Goal: Contribute content

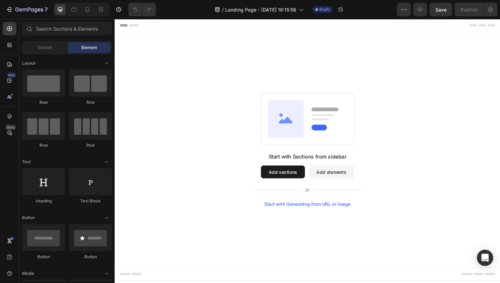
click at [256, 84] on div "Start with Sections from sidebar Add sections Add elements Start with Generatin…" at bounding box center [319, 157] width 408 height 249
click at [8, 64] on icon at bounding box center [9, 64] width 7 height 7
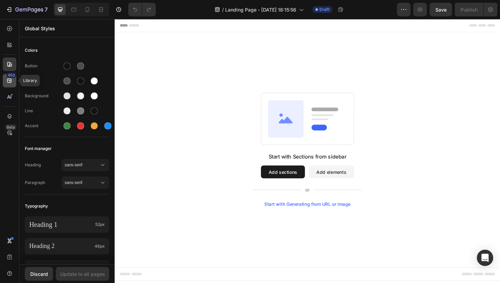
click at [8, 74] on div "450" at bounding box center [11, 74] width 10 height 5
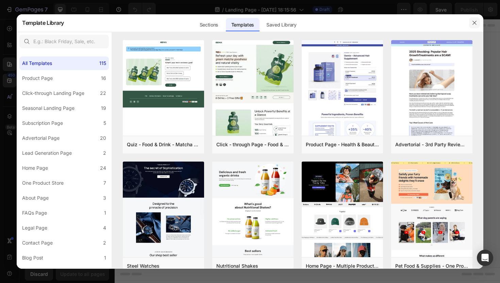
click at [474, 25] on icon "button" at bounding box center [473, 22] width 5 height 5
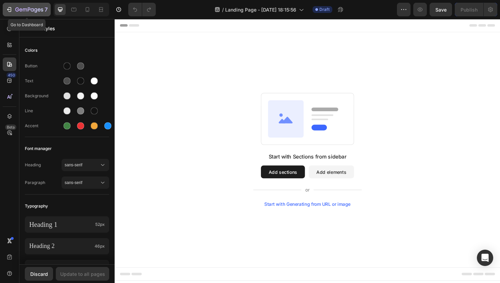
click at [9, 10] on icon "button" at bounding box center [9, 9] width 7 height 7
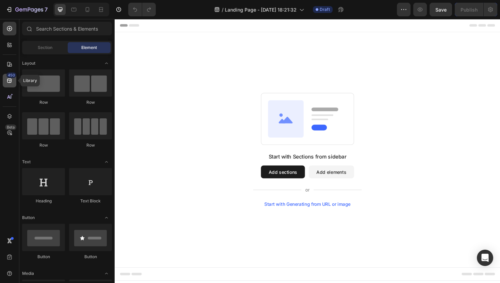
click at [10, 80] on icon at bounding box center [9, 81] width 4 height 4
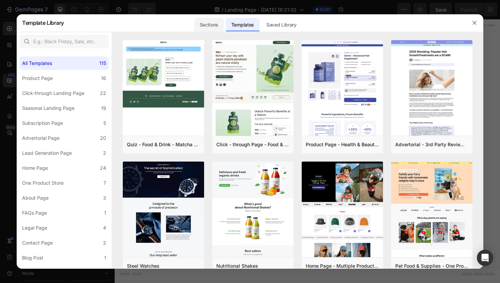
click at [214, 29] on div "Sections" at bounding box center [209, 25] width 30 height 14
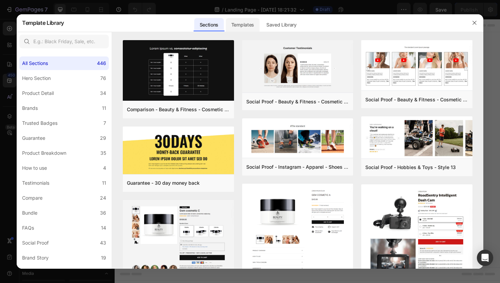
click at [243, 25] on div "Templates" at bounding box center [243, 25] width 34 height 14
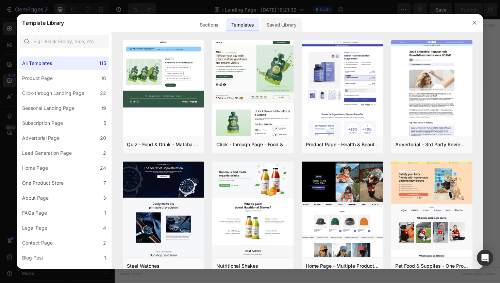
click at [275, 25] on div "Saved Library" at bounding box center [281, 25] width 41 height 14
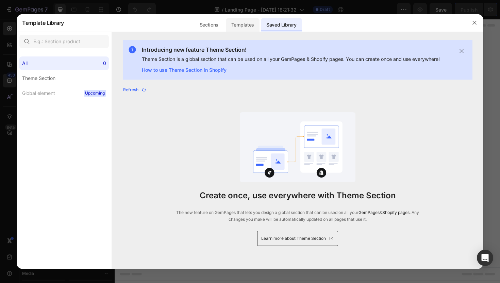
click at [244, 29] on div "Templates" at bounding box center [243, 25] width 34 height 14
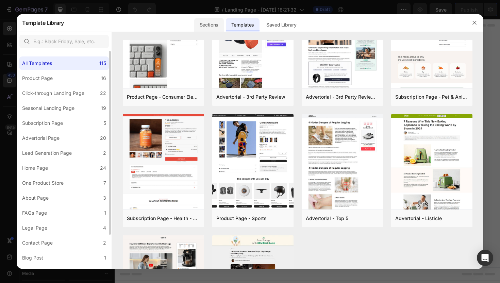
click at [204, 28] on div "Sections" at bounding box center [209, 25] width 30 height 14
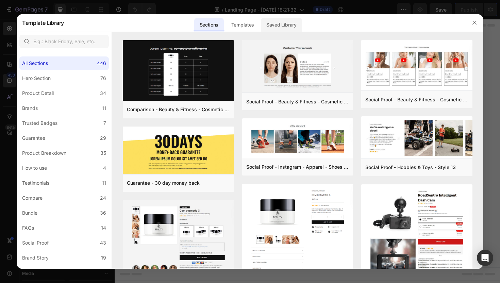
click at [294, 22] on div "Saved Library" at bounding box center [281, 25] width 41 height 14
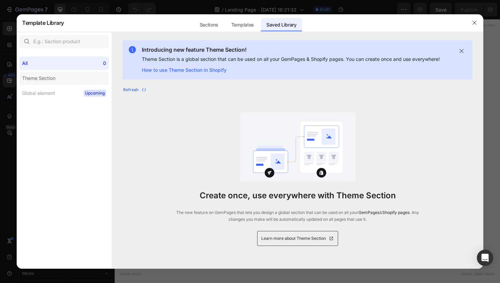
click at [88, 75] on label "Theme Section" at bounding box center [63, 78] width 89 height 14
click at [67, 89] on label "Global element Upcoming" at bounding box center [63, 93] width 89 height 14
click at [196, 32] on div at bounding box center [250, 32] width 466 height 0
click at [204, 30] on div "Sections" at bounding box center [209, 25] width 30 height 14
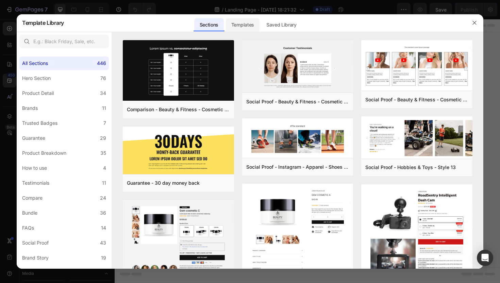
click at [243, 31] on div "Templates" at bounding box center [243, 23] width 34 height 18
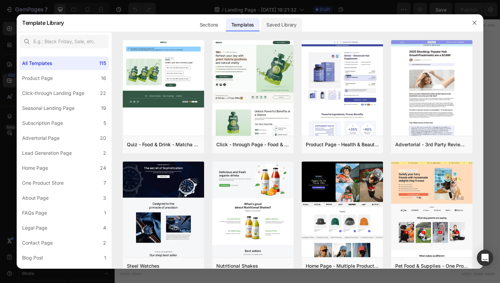
click at [284, 25] on div "Saved Library" at bounding box center [281, 25] width 41 height 14
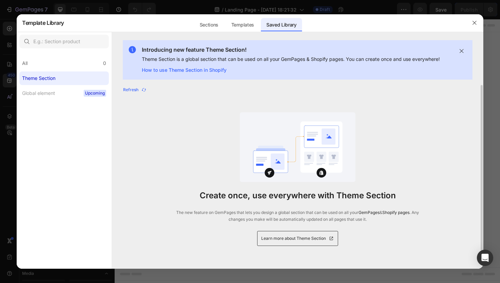
click at [309, 237] on span "Learn more about Theme Section" at bounding box center [293, 238] width 65 height 7
click at [216, 71] on link "How to use Theme Section in Shopify" at bounding box center [291, 70] width 298 height 8
click at [475, 25] on button "button" at bounding box center [474, 22] width 11 height 11
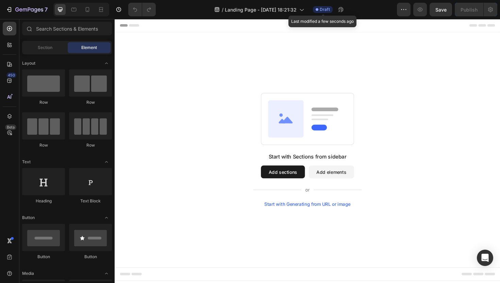
click at [327, 11] on span "Draft" at bounding box center [325, 9] width 10 height 6
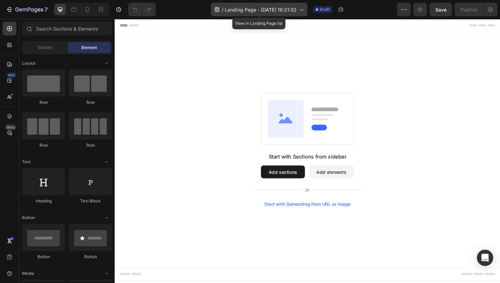
click at [305, 10] on div "/ Landing Page - Sep 27, 18:21:32" at bounding box center [259, 10] width 97 height 14
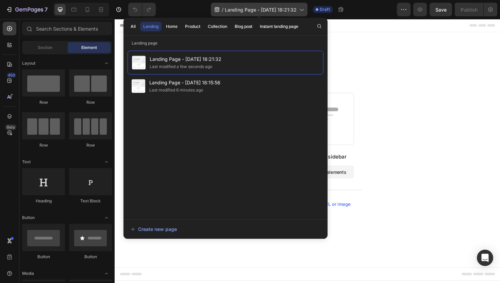
click at [281, 10] on span "Landing Page - Sep 27, 18:21:32" at bounding box center [261, 9] width 72 height 7
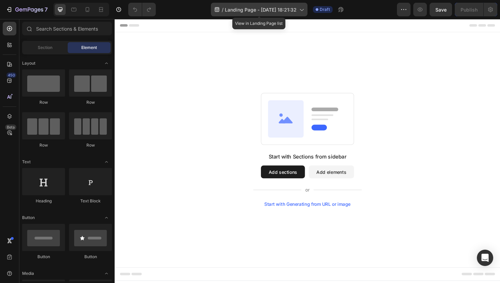
click at [281, 10] on span "Landing Page - Sep 27, 18:21:32" at bounding box center [261, 9] width 72 height 7
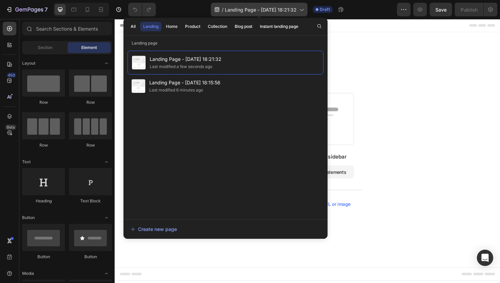
click at [281, 10] on span "Landing Page - Sep 27, 18:21:32" at bounding box center [261, 9] width 72 height 7
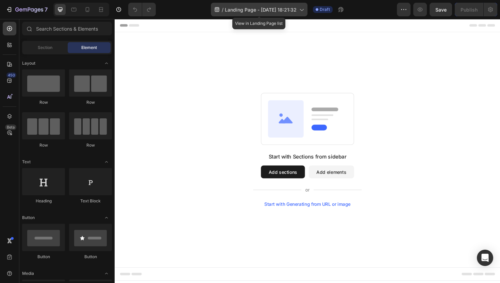
click at [268, 9] on span "Landing Page - Sep 27, 18:21:32" at bounding box center [261, 9] width 72 height 7
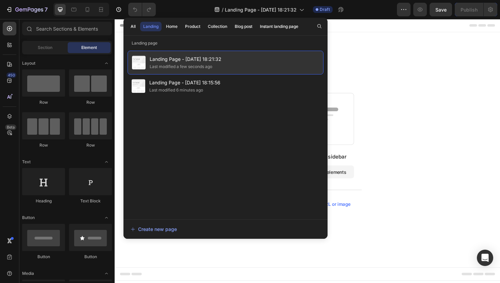
click at [219, 61] on span "Landing Page - Sep 27, 18:21:32" at bounding box center [186, 59] width 72 height 8
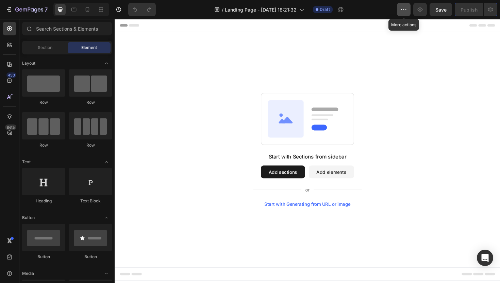
click at [405, 7] on icon "button" at bounding box center [403, 9] width 7 height 7
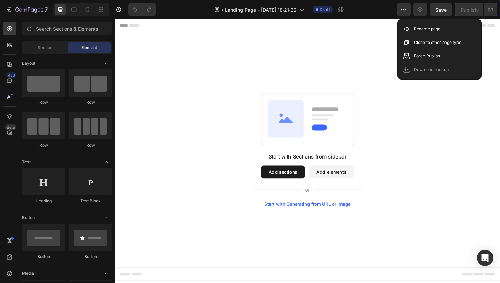
click at [378, 30] on div "Header" at bounding box center [318, 26] width 397 height 14
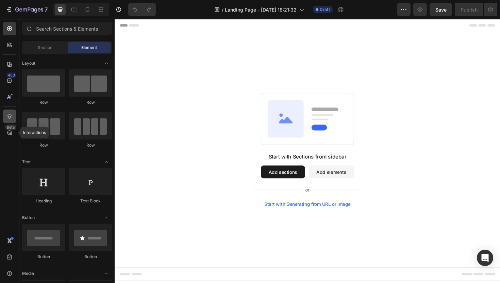
click at [12, 115] on icon at bounding box center [9, 116] width 7 height 7
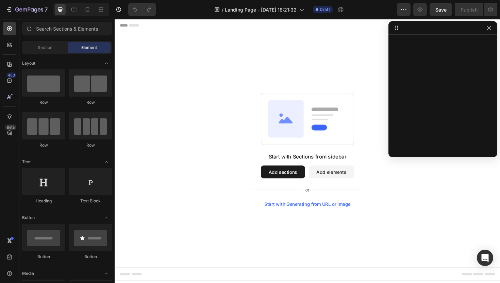
click at [492, 32] on div at bounding box center [442, 28] width 109 height 14
click at [11, 10] on icon "button" at bounding box center [9, 9] width 7 height 7
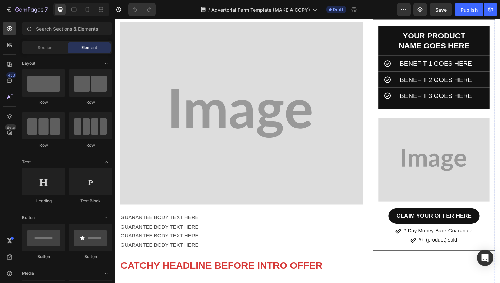
scroll to position [4487, 0]
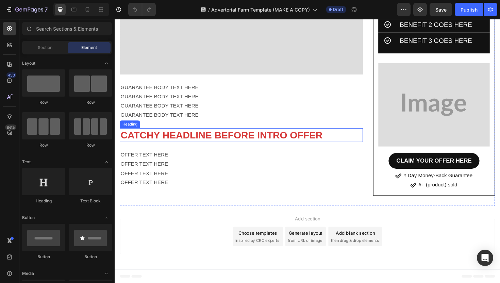
click at [228, 138] on h2 "CATCHY HEADLINE BEFORE INTRO OFFER" at bounding box center [248, 142] width 257 height 15
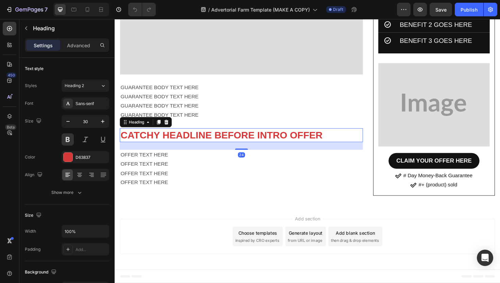
click at [173, 161] on p "OFFER TEXT HERE" at bounding box center [249, 163] width 256 height 10
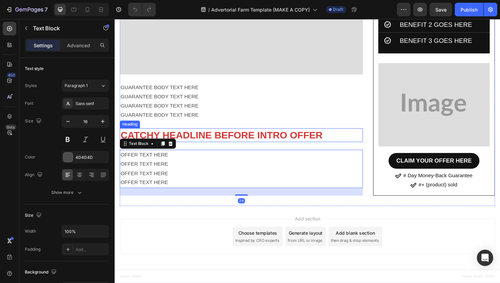
click at [192, 124] on p "GUARANTEE BODY TEXT HERE" at bounding box center [249, 121] width 256 height 10
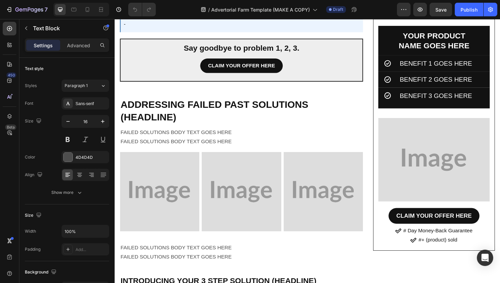
scroll to position [2592, 0]
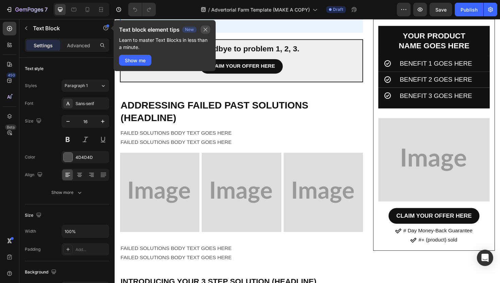
click at [206, 27] on icon "button" at bounding box center [205, 29] width 5 height 5
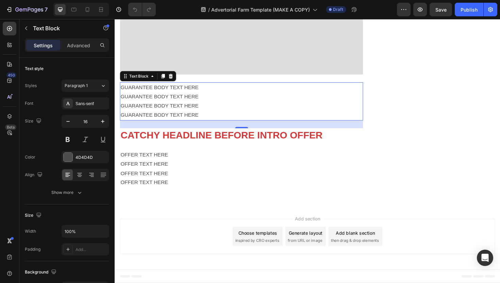
scroll to position [0, 0]
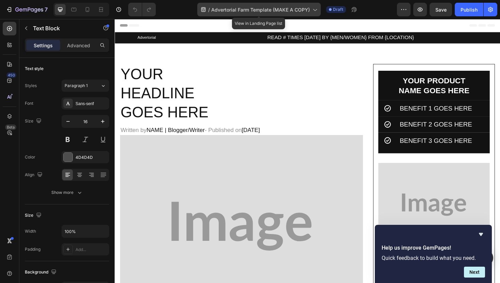
click at [299, 8] on span "Advertorial Farm Template (MAKE A COPY)" at bounding box center [260, 9] width 99 height 7
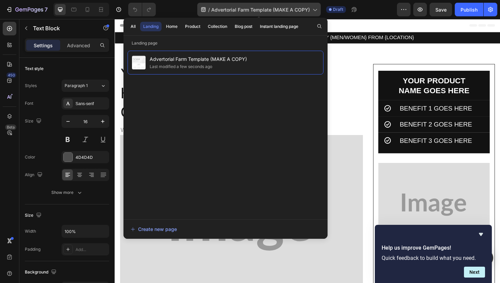
click at [296, 8] on span "Advertorial Farm Template (MAKE A COPY)" at bounding box center [260, 9] width 99 height 7
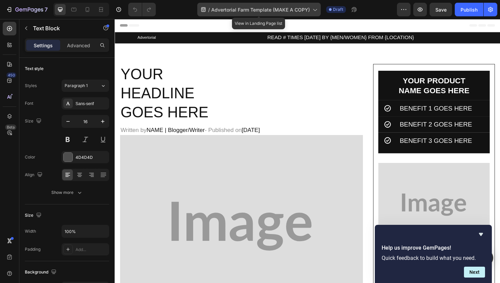
click at [287, 12] on span "Advertorial Farm Template (MAKE A COPY)" at bounding box center [260, 9] width 99 height 7
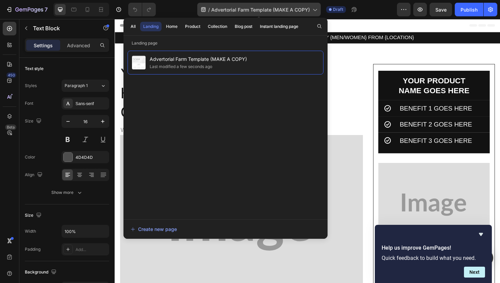
click at [283, 8] on span "Advertorial Farm Template (MAKE A COPY)" at bounding box center [260, 9] width 99 height 7
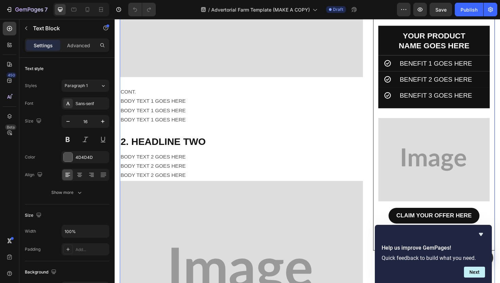
scroll to position [833, 0]
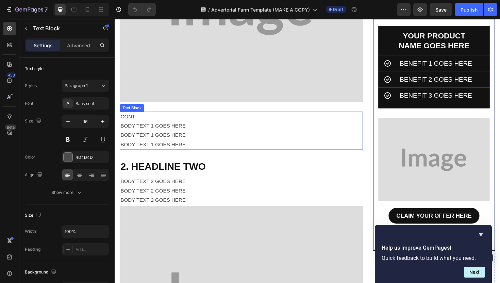
click at [242, 130] on p "BODY TEXT 1 GOES HERE" at bounding box center [249, 132] width 256 height 10
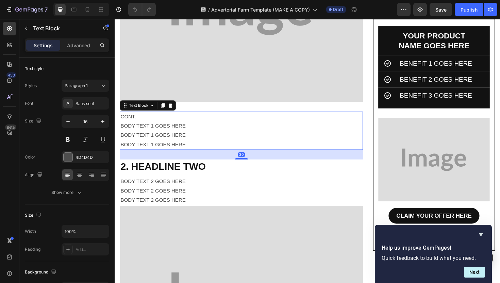
click at [201, 139] on p "BODY TEXT 1 GOES HERE" at bounding box center [249, 142] width 256 height 10
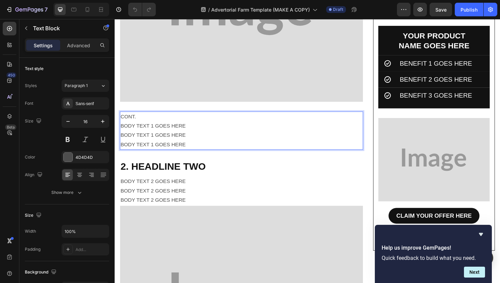
click at [201, 153] on p "BODY TEXT 1 GOES HERE" at bounding box center [249, 152] width 256 height 10
click at [198, 173] on h2 "2. HEADLINE TWO" at bounding box center [248, 175] width 257 height 15
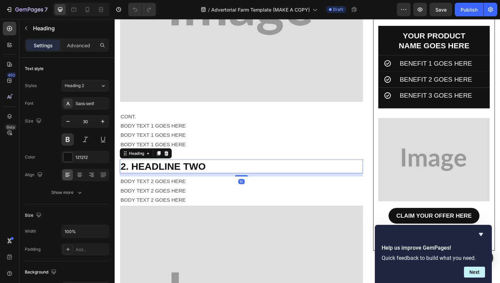
click at [198, 193] on p "BODY TEXT 2 GOES HERE" at bounding box center [249, 191] width 256 height 10
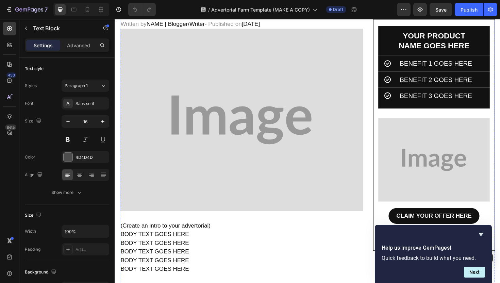
scroll to position [0, 0]
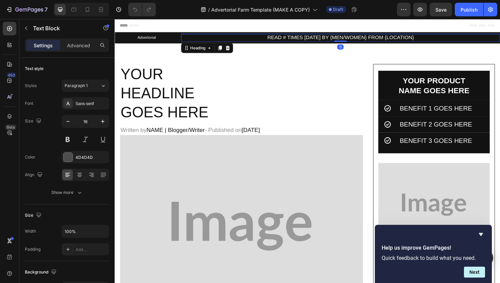
click at [300, 35] on h2 "READ # TIMES TODAY BY {MEN/WOMEN} FROM {LOCATION}" at bounding box center [354, 39] width 338 height 8
click at [300, 38] on h2 "READ # TIMES TODAY BY {MEN/WOMEN} FROM {LOCATION}" at bounding box center [354, 39] width 338 height 8
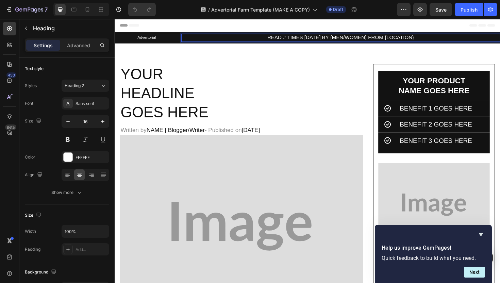
click at [300, 38] on p "READ # TIMES TODAY BY {MEN/WOMEN} FROM {LOCATION}" at bounding box center [354, 38] width 336 height 7
click at [294, 40] on p "READ # TIMES TODAY BY {MEN/WOMEN} FROM {LOCATION}" at bounding box center [354, 38] width 336 height 7
click at [293, 39] on p "READ # TIMES TODAY BY {MEN/WOMEN} FROM {LOCATION}" at bounding box center [354, 38] width 336 height 7
click at [440, 37] on p "READ 14,283 TIMES TODAY BY {MEN/WOMEN} FROM {LOCATION}" at bounding box center [354, 38] width 336 height 7
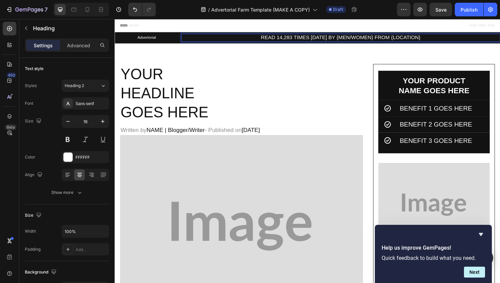
click at [440, 37] on p "READ 14,283 TIMES TODAY BY {MEN/WOMEN} FROM {LOCATION}" at bounding box center [354, 38] width 336 height 7
drag, startPoint x: 444, startPoint y: 38, endPoint x: 350, endPoint y: 41, distance: 94.2
click at [350, 41] on p "READ 14,283 TIMES TODAY BY {MEN/WOMEN} FROM {LOCATION}" at bounding box center [354, 38] width 336 height 7
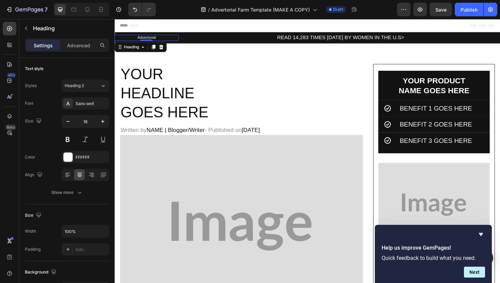
click at [145, 39] on h2 "Advertorial" at bounding box center [149, 39] width 68 height 7
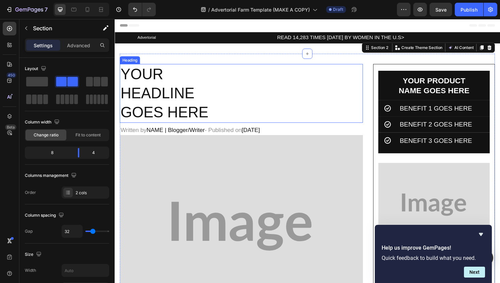
click at [153, 84] on h2 "YOUR HEADLINE GOES HERE" at bounding box center [248, 98] width 257 height 62
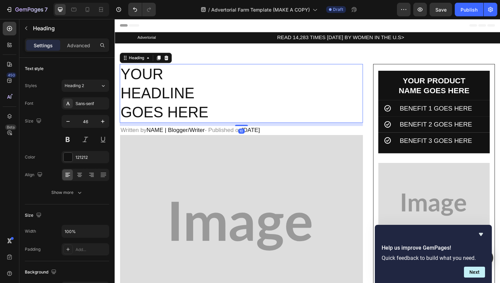
click at [212, 112] on h2 "YOUR HEADLINE GOES HERE" at bounding box center [248, 98] width 257 height 62
click at [212, 112] on p "YOUR HEADLINE GOES HERE" at bounding box center [249, 97] width 256 height 61
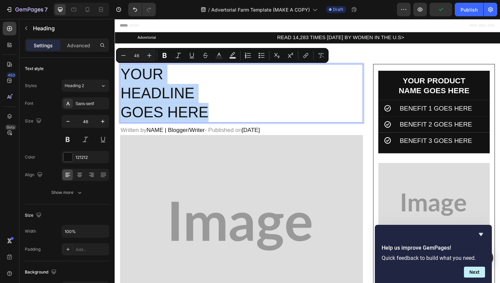
drag, startPoint x: 222, startPoint y: 113, endPoint x: 115, endPoint y: 71, distance: 114.9
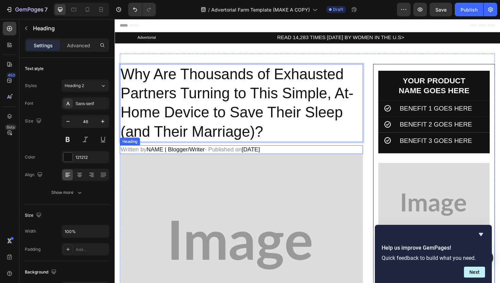
click at [255, 156] on h2 "Written by NAME | Blogger/Writer - Published on July, 2025" at bounding box center [248, 157] width 257 height 9
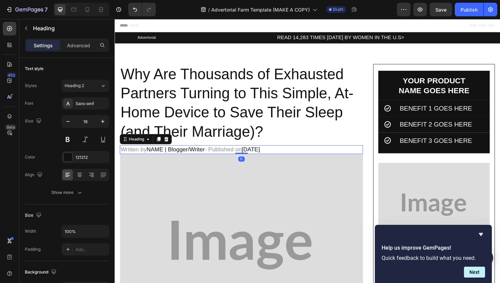
click at [283, 155] on h2 "Written by NAME | Blogger/Writer - Published on July, 2025" at bounding box center [248, 157] width 257 height 9
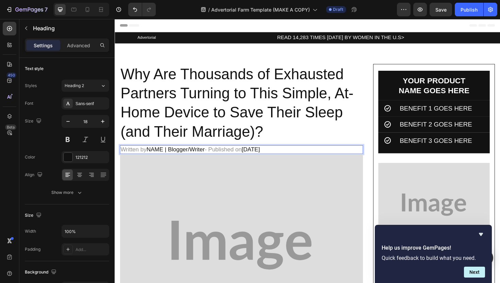
click at [283, 155] on p "Written by NAME | Blogger/Writer - Published on July, 2025" at bounding box center [249, 157] width 256 height 8
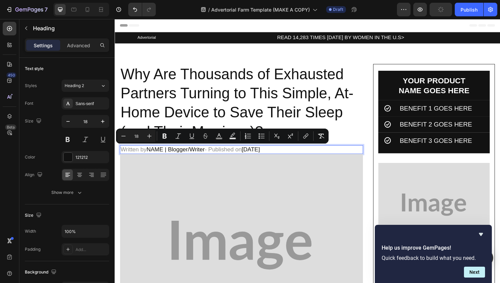
drag, startPoint x: 288, startPoint y: 155, endPoint x: 123, endPoint y: 156, distance: 165.2
click at [123, 156] on p "Written by NAME | Blogger/Writer - Published on July, 2025" at bounding box center [249, 157] width 256 height 8
click at [176, 177] on img at bounding box center [248, 258] width 257 height 193
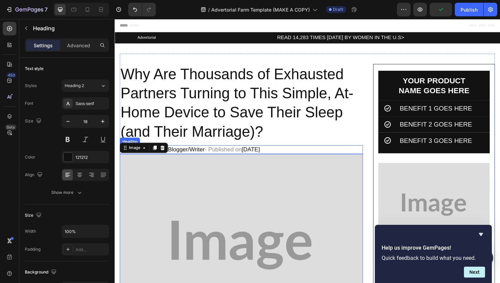
click at [190, 155] on p "⁠⁠⁠⁠⁠⁠⁠ Written by NAME | Blogger/Writer - Published on July, 2025" at bounding box center [249, 157] width 256 height 8
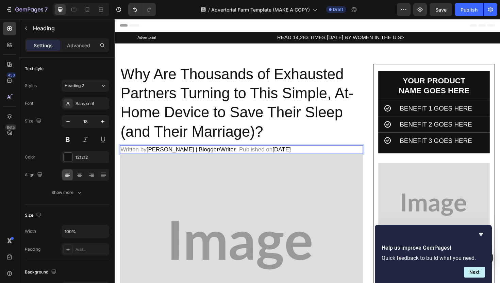
click at [191, 157] on p "Written by Emily Carter | Blogger/Writer - Published on July, 2025" at bounding box center [249, 157] width 256 height 8
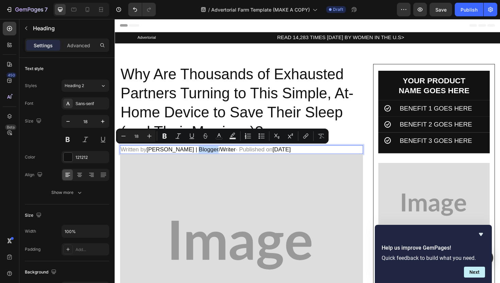
click at [190, 156] on p "Written by Emily Carter | Blogger/Writer - Published on July, 2025" at bounding box center [249, 157] width 256 height 8
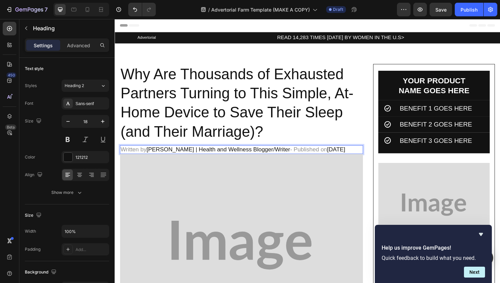
click at [285, 157] on p "Written by Emily Carter | Health and Wellness Blogger/Writer - Published on Jul…" at bounding box center [249, 157] width 256 height 8
click at [317, 156] on p "Written by Emily Carter | Health and Wellness Blogger - Published on July, 2025" at bounding box center [249, 157] width 256 height 8
click at [342, 157] on p "Written by Emily Carter | Health and Wellness Blogger - Published on September,…" at bounding box center [249, 157] width 256 height 8
click at [343, 159] on p "Written by Emily Carter | Health and Wellness Blogger - Published on September,…" at bounding box center [249, 157] width 256 height 8
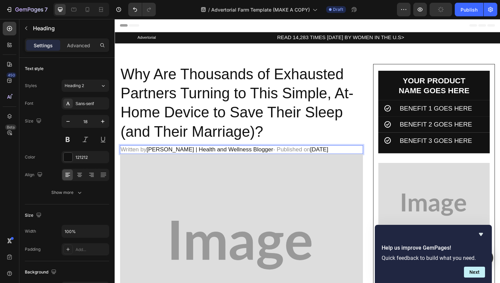
click at [352, 157] on p "Written by Emily Carter | Health and Wellness Blogger - Published on September …" at bounding box center [249, 157] width 256 height 8
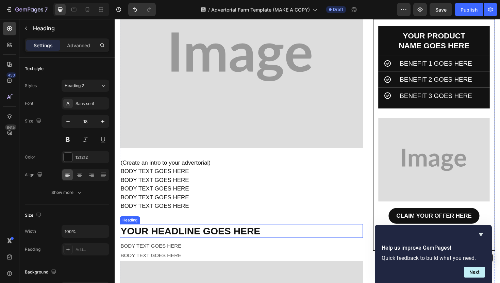
scroll to position [275, 0]
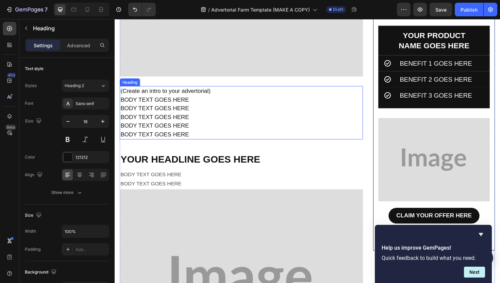
click at [166, 96] on h2 "(Create an intro to your advertorial) BODY TEXT GOES HERE BODY TEXT GOES HERE B…" at bounding box center [248, 118] width 257 height 56
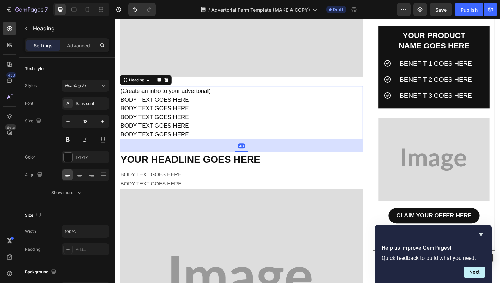
click at [166, 96] on h2 "(Create an intro to your advertorial) BODY TEXT GOES HERE BODY TEXT GOES HERE B…" at bounding box center [248, 118] width 257 height 56
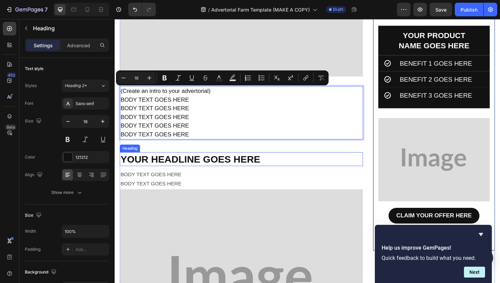
click at [189, 168] on h2 "YOUR HEADLINE GOES HERE" at bounding box center [248, 167] width 257 height 15
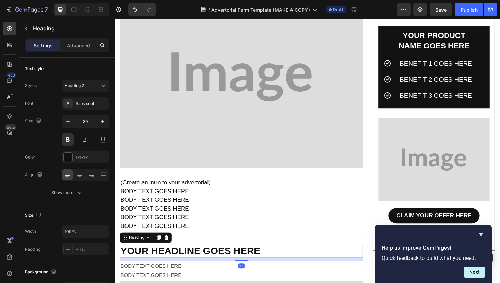
scroll to position [175, 0]
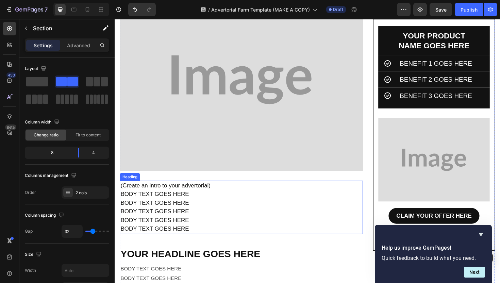
click at [220, 195] on p "(Create an intro to your advertorial) BODY TEXT GOES HERE BODY TEXT GOES HERE B…" at bounding box center [249, 218] width 256 height 55
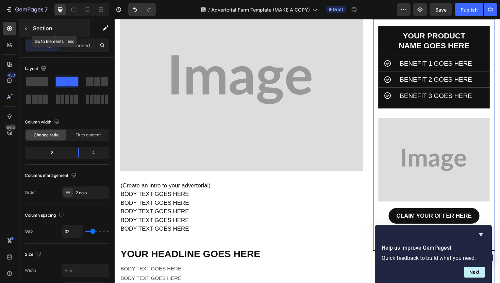
click at [28, 28] on icon "button" at bounding box center [25, 27] width 5 height 5
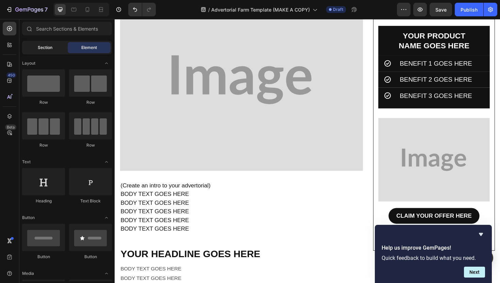
click at [55, 51] on div "Section" at bounding box center [44, 47] width 43 height 11
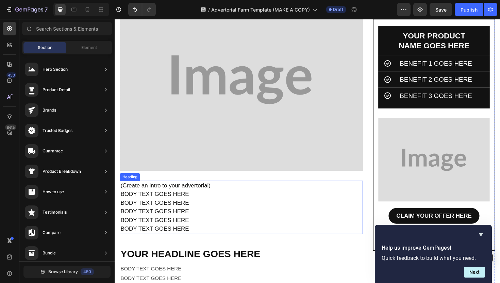
click at [250, 207] on p "(Create an intro to your advertorial) BODY TEXT GOES HERE BODY TEXT GOES HERE B…" at bounding box center [249, 218] width 256 height 55
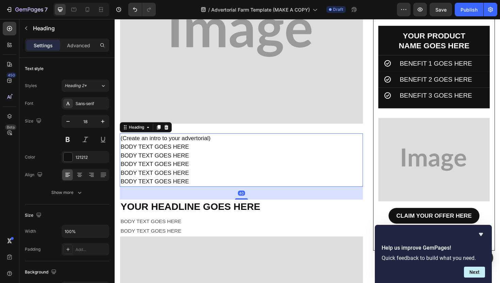
scroll to position [302, 0]
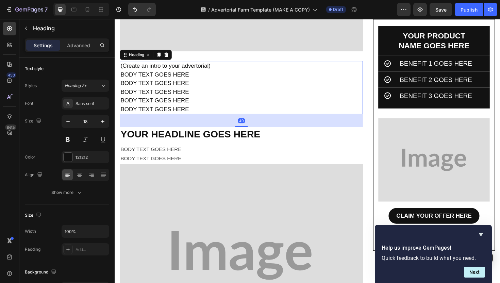
click at [195, 145] on h2 "YOUR HEADLINE GOES HERE" at bounding box center [248, 141] width 257 height 15
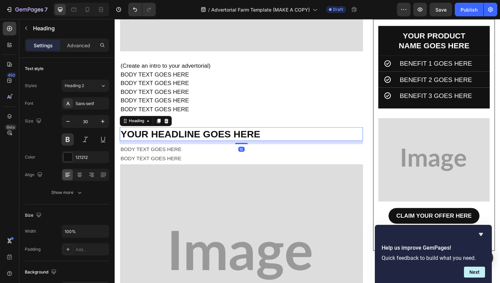
click at [199, 141] on h2 "YOUR HEADLINE GOES HERE" at bounding box center [248, 141] width 257 height 15
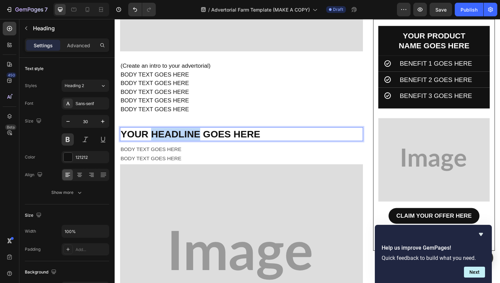
click at [199, 141] on p "YOUR HEADLINE GOES HERE" at bounding box center [249, 140] width 256 height 13
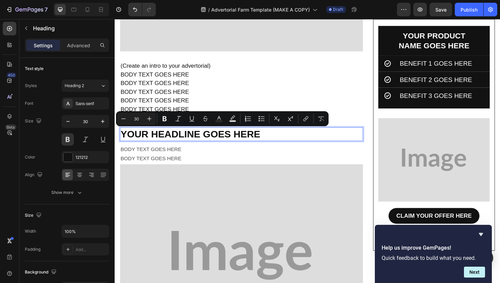
click at [251, 141] on p "YOUR HEADLINE GOES HERE" at bounding box center [249, 140] width 256 height 13
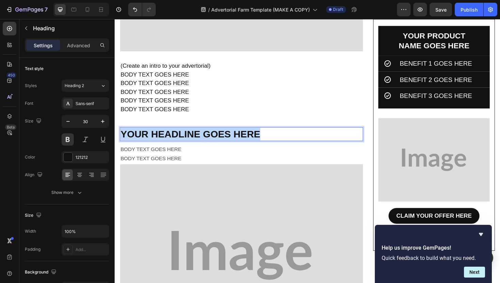
drag, startPoint x: 279, startPoint y: 141, endPoint x: 123, endPoint y: 138, distance: 156.4
click at [123, 138] on p "YOUR HEADLINE GOES HERE" at bounding box center [249, 140] width 256 height 13
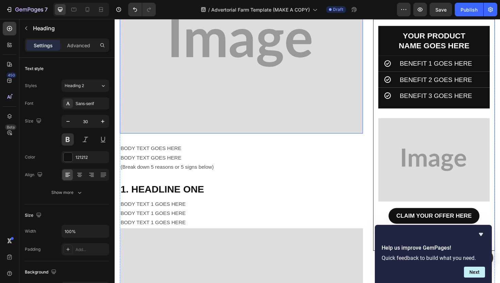
scroll to position [412, 0]
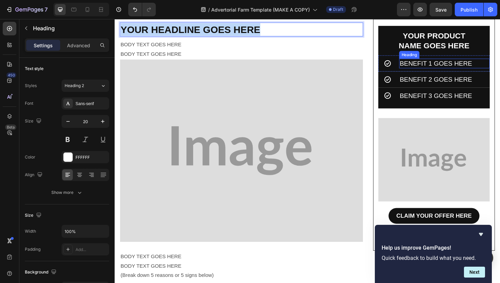
click at [436, 67] on h2 "BENEFIT 1 GOES HERE" at bounding box center [464, 66] width 96 height 10
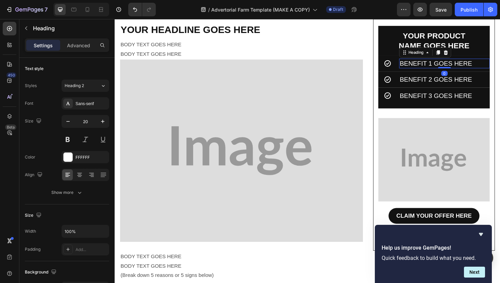
click at [437, 67] on h2 "BENEFIT 1 GOES HERE" at bounding box center [464, 66] width 96 height 10
click at [437, 67] on p "BENEFIT 1 GOES HERE" at bounding box center [463, 66] width 94 height 9
click at [467, 69] on p "BENEFIT 1 GOES HERE" at bounding box center [463, 66] width 94 height 9
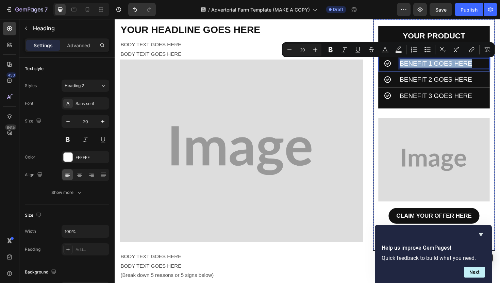
drag, startPoint x: 496, startPoint y: 65, endPoint x: 414, endPoint y: 66, distance: 82.6
click at [414, 66] on div "Icon BENEFIT 1 GOES HERE Heading 0 Row" at bounding box center [453, 65] width 118 height 17
drag, startPoint x: 510, startPoint y: 66, endPoint x: 434, endPoint y: 66, distance: 75.5
click at [434, 66] on p "Quiet, restful nights within days" at bounding box center [463, 66] width 94 height 9
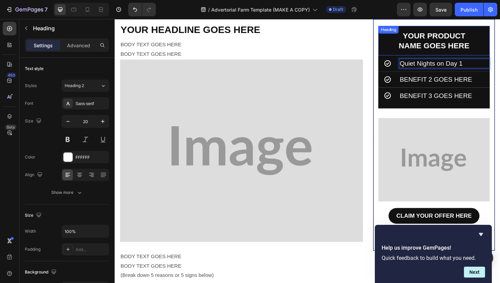
click at [463, 40] on h2 "YOUR PRODUCT NAME GOES HERE" at bounding box center [453, 41] width 118 height 31
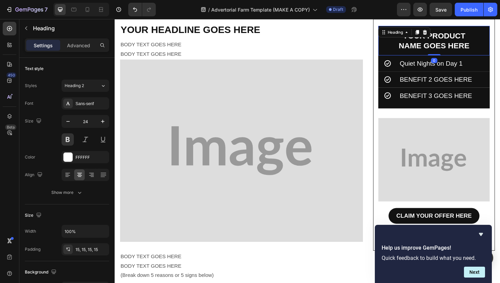
click at [463, 40] on h2 "YOUR PRODUCT NAME GOES HERE" at bounding box center [453, 41] width 118 height 31
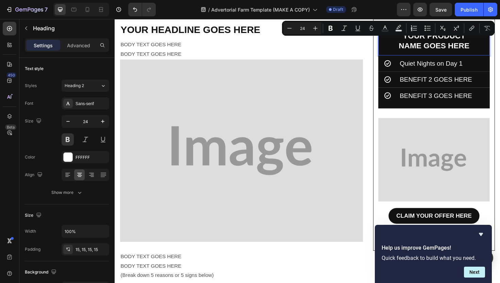
click at [462, 46] on p "YOUR PRODUCT NAME GOES HERE" at bounding box center [453, 41] width 108 height 21
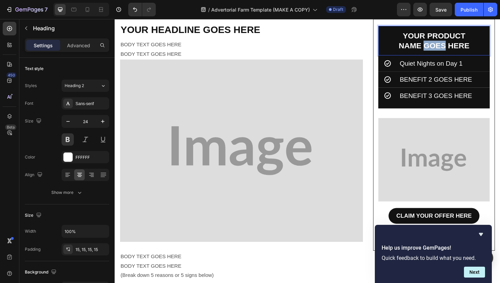
click at [462, 46] on p "YOUR PRODUCT NAME GOES HERE" at bounding box center [453, 41] width 108 height 21
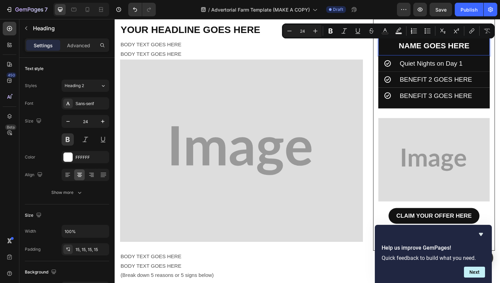
click at [478, 45] on p "YOUR PRODUCT NAME GOES HERE" at bounding box center [453, 41] width 108 height 21
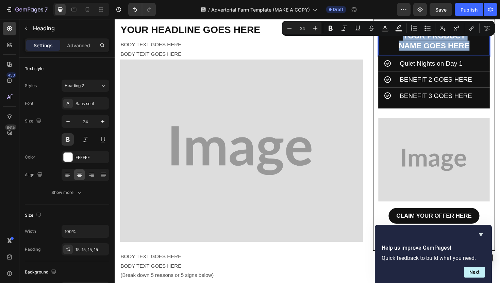
drag, startPoint x: 488, startPoint y: 45, endPoint x: 414, endPoint y: 28, distance: 76.4
click at [414, 28] on h2 "YOUR PRODUCT NAME GOES HERE" at bounding box center [453, 41] width 118 height 31
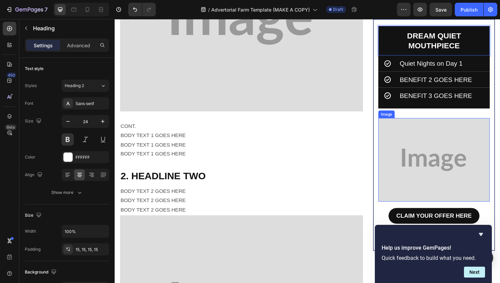
scroll to position [743, 0]
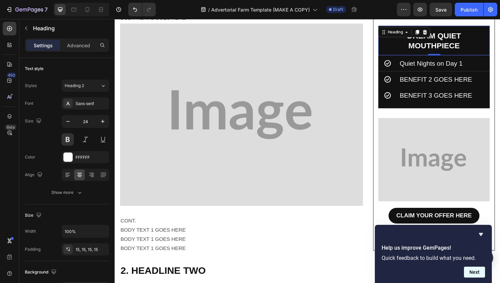
click at [474, 273] on button "Next" at bounding box center [474, 271] width 21 height 11
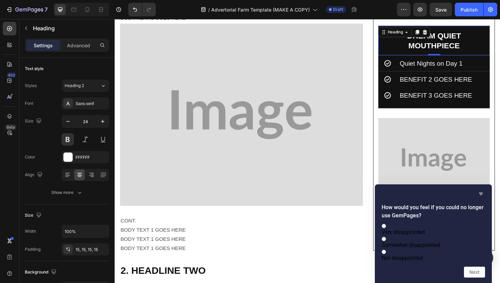
click at [480, 190] on icon "Hide survey" at bounding box center [481, 194] width 8 height 8
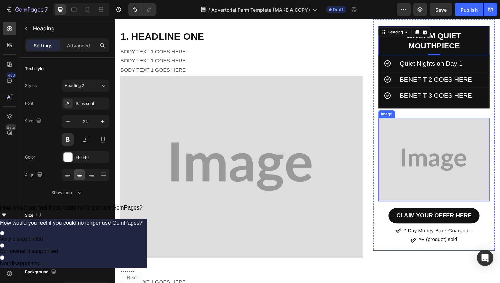
scroll to position [690, 0]
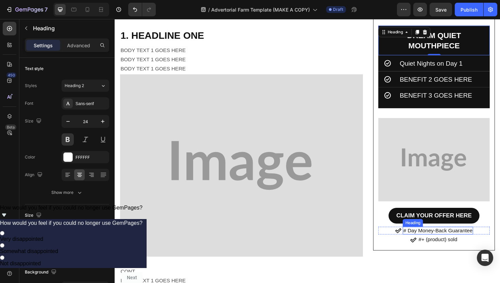
click at [437, 244] on h2 "# Day Money-Back Guarantee" at bounding box center [456, 243] width 74 height 8
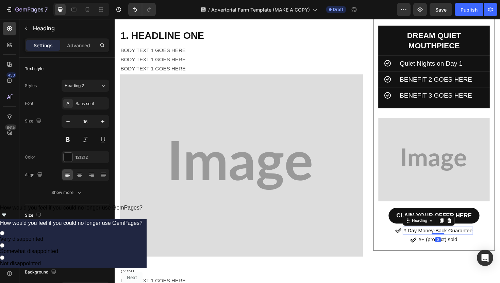
click at [437, 244] on h2 "# Day Money-Back Guarantee" at bounding box center [456, 243] width 74 height 8
click at [437, 244] on p "# Day Money-Back Guarantee" at bounding box center [456, 243] width 73 height 7
click at [432, 244] on p "# Day Money-Back Guarantee" at bounding box center [456, 243] width 73 height 7
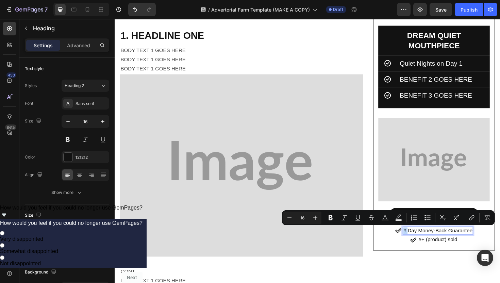
drag, startPoint x: 421, startPoint y: 243, endPoint x: 425, endPoint y: 243, distance: 3.8
click at [425, 243] on p "# Day Money-Back Guarantee" at bounding box center [456, 243] width 73 height 7
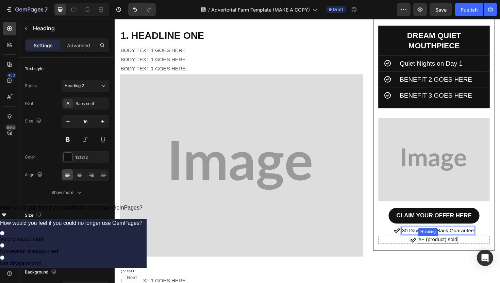
click at [444, 254] on h2 "#+ (product) sold" at bounding box center [456, 253] width 42 height 8
click at [442, 254] on p "#+ (product) sold" at bounding box center [456, 253] width 41 height 7
click at [469, 254] on p "12,874 (product) sold" at bounding box center [456, 253] width 51 height 7
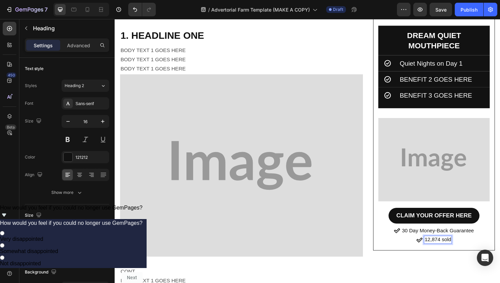
click at [470, 254] on p "12,874 sold" at bounding box center [457, 253] width 28 height 7
click at [448, 252] on p "12,874 sold nationwide" at bounding box center [457, 253] width 56 height 7
click at [461, 252] on p "12,874 Quiet Kits sold nationwide" at bounding box center [456, 253] width 81 height 7
click at [475, 253] on p "12,874 Quiet Kits Sold nationwide" at bounding box center [457, 253] width 82 height 7
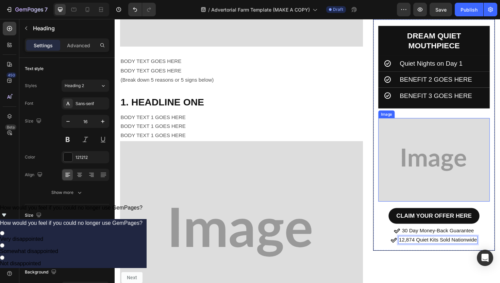
scroll to position [615, 0]
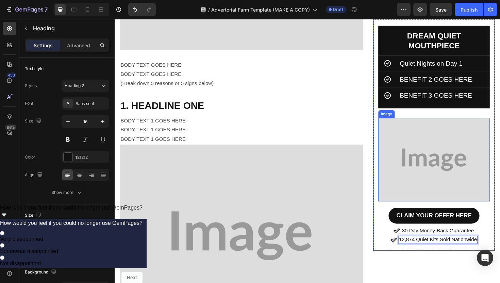
click at [448, 135] on img at bounding box center [453, 168] width 118 height 88
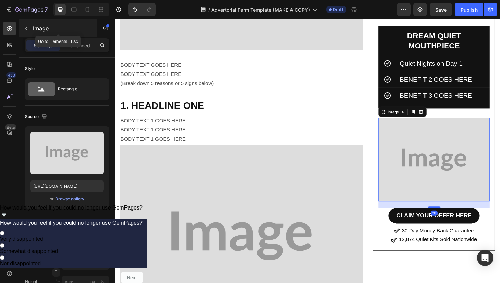
click at [22, 29] on button "button" at bounding box center [26, 28] width 11 height 11
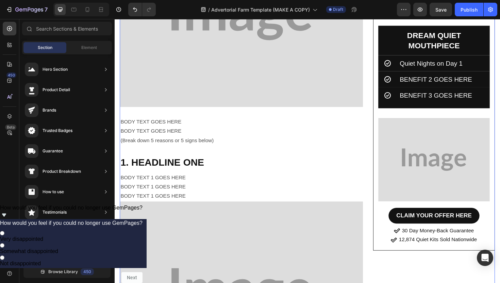
scroll to position [554, 0]
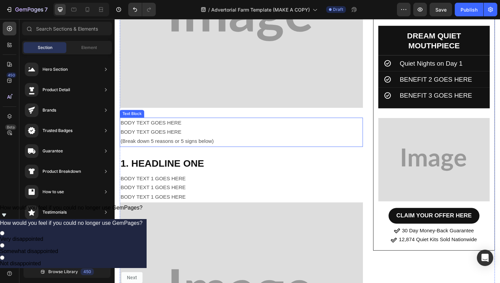
click at [193, 130] on p "BODY TEXT GOES HERE" at bounding box center [249, 129] width 256 height 10
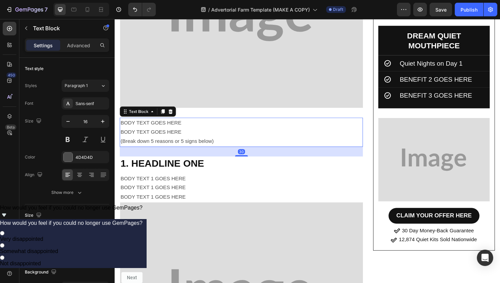
click at [225, 144] on p "(Break down 5 reasons or 5 signs below)" at bounding box center [249, 149] width 256 height 10
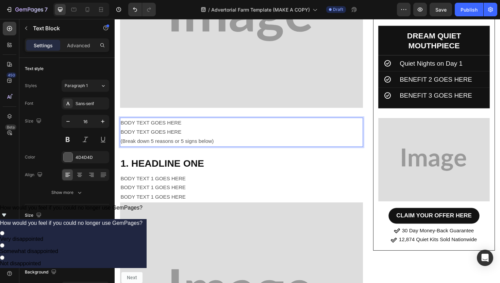
click at [225, 144] on p "(Break down 5 reasons or 5 signs below)" at bounding box center [249, 149] width 256 height 10
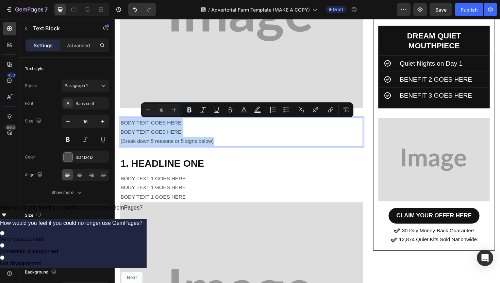
drag, startPoint x: 230, startPoint y: 147, endPoint x: 121, endPoint y: 125, distance: 111.5
click at [121, 125] on div "BODY TEXT GOES HERE BODY TEXT GOES HERE (Break down 5 reasons or 5 signs below)" at bounding box center [248, 138] width 257 height 31
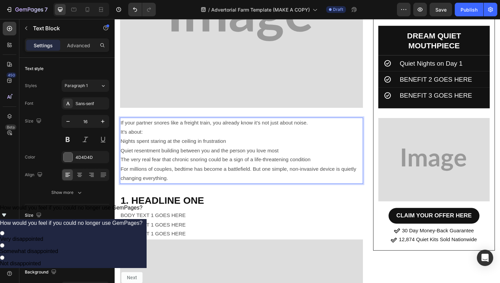
click at [164, 131] on p "If your partner snores like a freight train, you already know it’s not just abo…" at bounding box center [249, 134] width 256 height 20
click at [182, 155] on p "Quiet resentment building between you and the person you love most" at bounding box center [249, 159] width 256 height 10
click at [194, 186] on p "For millions of couples, bedtime has become a battlefield. But one simple, non-…" at bounding box center [249, 183] width 256 height 20
click at [122, 149] on p "Nights spent staring at the ceiling in frustration" at bounding box center [249, 149] width 256 height 10
click at [121, 159] on p "Quiet resentment building between you and the person you love most" at bounding box center [249, 159] width 256 height 10
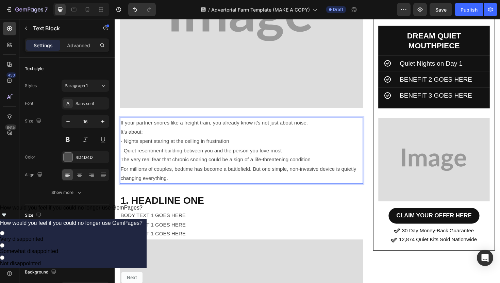
click at [122, 166] on p "The very real fear that chronic snoring could be a sign of a life-threatening c…" at bounding box center [249, 168] width 256 height 10
click at [122, 168] on p "The very real fear that chronic snoring could be a sign of a life-threatening c…" at bounding box center [249, 168] width 256 height 10
click at [121, 150] on p "- Nights spent staring at the ceiling in frustration" at bounding box center [249, 149] width 256 height 10
click at [121, 159] on p "- Quiet resentment building between you and the person you love most" at bounding box center [249, 159] width 256 height 10
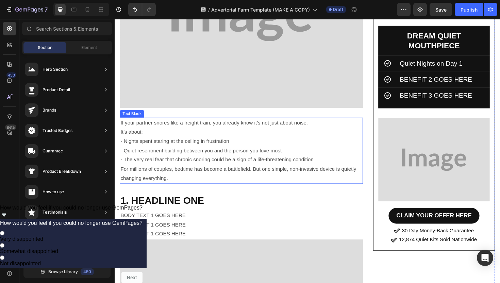
click at [122, 169] on p "- The very real fear that chronic snoring could be a sign of a life-threatening…" at bounding box center [249, 168] width 256 height 10
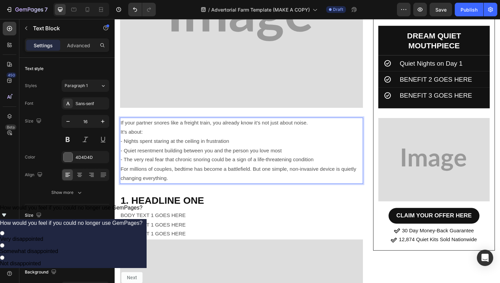
click at [124, 168] on p "- The very real fear that chronic snoring could be a sign of a life-threatening…" at bounding box center [249, 168] width 256 height 10
click at [121, 168] on p "- The very real fear that chronic snoring could be a sign of a life-threatening…" at bounding box center [249, 168] width 256 height 10
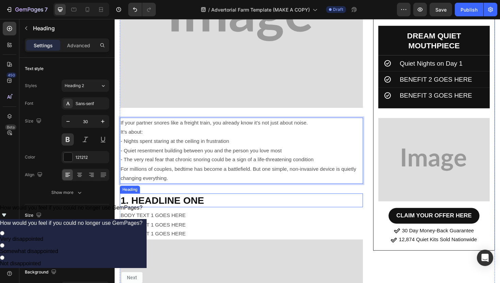
click at [188, 210] on h2 "1. HEADLINE ONE" at bounding box center [248, 211] width 257 height 15
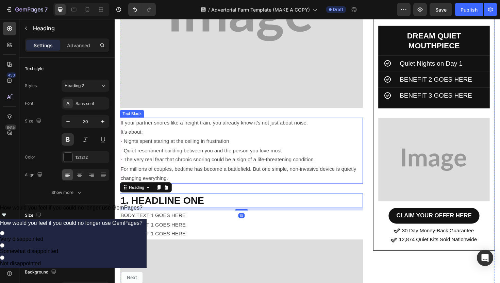
click at [193, 135] on p "If your partner snores like a freight train, you already know it’s not just abo…" at bounding box center [249, 134] width 256 height 20
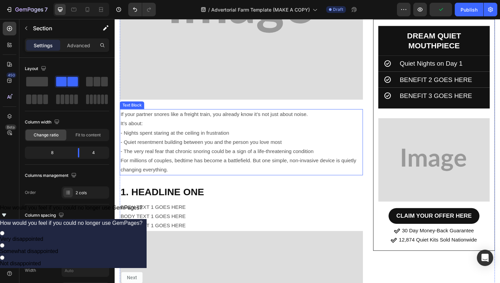
scroll to position [565, 0]
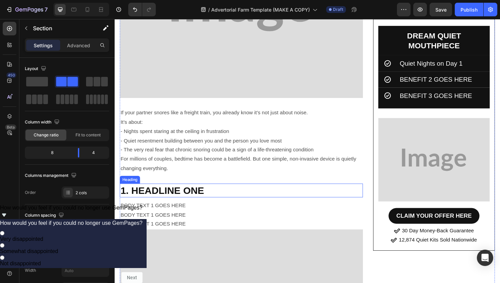
click at [201, 199] on h2 "1. HEADLINE ONE" at bounding box center [248, 200] width 257 height 15
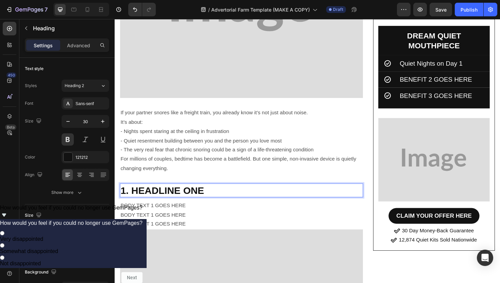
click at [211, 199] on h2 "1. HEADLINE ONE" at bounding box center [248, 200] width 257 height 15
click at [211, 199] on p "1. HEADLINE ONE" at bounding box center [249, 200] width 256 height 13
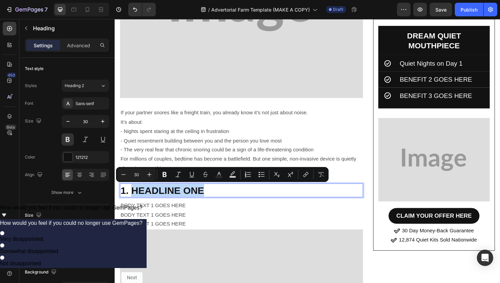
drag, startPoint x: 217, startPoint y: 198, endPoint x: 133, endPoint y: 198, distance: 83.6
click at [133, 198] on p "1. HEADLINE ONE" at bounding box center [249, 200] width 256 height 13
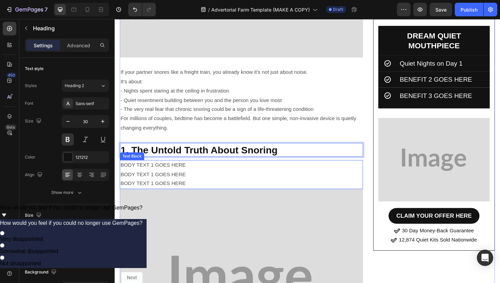
scroll to position [631, 0]
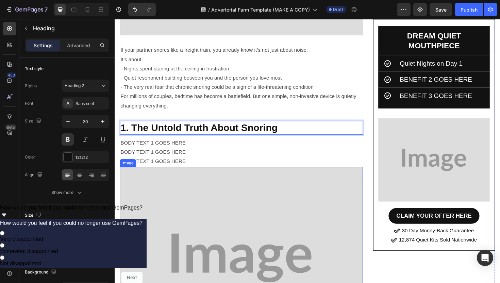
click at [194, 170] on p "BODY TEXT 1 GOES HERE" at bounding box center [249, 170] width 256 height 10
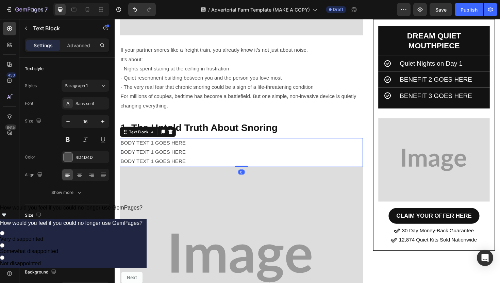
click at [193, 166] on p "BODY TEXT 1 GOES HERE" at bounding box center [249, 170] width 256 height 10
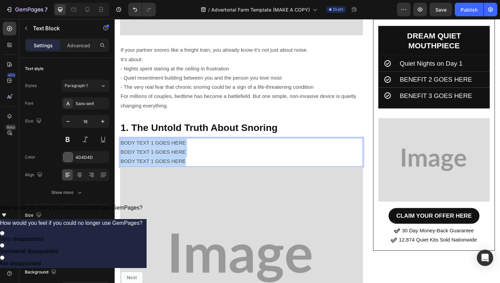
drag, startPoint x: 194, startPoint y: 172, endPoint x: 120, endPoint y: 148, distance: 78.0
click at [120, 148] on div "BODY TEXT 1 GOES HERE BODY TEXT 1 GOES HERE BODY TEXT 1 GOES HERE" at bounding box center [248, 160] width 257 height 31
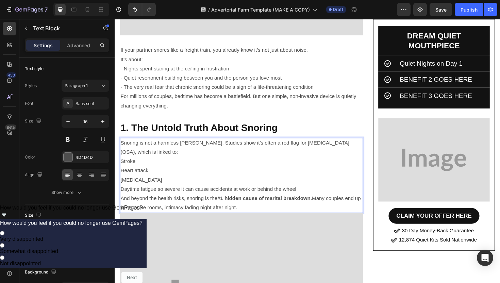
click at [122, 171] on p "Stroke" at bounding box center [249, 170] width 256 height 10
click at [120, 180] on div "Snoring is not a harmless quirk. Studies show it’s often a red flag for obstruc…" at bounding box center [248, 185] width 257 height 80
click at [121, 188] on p "Type 2 diabetes" at bounding box center [249, 190] width 256 height 10
click at [177, 166] on p "- Stroke" at bounding box center [249, 170] width 256 height 10
click at [174, 146] on p "Snoring is not a harmless quirk. Studies show it’s often a red flag for obstruc…" at bounding box center [249, 155] width 256 height 20
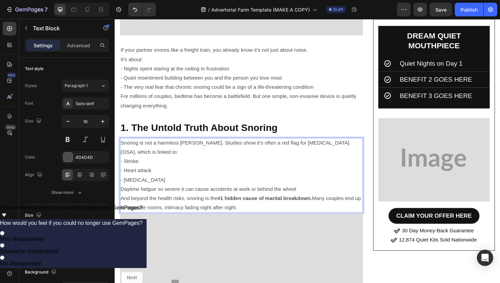
click at [174, 162] on p "Snoring is not a harmless quirk. Studies show it’s often a red flag for obstruc…" at bounding box center [249, 155] width 256 height 20
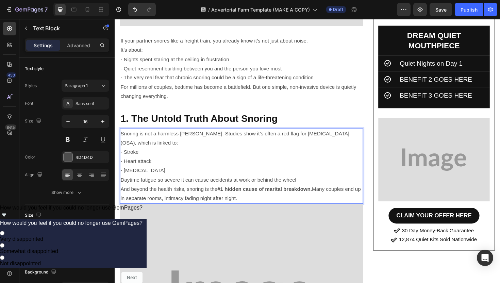
scroll to position [641, 0]
click at [256, 205] on p "And beyond the health risks, snoring is the #1 hidden cause of marital breakdow…" at bounding box center [249, 204] width 256 height 20
click at [254, 197] on strong "#1 hidden cause of marital breakdown." at bounding box center [273, 199] width 100 height 6
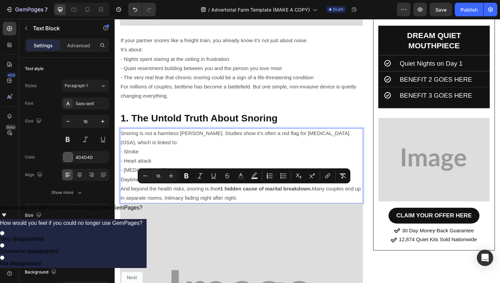
drag, startPoint x: 259, startPoint y: 209, endPoint x: 122, endPoint y: 198, distance: 137.4
click at [122, 198] on p "And beyond the health risks, snoring is the #1 hidden cause of marital breakdow…" at bounding box center [249, 204] width 256 height 20
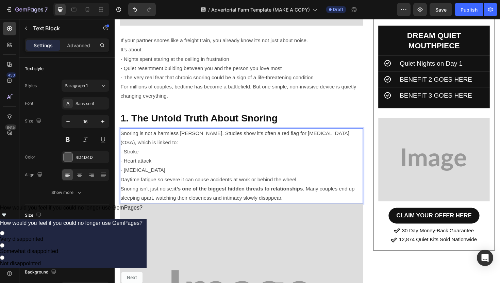
click at [281, 187] on p "Daytime fatigue so severe it can cause accidents at work or behind the wheel" at bounding box center [249, 189] width 256 height 10
click at [125, 199] on p "Snoring isn’t just noise; it’s one of the biggest hidden threats to relationshi…" at bounding box center [249, 204] width 256 height 20
click at [219, 201] on strong "it’s one of the biggest hidden threats to relationships" at bounding box center [282, 199] width 137 height 6
click at [311, 206] on p "And noring isn’t just noise; it’s one of the biggest hidden threats to relation…" at bounding box center [249, 204] width 256 height 20
click at [311, 189] on p "Daytime fatigue so severe it can cause accidents at work or behind the wheel" at bounding box center [249, 189] width 256 height 10
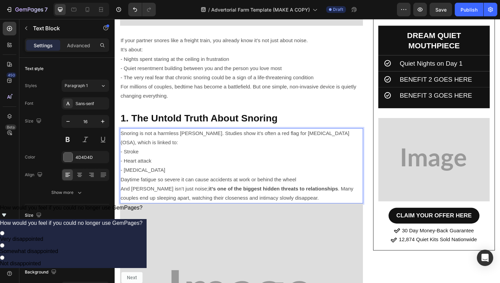
click at [194, 145] on p "Snoring is not a harmless quirk. Studies show it’s often a red flag for obstruc…" at bounding box center [249, 145] width 256 height 20
click at [171, 190] on p "Daytime fatigue so severe it can cause accidents at work or behind the wheel" at bounding box center [249, 189] width 256 height 10
click at [154, 190] on p "Daytime fatigue so severe it can cause accidents at work or behind the wheel" at bounding box center [249, 189] width 256 height 10
click at [124, 189] on p "Daytime fatigue so severe it can cause accidents at work or behind the wheel" at bounding box center [249, 189] width 256 height 10
click at [226, 186] on p "It can lead to daytime fatigue so severe it can cause accidents at work or behi…" at bounding box center [249, 189] width 256 height 10
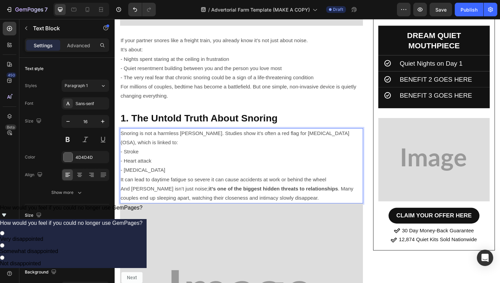
click at [345, 182] on p "- Type 2 diabetes" at bounding box center [249, 179] width 256 height 10
click at [345, 189] on p "It can lead to daytime fatigue so severe it can cause accidents at work or behi…" at bounding box center [249, 189] width 256 height 10
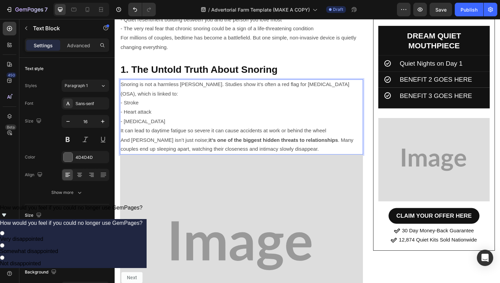
scroll to position [698, 0]
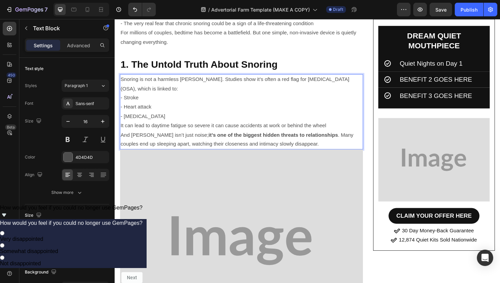
click at [294, 143] on strong "it’s one of the biggest hidden threats to relationships" at bounding box center [282, 142] width 137 height 6
click at [308, 147] on p "And noring isn’t just noise; it’s one of the biggest hidden threats to relation…" at bounding box center [249, 147] width 256 height 20
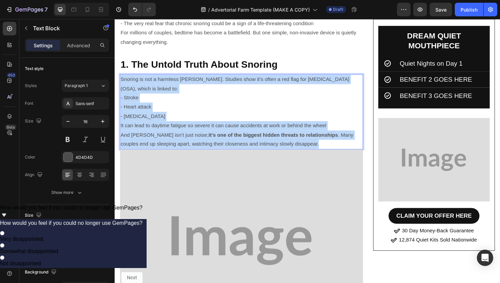
drag, startPoint x: 308, startPoint y: 147, endPoint x: 121, endPoint y: 85, distance: 196.6
click at [121, 85] on div "Snoring is not a harmless quirk. Studies show it’s often a red flag for obstruc…" at bounding box center [248, 118] width 257 height 80
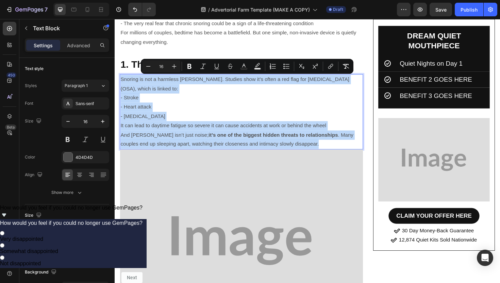
copy div "Snoring is not a harmless quirk. Studies show it’s often a red flag for obstruc…"
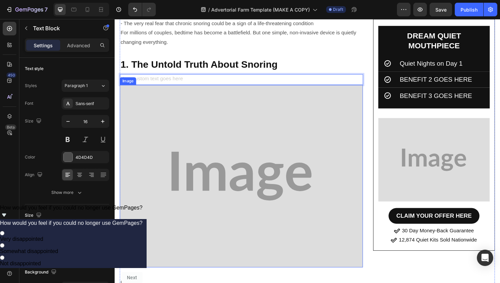
scroll to position [797, 0]
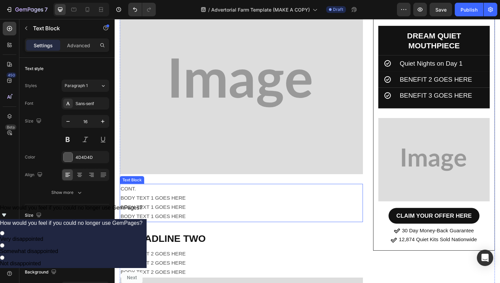
click at [177, 213] on p "BODY TEXT 1 GOES HERE" at bounding box center [249, 209] width 256 height 10
click at [195, 226] on p "BODY TEXT 1 GOES HERE" at bounding box center [249, 228] width 256 height 10
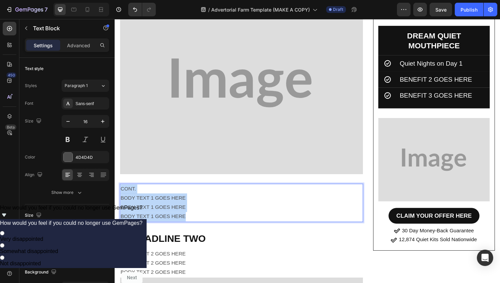
drag, startPoint x: 205, startPoint y: 225, endPoint x: 120, endPoint y: 194, distance: 90.3
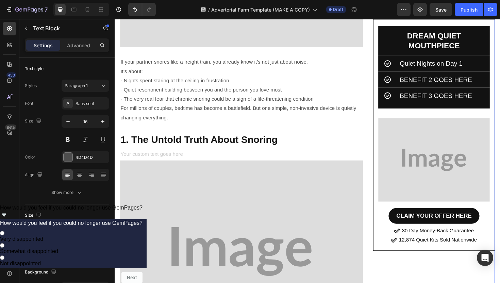
scroll to position [641, 0]
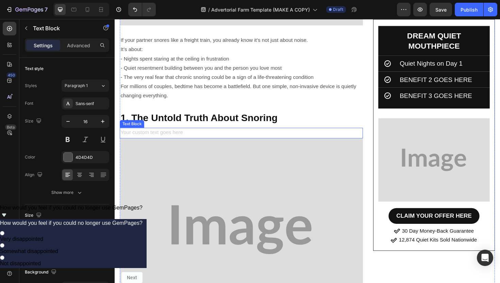
click at [165, 138] on div "Rich Text Editor. Editing area: main" at bounding box center [248, 139] width 257 height 11
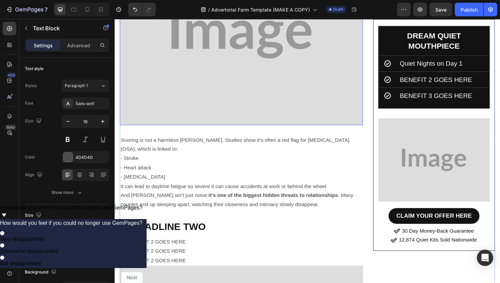
scroll to position [856, 0]
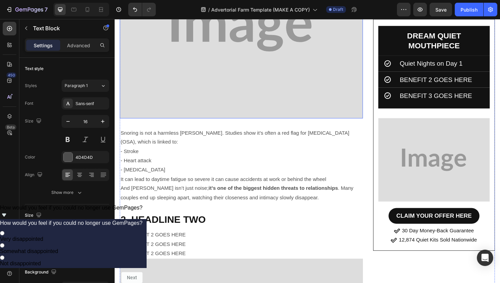
click at [175, 148] on p "Snoring is not a harmless quirk. Studies show it’s often a red flag for obstruc…" at bounding box center [249, 145] width 256 height 20
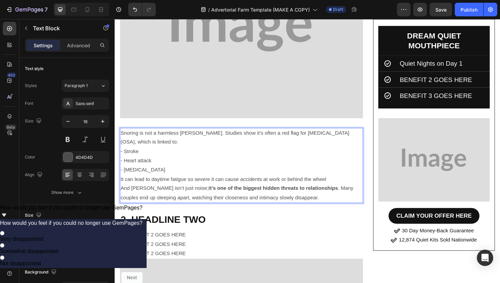
drag, startPoint x: 178, startPoint y: 177, endPoint x: 122, endPoint y: 141, distance: 66.7
click at [122, 141] on div "Snoring is not a harmless quirk. Studies show it’s often a red flag for obstruc…" at bounding box center [248, 174] width 257 height 80
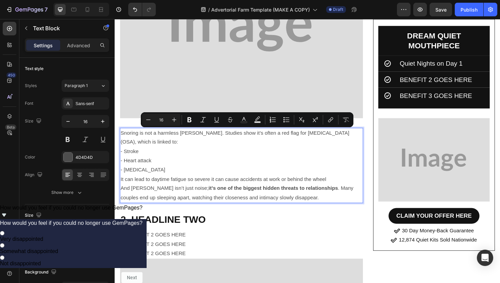
copy div "Snoring is not a harmless quirk. Studies show it’s often a red flag for obstruc…"
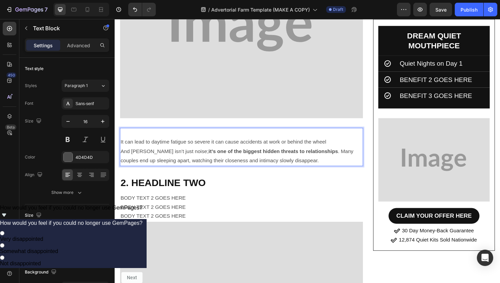
click at [120, 149] on div "It can lead to daytime fatigue so severe it can cause accidents at work or behi…" at bounding box center [248, 154] width 257 height 40
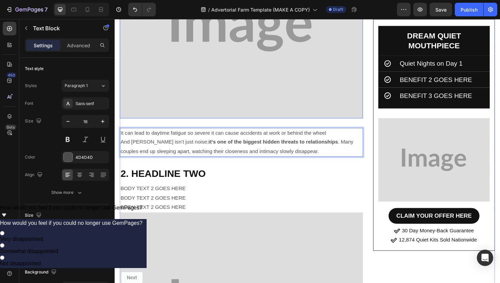
scroll to position [600, 0]
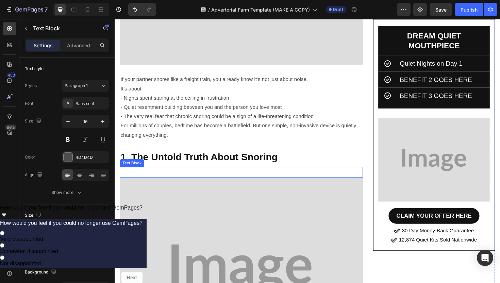
click at [173, 178] on p "Rich Text Editor. Editing area: main" at bounding box center [249, 181] width 256 height 10
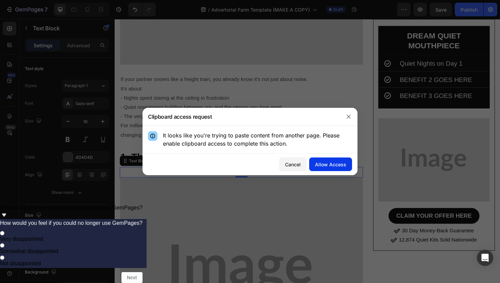
click at [332, 163] on div "Allow Access" at bounding box center [330, 164] width 31 height 7
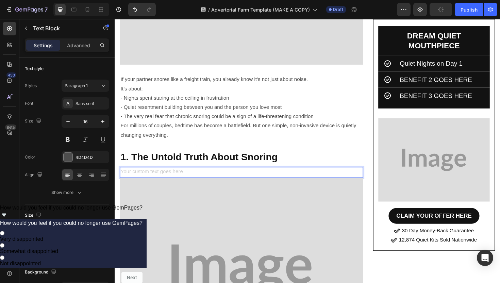
click at [173, 180] on div "Rich Text Editor. Editing area: main" at bounding box center [248, 181] width 257 height 11
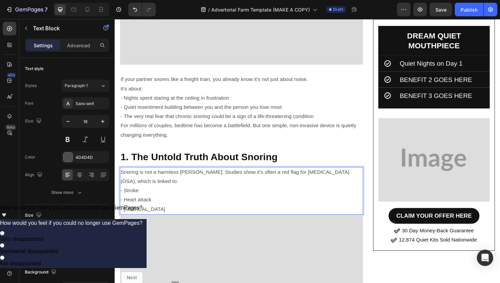
click at [191, 207] on p "- Heart attack" at bounding box center [249, 211] width 256 height 10
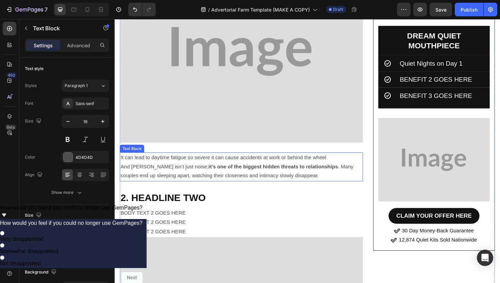
scroll to position [876, 0]
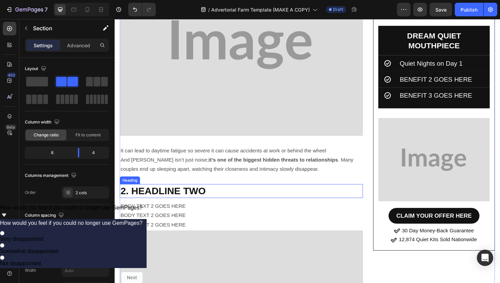
click at [231, 195] on h2 "2. HEADLINE TWO" at bounding box center [248, 201] width 257 height 15
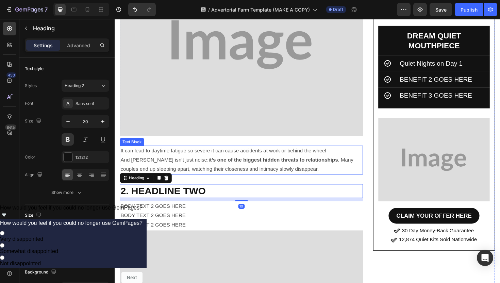
click at [208, 180] on p "And noring isn’t just noise; it’s one of the biggest hidden threats to relation…" at bounding box center [249, 174] width 256 height 20
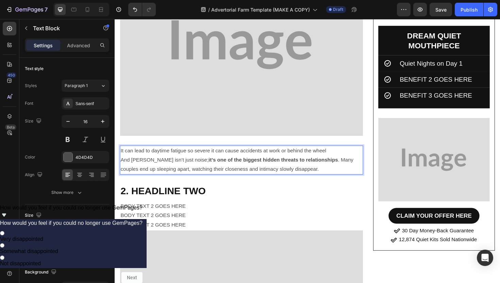
click at [132, 168] on p "And noring isn’t just noise; it’s one of the biggest hidden threats to relation…" at bounding box center [249, 174] width 256 height 20
click at [190, 194] on h2 "2. HEADLINE TWO" at bounding box center [248, 201] width 257 height 15
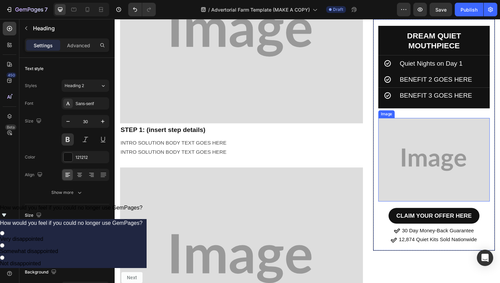
scroll to position [2990, 0]
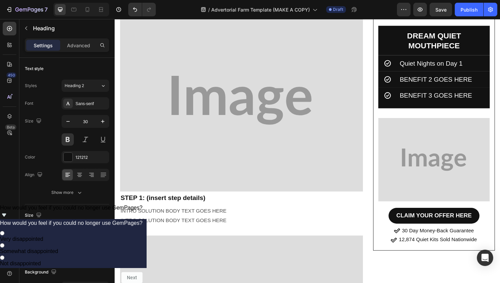
click at [8, 219] on icon "Show survey - How would you feel if you could no longer use GemPages?" at bounding box center [4, 215] width 8 height 8
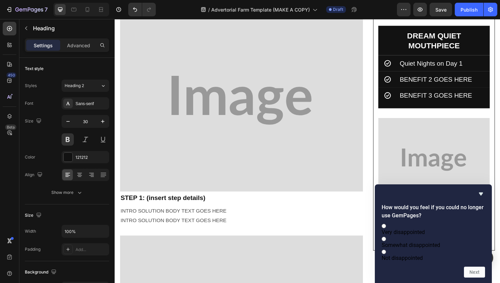
click at [437, 222] on label "Very disappointed" at bounding box center [432, 228] width 103 height 13
click at [386, 224] on input "Very disappointed" at bounding box center [383, 226] width 4 height 4
radio input "true"
click at [477, 271] on button "Next" at bounding box center [474, 271] width 21 height 11
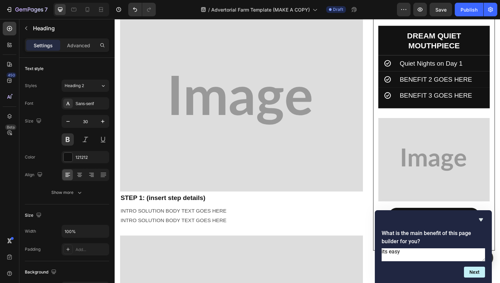
type textarea "its easy"
click at [468, 266] on form "What is the main benefit of this page builder for you? its easy Next" at bounding box center [433, 253] width 117 height 48
click at [468, 269] on button "Next" at bounding box center [474, 271] width 21 height 11
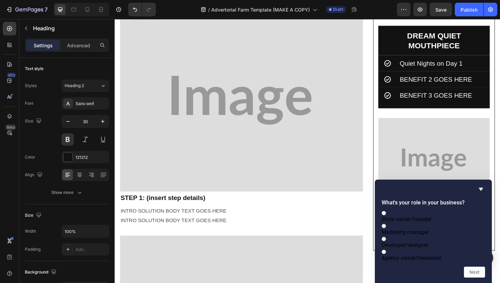
click at [436, 210] on label "Store owner/founder" at bounding box center [432, 215] width 103 height 13
click at [386, 211] on input "Store owner/founder" at bounding box center [383, 213] width 4 height 4
radio input "true"
click at [473, 274] on button "Next" at bounding box center [474, 271] width 21 height 11
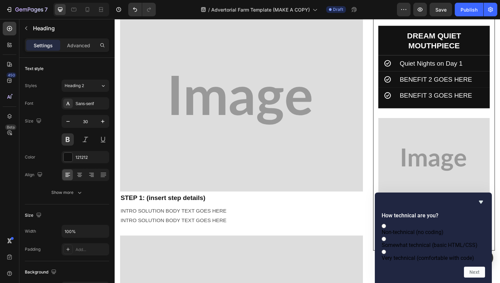
click at [432, 222] on label "Non-technical (no coding)" at bounding box center [432, 228] width 103 height 13
click at [386, 224] on input "Non-technical (no coding)" at bounding box center [383, 226] width 4 height 4
radio input "true"
click at [479, 279] on div "How technical are you? Non-technical (no coding) Somewhat technical (basic HTML…" at bounding box center [433, 237] width 117 height 90
click at [476, 272] on button "Next" at bounding box center [474, 271] width 21 height 11
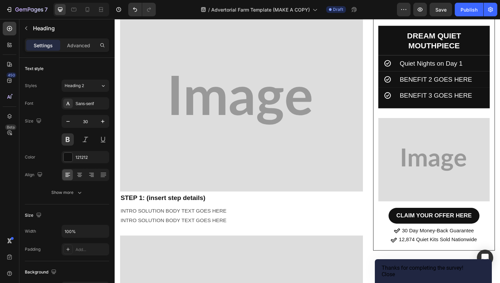
click at [395, 271] on button "Close" at bounding box center [387, 274] width 13 height 6
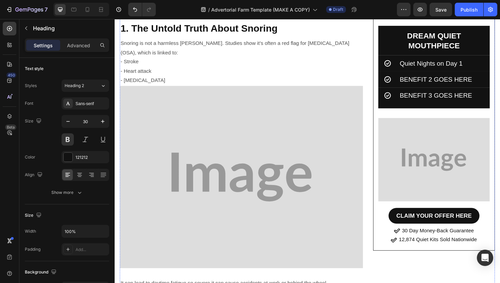
scroll to position [735, 0]
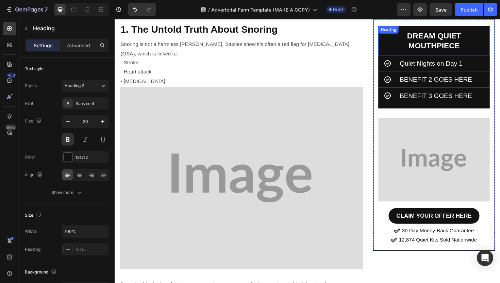
click at [470, 46] on p "DREAM QUIET MOUTHPIECE" at bounding box center [453, 41] width 108 height 21
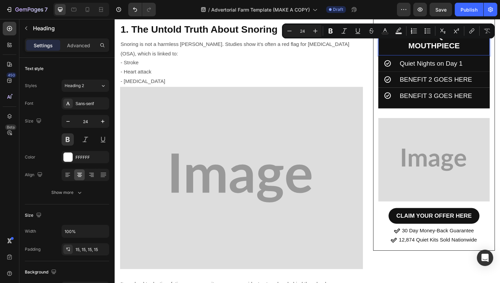
click at [464, 42] on p "DREAM QUIET MOUTHPIECE" at bounding box center [453, 41] width 108 height 21
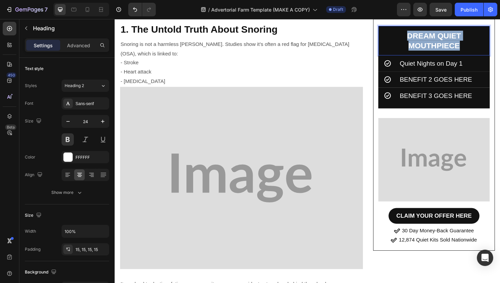
drag, startPoint x: 478, startPoint y: 45, endPoint x: 418, endPoint y: 35, distance: 60.6
click at [418, 35] on p "DREAM QUIET MOUTHPIECE" at bounding box center [453, 41] width 108 height 21
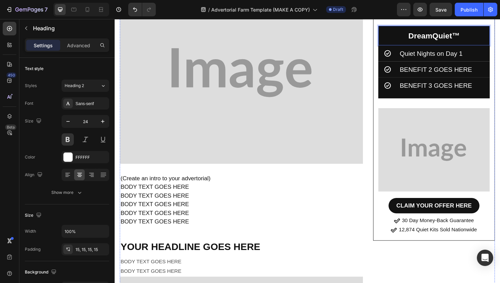
scroll to position [182, 0]
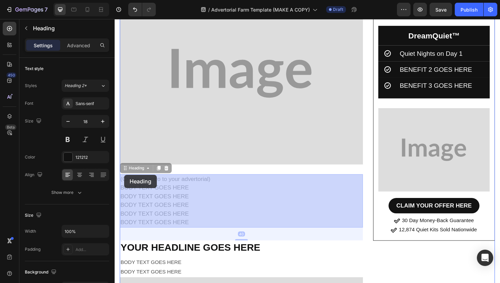
drag, startPoint x: 224, startPoint y: 225, endPoint x: 125, endPoint y: 184, distance: 107.6
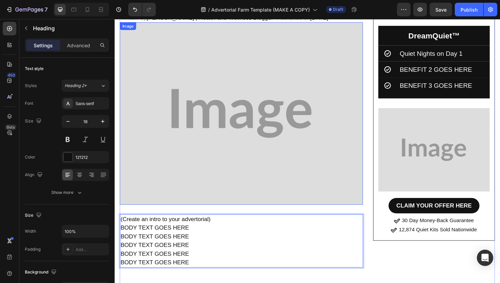
scroll to position [150, 0]
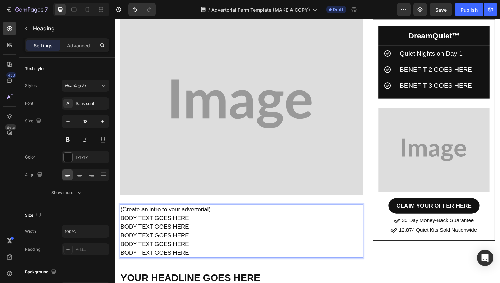
click at [200, 242] on p "(Create an intro to your advertorial) BODY TEXT GOES HERE BODY TEXT GOES HERE B…" at bounding box center [249, 243] width 256 height 55
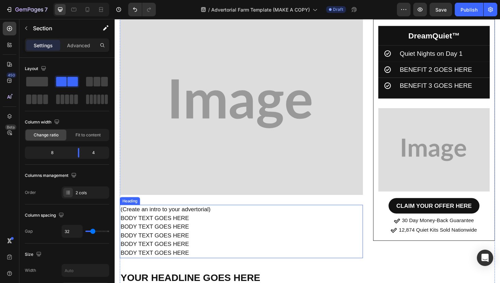
click at [199, 264] on p "(Create an intro to your advertorial) BODY TEXT GOES HERE BODY TEXT GOES HERE B…" at bounding box center [249, 243] width 256 height 55
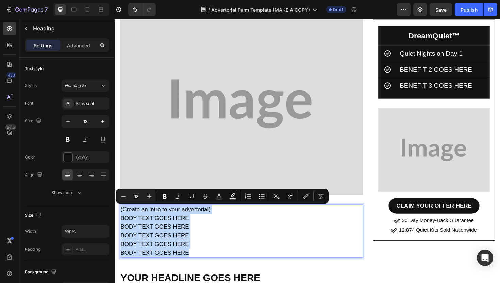
drag, startPoint x: 199, startPoint y: 265, endPoint x: 118, endPoint y: 205, distance: 100.4
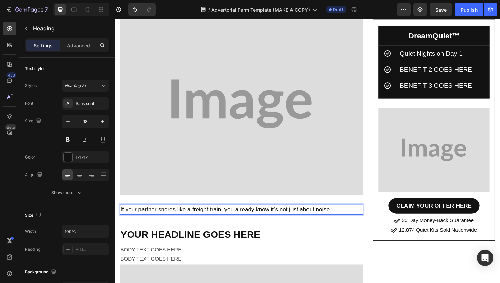
click at [139, 220] on p "If your partner snores like a freight train, you already know it’s not just abo…" at bounding box center [249, 220] width 256 height 9
click at [347, 218] on p "If your partner snores like a freight train, you already know it’s not just abo…" at bounding box center [249, 220] width 256 height 9
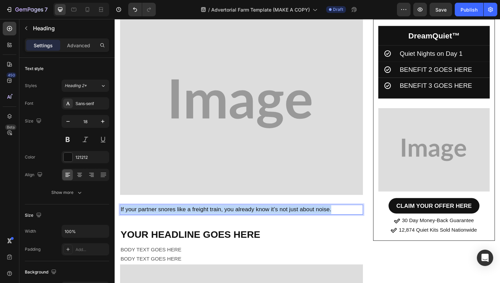
drag, startPoint x: 345, startPoint y: 219, endPoint x: 120, endPoint y: 221, distance: 225.4
click at [120, 221] on h2 "If your partner snores like a freight train, you already know it’s not just abo…" at bounding box center [248, 221] width 257 height 11
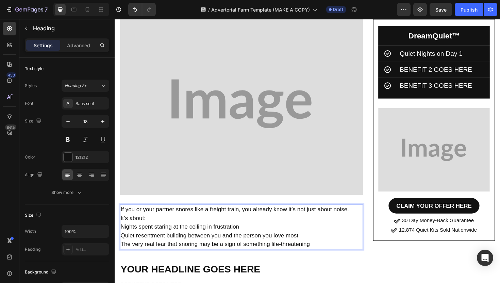
click at [122, 238] on p "Nights spent staring at the ceiling in frustration" at bounding box center [249, 239] width 256 height 9
click at [144, 231] on p "If you or your partner snores like a freight train, you already know it’s not j…" at bounding box center [249, 225] width 256 height 18
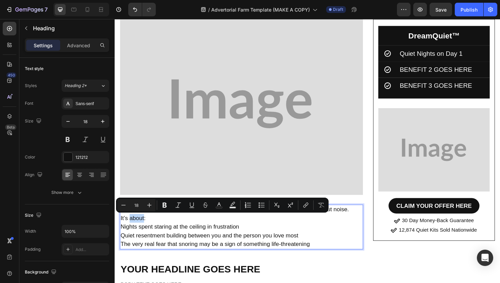
click at [146, 231] on p "If you or your partner snores like a freight train, you already know it’s not j…" at bounding box center [249, 225] width 256 height 18
click at [145, 231] on p "If you or your partner snores like a freight train, you already know it’s not j…" at bounding box center [249, 225] width 256 height 18
click at [145, 230] on p "If you or your partner snores like a freight train, you already know it’s not j…" at bounding box center [249, 225] width 256 height 18
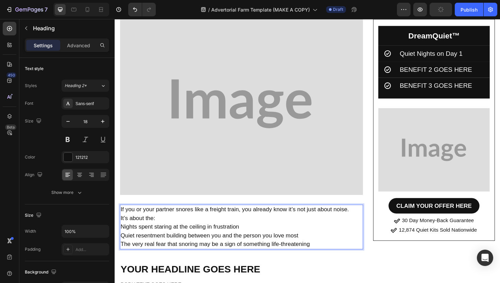
click at [202, 224] on p "If you or your partner snores like a freight train, you already know it’s not j…" at bounding box center [249, 225] width 256 height 18
click at [336, 260] on p "The very real fear that snoring may be a sign of something life-threatening" at bounding box center [249, 257] width 256 height 9
click at [332, 255] on p "The very real fear that snoring may be a sign of something life-threatening" at bounding box center [249, 257] width 256 height 9
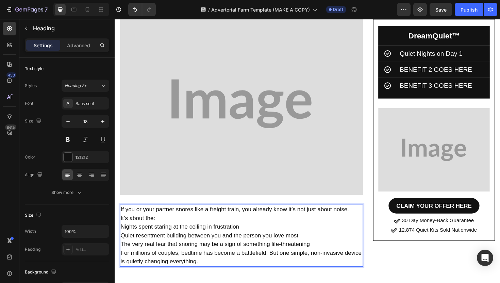
click at [123, 239] on p "Nights spent staring at the ceiling in frustration" at bounding box center [249, 239] width 256 height 9
click at [122, 239] on p "Nights spent staring at the ceiling in frustration" at bounding box center [249, 239] width 256 height 9
click at [121, 247] on p "Quiet resentment building between you and the person you love most" at bounding box center [249, 248] width 256 height 9
click at [122, 257] on p "The very real fear that snoring may be a sign of something life-threatening For…" at bounding box center [249, 267] width 256 height 28
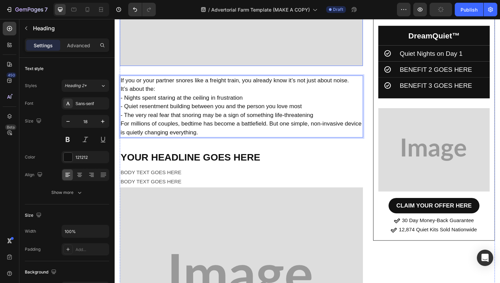
scroll to position [286, 0]
click at [209, 161] on p "YOUR HEADLINE GOES HERE" at bounding box center [249, 165] width 256 height 13
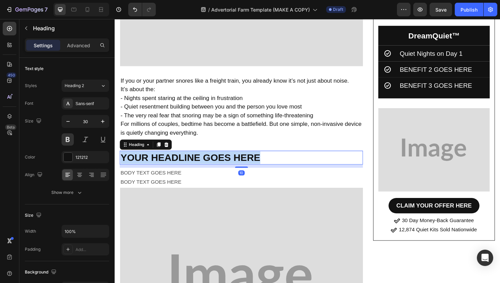
click at [209, 161] on p "YOUR HEADLINE GOES HERE" at bounding box center [249, 165] width 256 height 13
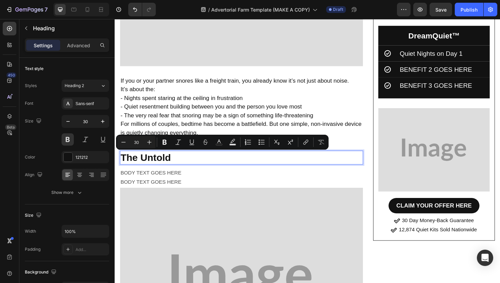
drag, startPoint x: 191, startPoint y: 166, endPoint x: 126, endPoint y: 166, distance: 64.6
click at [126, 166] on p "The Untold" at bounding box center [249, 165] width 256 height 13
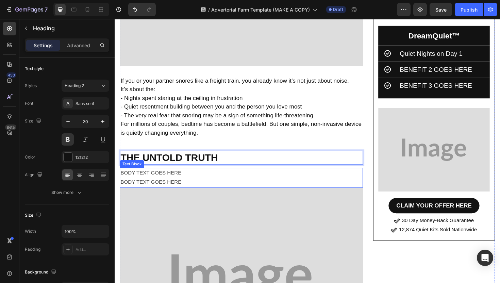
click at [183, 189] on p "BODY TEXT GOES HERE" at bounding box center [249, 192] width 256 height 10
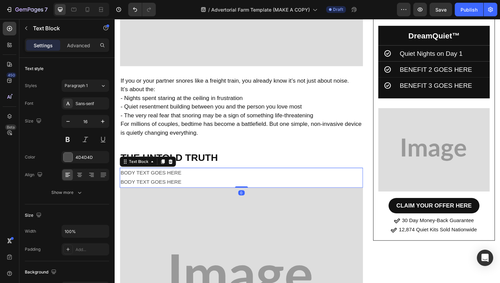
click at [187, 190] on p "BODY TEXT GOES HERE" at bounding box center [249, 192] width 256 height 10
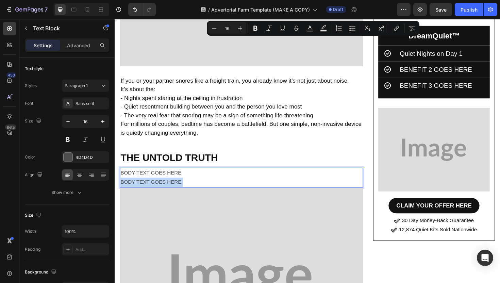
drag, startPoint x: 187, startPoint y: 190, endPoint x: 127, endPoint y: 180, distance: 61.3
click at [127, 180] on div "BODY TEXT GOES HERE BODY TEXT GOES HERE" at bounding box center [248, 186] width 257 height 21
click at [127, 180] on p "BODY TEXT GOES HERE" at bounding box center [249, 182] width 256 height 10
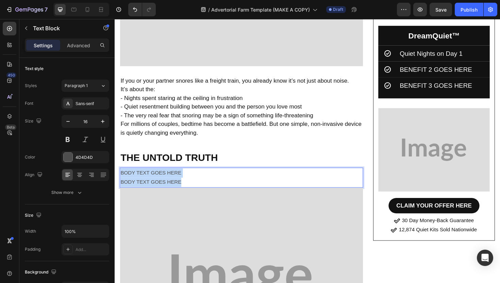
drag, startPoint x: 122, startPoint y: 179, endPoint x: 196, endPoint y: 190, distance: 74.8
click at [196, 190] on div "BODY TEXT GOES HERE BODY TEXT GOES HERE" at bounding box center [248, 186] width 257 height 21
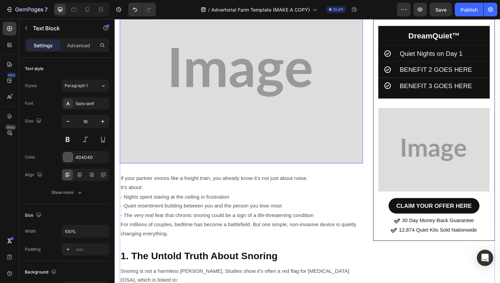
scroll to position [534, 0]
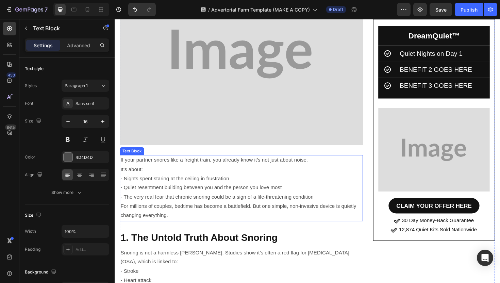
click at [216, 204] on p "- The very real fear that chronic snoring could be a sign of a life-threatening…" at bounding box center [249, 208] width 256 height 10
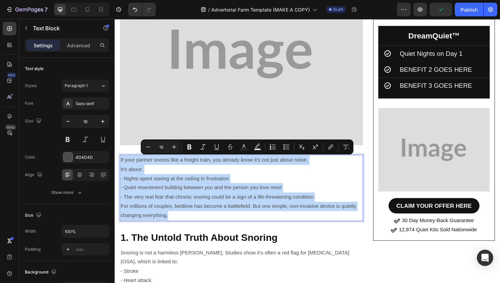
drag, startPoint x: 178, startPoint y: 225, endPoint x: 121, endPoint y: 167, distance: 82.4
click at [121, 167] on div "If your partner snores like a freight train, you already know it’s not just abo…" at bounding box center [248, 198] width 257 height 70
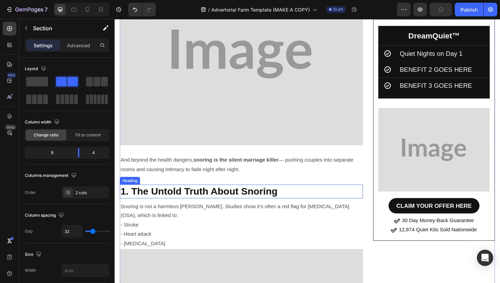
click at [168, 202] on p "1. The Untold Truth About Snoring" at bounding box center [249, 201] width 256 height 13
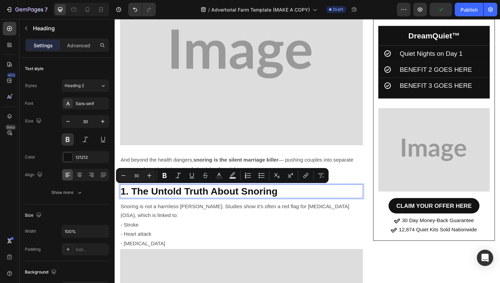
click at [292, 199] on p "1. The Untold Truth About Snoring" at bounding box center [249, 201] width 256 height 13
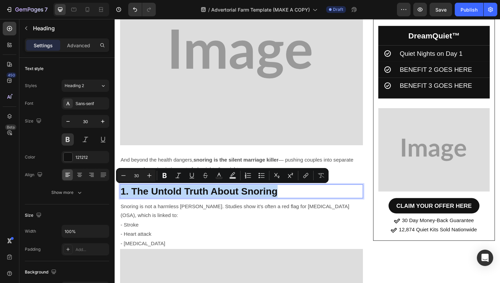
drag, startPoint x: 292, startPoint y: 199, endPoint x: 123, endPoint y: 201, distance: 169.6
click at [123, 201] on p "1. The Untold Truth About Snoring" at bounding box center [249, 201] width 256 height 13
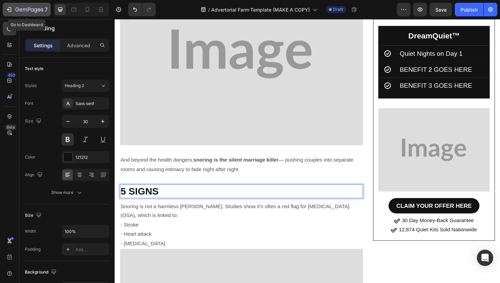
click at [10, 5] on button "7" at bounding box center [27, 10] width 48 height 14
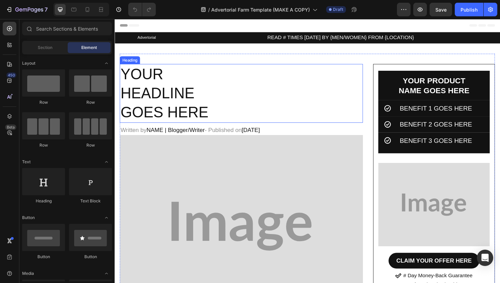
click at [180, 121] on h2 "YOUR HEADLINE GOES HERE" at bounding box center [248, 98] width 257 height 62
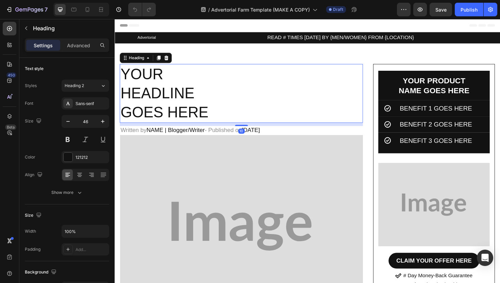
click at [180, 121] on h2 "YOUR HEADLINE GOES HERE" at bounding box center [248, 98] width 257 height 62
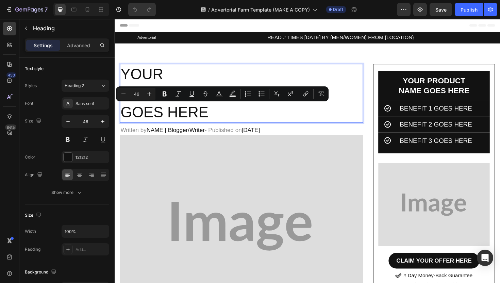
click at [242, 118] on p "YOUR HEADLINE GOES HERE" at bounding box center [249, 97] width 256 height 61
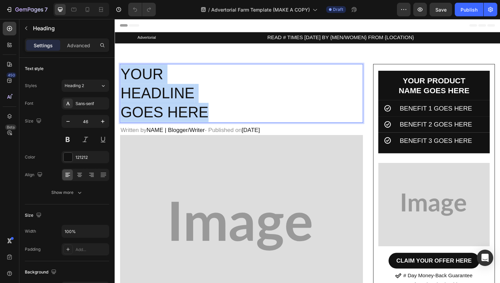
drag, startPoint x: 242, startPoint y: 118, endPoint x: 124, endPoint y: 74, distance: 125.6
click at [124, 74] on p "YOUR HEADLINE GOES HERE" at bounding box center [249, 97] width 256 height 61
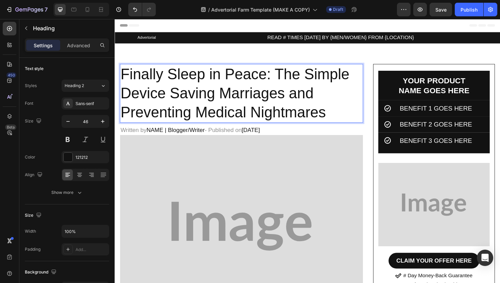
click at [295, 84] on p "Finally Sleep in Peace: The Simple Device Saving Marriages and Preventing Medic…" at bounding box center [249, 97] width 256 height 61
click at [245, 96] on p "Finally Sleep in Peace: The Simple Device Saving Marriages and Preventing Medic…" at bounding box center [249, 97] width 256 height 61
click at [208, 96] on p "Finally Sleep in Peace: The Simple Device Saving Marriages and Preventing Medic…" at bounding box center [249, 97] width 256 height 61
click at [257, 96] on p "Finally Sleep in Peace: The Simple Device Saving Marriages and Preventing Medic…" at bounding box center [249, 97] width 256 height 61
click at [340, 116] on p "Finally Sleep in Peace: The Simple Device Saving Marriages and Preventing Medic…" at bounding box center [249, 97] width 256 height 61
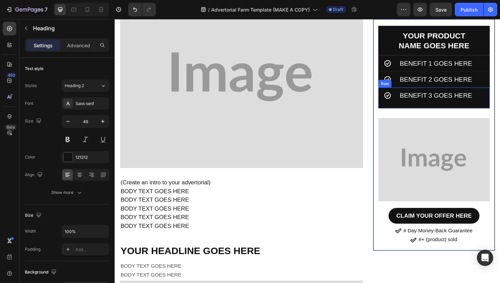
scroll to position [154, 0]
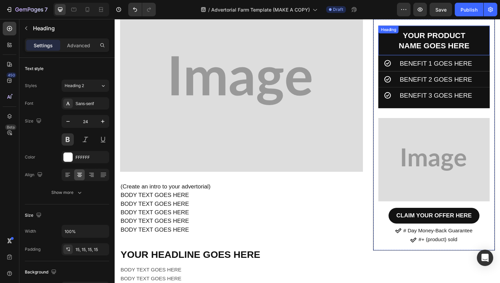
click at [465, 36] on h2 "YOUR PRODUCT NAME GOES HERE" at bounding box center [453, 41] width 118 height 31
click at [479, 42] on p "YOUR PRODUCT NAME GOES HERE" at bounding box center [453, 41] width 108 height 21
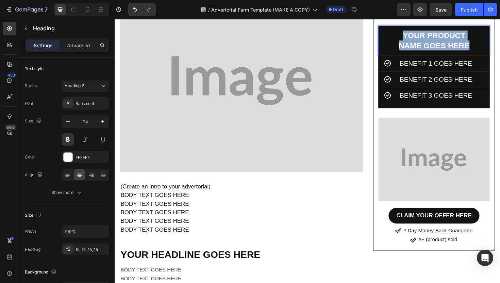
drag, startPoint x: 491, startPoint y: 43, endPoint x: 411, endPoint y: 30, distance: 81.6
click at [411, 30] on h2 "YOUR PRODUCT NAME GOES HERE" at bounding box center [453, 41] width 118 height 31
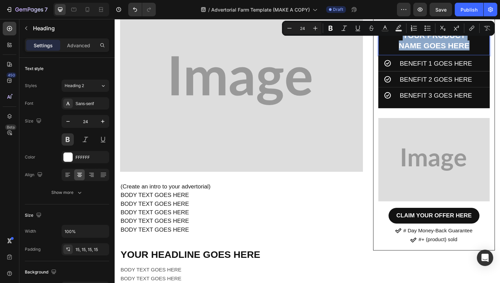
copy p "YOUR PRODUCT NAME GOES HERE"
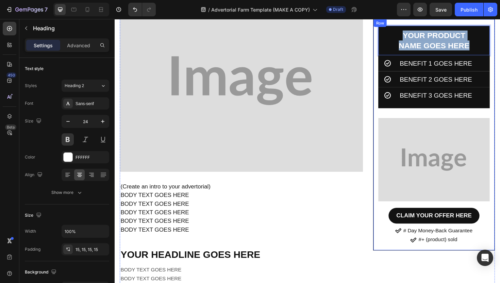
drag, startPoint x: 497, startPoint y: 43, endPoint x: 408, endPoint y: 24, distance: 90.7
click at [408, 24] on div "YOUR PRODUCT NAME GOES HERE Heading 0 Icon BENEFIT 1 GOES HERE Heading Row Icon…" at bounding box center [452, 141] width 129 height 245
drag, startPoint x: 490, startPoint y: 44, endPoint x: 421, endPoint y: 35, distance: 69.3
click at [421, 35] on p "YOUR PRODUCT NAME GOES HERE" at bounding box center [453, 41] width 108 height 21
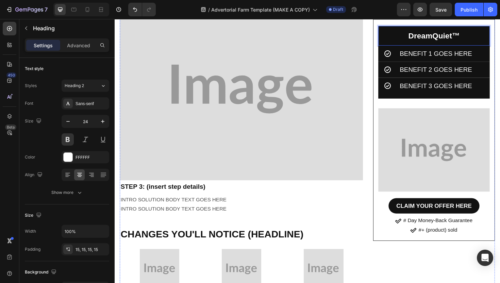
scroll to position [3413, 0]
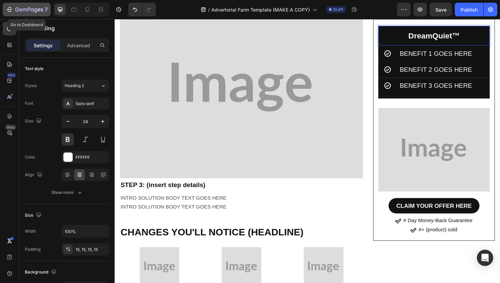
click at [11, 7] on icon "button" at bounding box center [9, 9] width 7 height 7
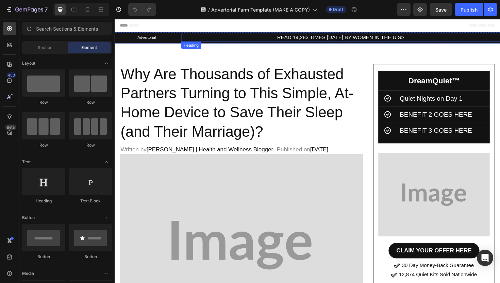
click at [275, 41] on h2 "READ 14,283 TIMES [DATE] BY WOMEN IN THE U.S>" at bounding box center [354, 39] width 338 height 8
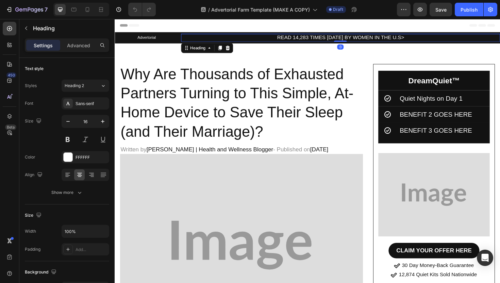
click at [286, 81] on h2 "Why Are Thousands of Exhausted Partners Turning to This Simple, At-Home Device …" at bounding box center [248, 108] width 257 height 83
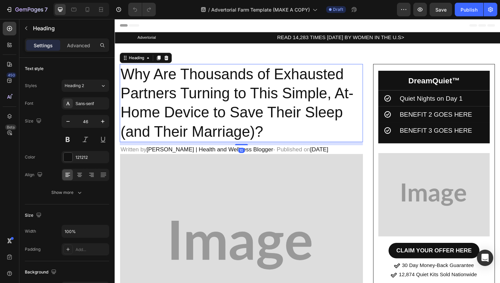
click at [239, 101] on h2 "Why Are Thousands of Exhausted Partners Turning to This Simple, At-Home Device …" at bounding box center [248, 108] width 257 height 83
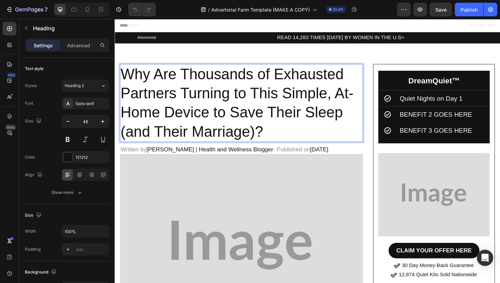
click at [252, 115] on p "Why Are Thousands of Exhausted Partners Turning to This Simple, At-Home Device …" at bounding box center [249, 107] width 256 height 81
click at [264, 126] on p "Why Are Thousands of Exhausted Partners Turning to This Simple, At-Home Device …" at bounding box center [249, 107] width 256 height 81
click at [272, 135] on p "Why Are Thousands of Exhausted Partners Turning to This Simple, At-Home Device …" at bounding box center [249, 107] width 256 height 81
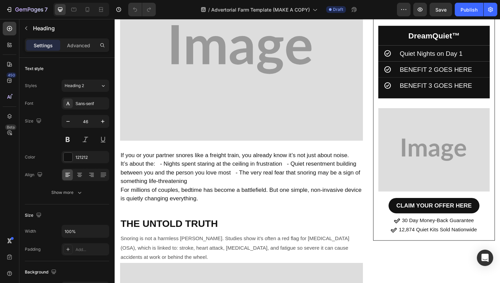
scroll to position [221, 0]
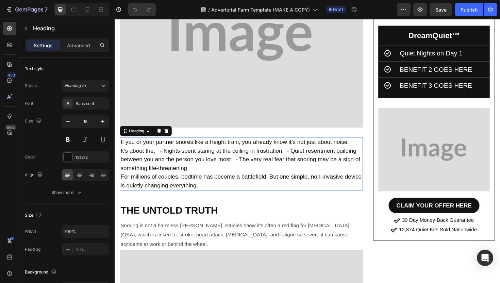
click at [211, 160] on h2 "If you or your partner snores like a freight train, you already know it’s not j…" at bounding box center [248, 172] width 257 height 56
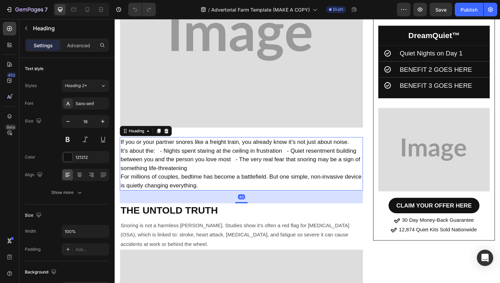
click at [166, 158] on h2 "If you or your partner snores like a freight train, you already know it’s not j…" at bounding box center [248, 172] width 257 height 56
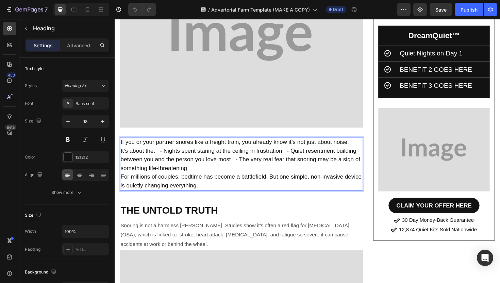
click at [162, 158] on p "If you or your partner snores like a freight train, you already know it’s not j…" at bounding box center [249, 172] width 256 height 55
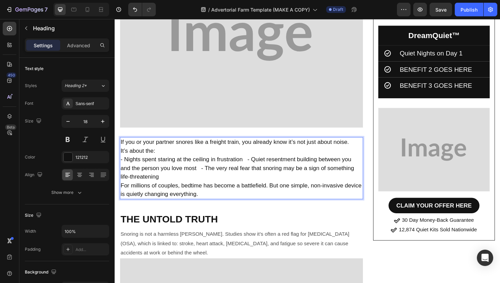
click at [254, 167] on p "If you or your partner snores like a freight train, you already know it’s not j…" at bounding box center [249, 177] width 256 height 64
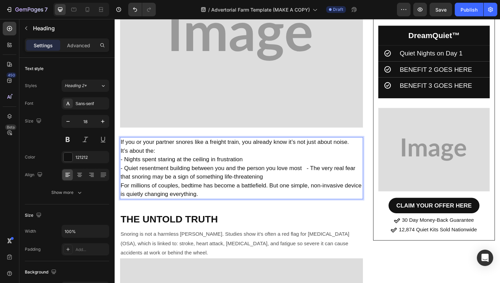
click at [316, 176] on p "If you or your partner snores like a freight train, you already know it’s not j…" at bounding box center [249, 177] width 256 height 64
click at [122, 186] on p "If you or your partner snores like a freight train, you already know it’s not j…" at bounding box center [249, 177] width 256 height 64
click at [120, 168] on h2 "If you or your partner snores like a freight train, you already know it’s not j…" at bounding box center [248, 177] width 257 height 66
click at [120, 178] on h2 "If you or your partner snores like a freight train, you already know it’s not j…" at bounding box center [248, 177] width 257 height 66
click at [120, 186] on h2 "If you or your partner snores like a freight train, you already know it’s not j…" at bounding box center [248, 177] width 257 height 66
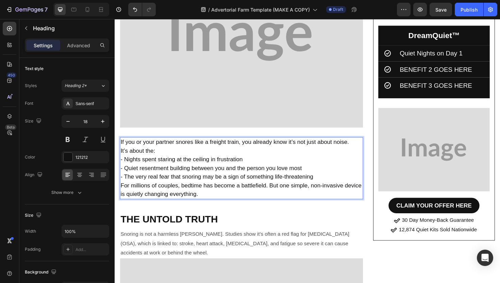
click at [150, 184] on p "If you or your partner snores like a freight train, you already know it’s not j…" at bounding box center [249, 177] width 256 height 64
click at [202, 196] on p "If you or your partner snores like a freight train, you already know it’s not j…" at bounding box center [249, 177] width 256 height 64
click at [210, 197] on p "If you or your partner snores like a freight train, you already know it’s not j…" at bounding box center [249, 177] width 256 height 64
click at [209, 201] on p "If you or your partner snores like a freight train, you already know it’s not j…" at bounding box center [249, 177] width 256 height 64
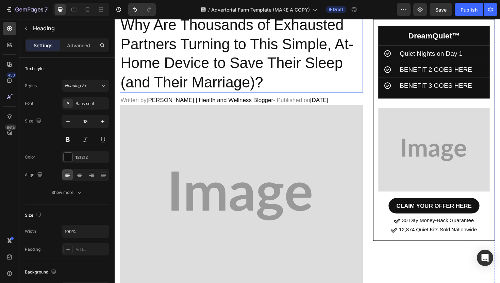
scroll to position [0, 0]
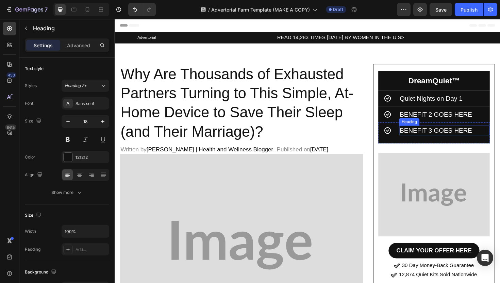
click at [460, 136] on h2 "BENEFIT 3 GOES HERE" at bounding box center [464, 137] width 96 height 10
click at [460, 136] on p "BENEFIT 3 GOES HERE" at bounding box center [463, 137] width 94 height 9
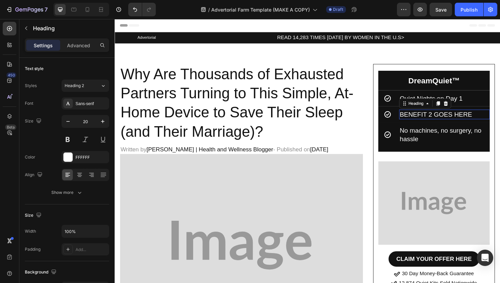
click at [441, 116] on h2 "BENEFIT 2 GOES HERE" at bounding box center [464, 120] width 96 height 10
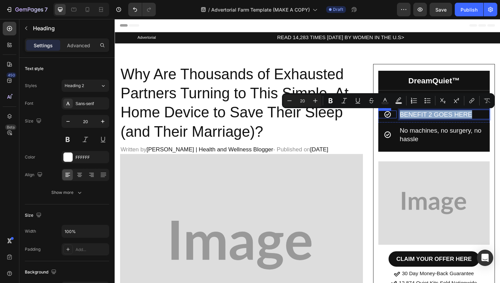
drag, startPoint x: 499, startPoint y: 120, endPoint x: 408, endPoint y: 122, distance: 91.1
click at [408, 122] on div "Icon BENEFIT 2 GOES HERE Heading 0 Row" at bounding box center [453, 119] width 118 height 17
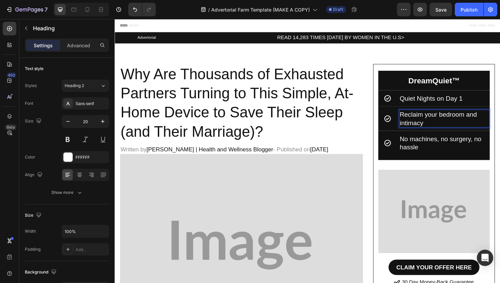
click at [447, 120] on p "Reclaim your bedroom and intimacy" at bounding box center [463, 125] width 94 height 18
click at [462, 120] on p "Reclaim Your bedroom and intimacy" at bounding box center [463, 125] width 94 height 18
click at [419, 130] on p "Reclaim Your Bedroom and intimacy" at bounding box center [463, 125] width 94 height 18
click at [432, 146] on p "No machines, no surgery, no hassle" at bounding box center [463, 150] width 94 height 18
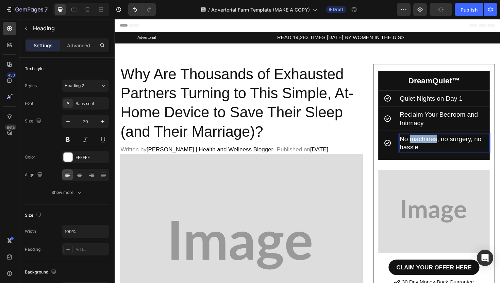
click at [432, 146] on p "No machines, no surgery, no hassle" at bounding box center [463, 150] width 94 height 18
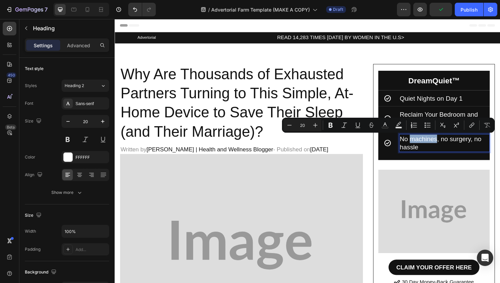
click at [429, 145] on p "No machines, no surgery, no hassle" at bounding box center [463, 150] width 94 height 18
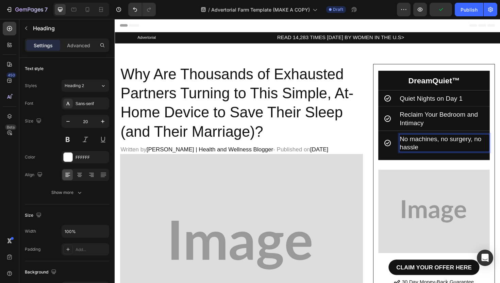
click at [431, 145] on p "No machines, no surgery, no hassle" at bounding box center [463, 150] width 94 height 18
click at [462, 144] on p "No Machines, no surgery, no hassle" at bounding box center [463, 150] width 94 height 18
click at [474, 144] on p "No Machines, No surgery, no hassle" at bounding box center [463, 150] width 94 height 18
click at [499, 144] on p "No Machines, No Surgery, no hassle" at bounding box center [463, 150] width 94 height 18
click at [421, 154] on p "No Machines, No Surgery, No hassle" at bounding box center [463, 150] width 94 height 18
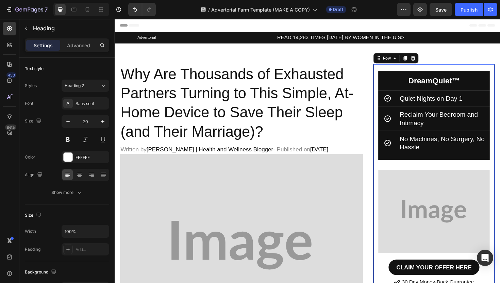
click at [441, 177] on div "DreamQuiet™ Heading Icon Quiet Nights on Day 1 Heading Row Icon Reclaim Your Be…" at bounding box center [453, 193] width 118 height 238
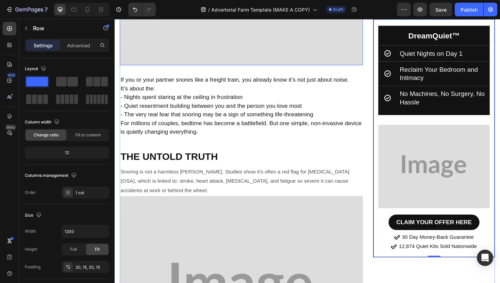
scroll to position [301, 0]
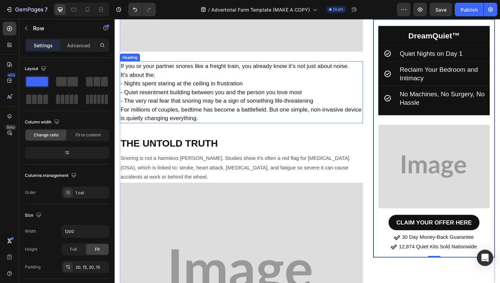
click at [201, 107] on p "If you or your partner snores like a freight train, you already know it’s not j…" at bounding box center [249, 97] width 256 height 64
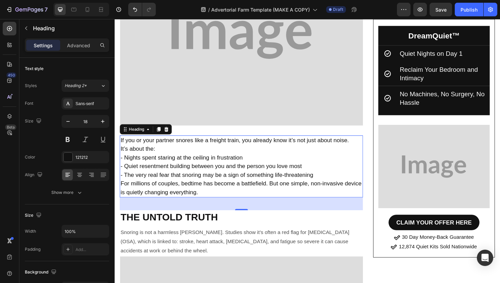
scroll to position [269, 0]
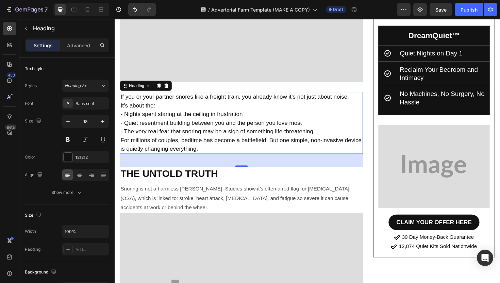
click at [201, 163] on div "40" at bounding box center [248, 169] width 257 height 14
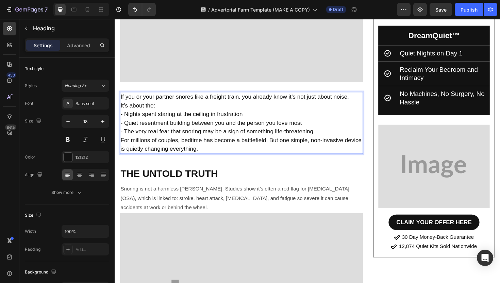
click at [219, 153] on p "If you or your partner snores like a freight train, you already know it’s not j…" at bounding box center [249, 129] width 256 height 64
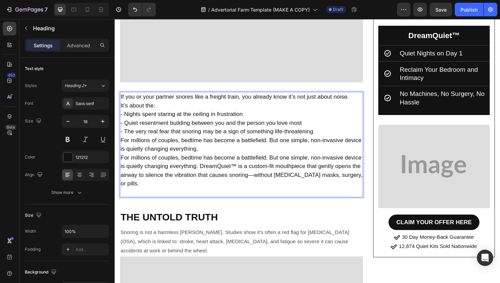
click at [225, 151] on p "If you or your partner snores like a freight train, you already know it’s not j…" at bounding box center [249, 147] width 256 height 101
click at [280, 165] on p "If you or your partner snores like a freight train, you already know it’s not j…" at bounding box center [249, 147] width 256 height 101
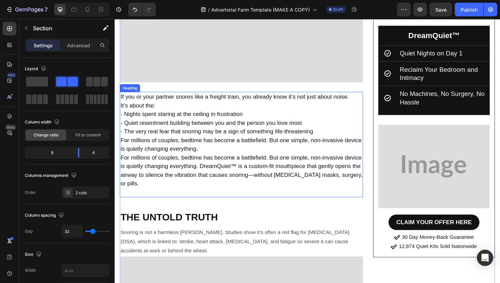
click at [215, 195] on p "If you or your partner snores like a freight train, you already know it’s not j…" at bounding box center [249, 152] width 256 height 110
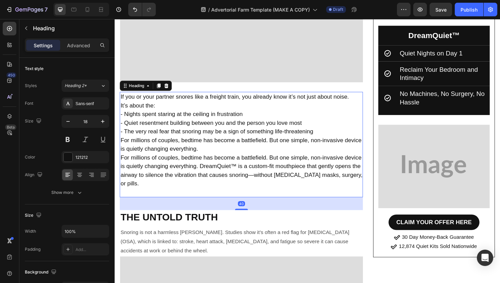
click at [203, 208] on div "40" at bounding box center [248, 215] width 257 height 14
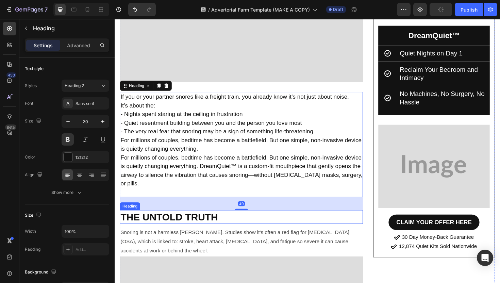
click at [205, 221] on h2 "THE UNTOLD TRUTH" at bounding box center [248, 228] width 257 height 15
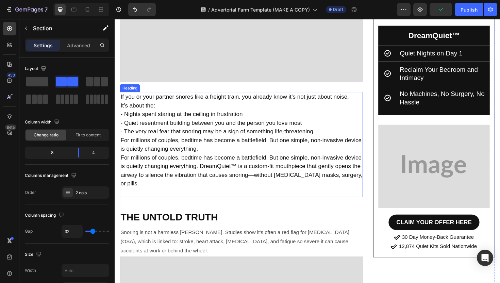
click at [219, 192] on p "If you or your partner snores like a freight train, you already know it’s not j…" at bounding box center [249, 152] width 256 height 110
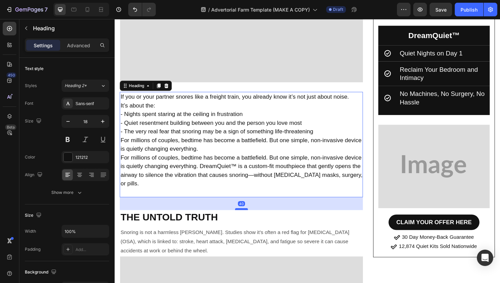
click at [246, 219] on div at bounding box center [249, 220] width 14 height 2
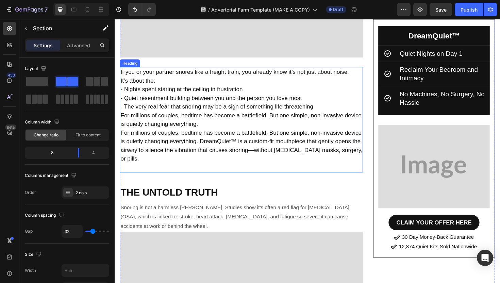
scroll to position [376, 0]
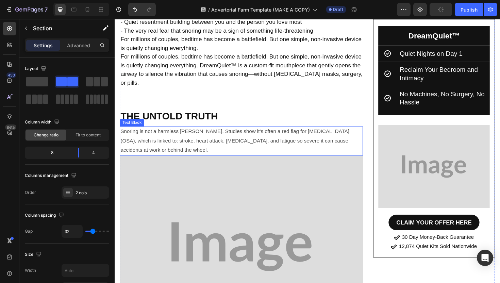
click at [197, 133] on p "Snoring is not a harmless quirk. Studies show it’s often a red flag for obstruc…" at bounding box center [249, 147] width 256 height 29
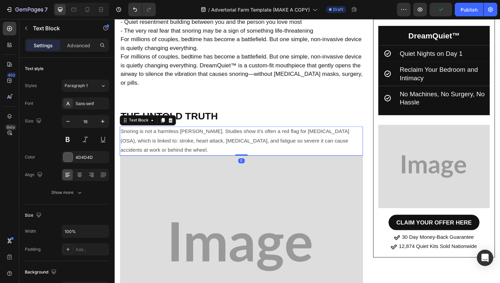
click at [189, 141] on p "Snoring is not a harmless quirk. Studies show it’s often a red flag for obstruc…" at bounding box center [249, 147] width 256 height 29
click at [188, 145] on p "Snoring is not a harmless quirk. Studies show it’s often a red flag for obstruc…" at bounding box center [249, 147] width 256 height 29
drag, startPoint x: 188, startPoint y: 145, endPoint x: 121, endPoint y: 128, distance: 69.0
click at [121, 133] on p "Snoring is not a harmless quirk. Studies show it’s often a red flag for obstruc…" at bounding box center [249, 147] width 256 height 29
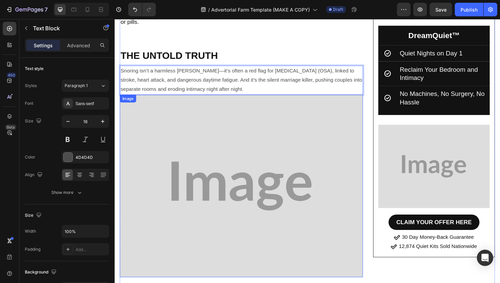
scroll to position [438, 0]
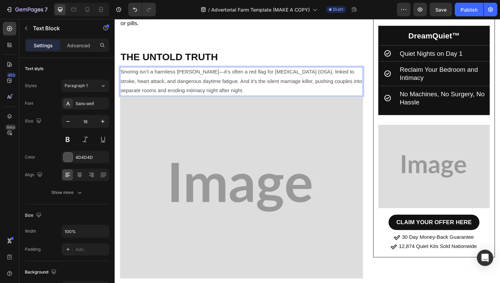
drag, startPoint x: 261, startPoint y: 84, endPoint x: 231, endPoint y: 76, distance: 31.7
click at [231, 76] on p "Snoring isn’t a harmless [PERSON_NAME]—it’s often a red flag for [MEDICAL_DATA]…" at bounding box center [249, 84] width 256 height 29
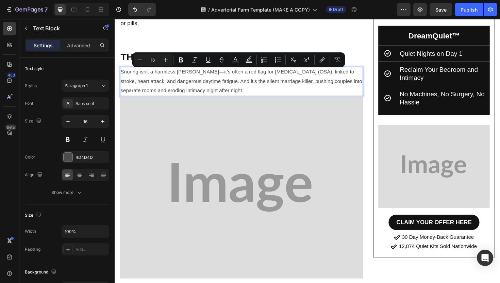
click at [231, 76] on p "Snoring isn’t a harmless [PERSON_NAME]—it’s often a red flag for [MEDICAL_DATA]…" at bounding box center [249, 84] width 256 height 29
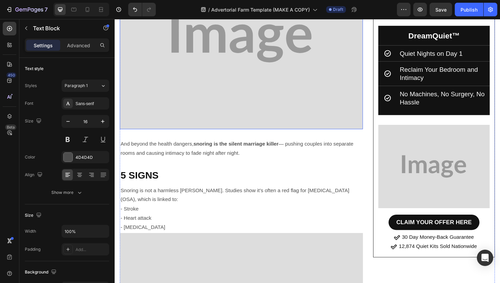
scroll to position [626, 0]
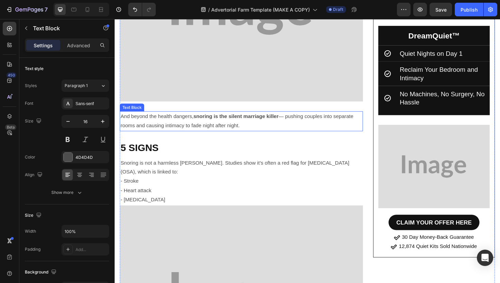
click at [252, 119] on p "And beyond the health dangers, snoring is the silent marriage killer — pushing …" at bounding box center [249, 127] width 256 height 20
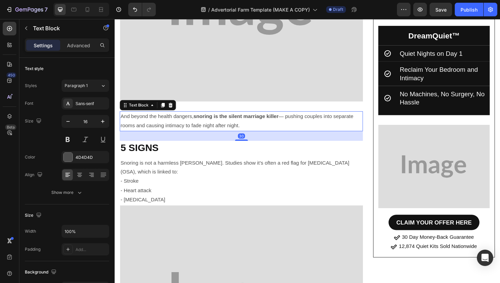
click at [252, 120] on p "And beyond the health dangers, snoring is the silent marriage killer — pushing …" at bounding box center [249, 127] width 256 height 20
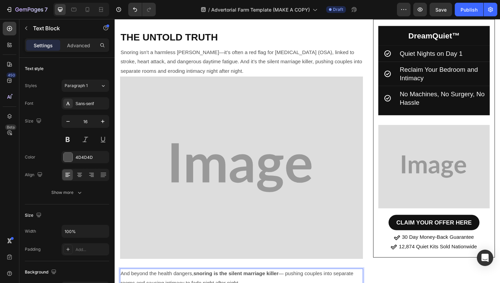
scroll to position [454, 0]
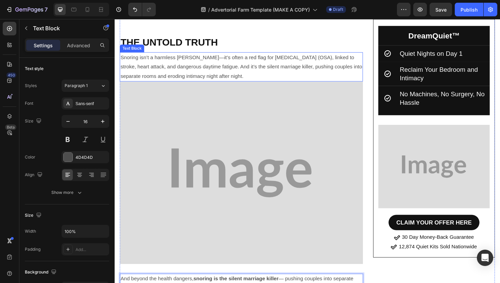
click at [265, 60] on p "Snoring isn’t a harmless [PERSON_NAME]—it’s often a red flag for [MEDICAL_DATA]…" at bounding box center [249, 69] width 256 height 29
click at [257, 61] on p "Snoring isn’t a harmless [PERSON_NAME]—it’s often a red flag for [MEDICAL_DATA]…" at bounding box center [249, 69] width 256 height 29
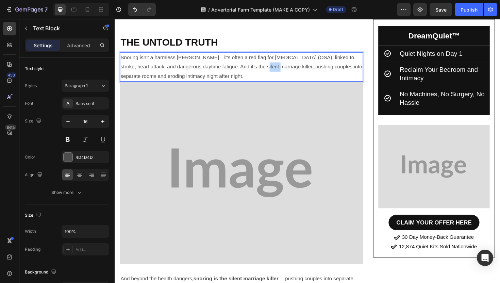
click at [257, 61] on p "Snoring isn’t a harmless [PERSON_NAME]—it’s often a red flag for [MEDICAL_DATA]…" at bounding box center [249, 69] width 256 height 29
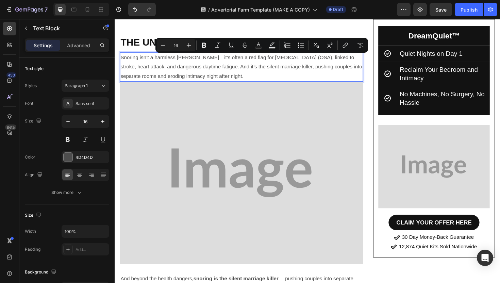
click at [285, 63] on p "Snoring isn’t a harmless [PERSON_NAME]—it’s often a red flag for [MEDICAL_DATA]…" at bounding box center [249, 69] width 256 height 29
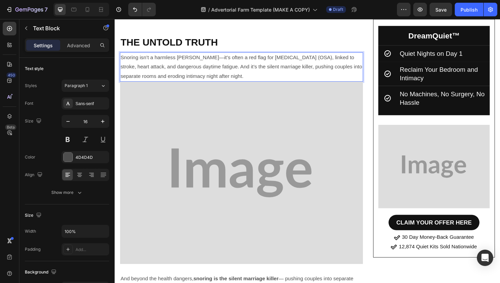
click at [270, 71] on p "Snoring isn’t a harmless [PERSON_NAME]—it’s often a red flag for [MEDICAL_DATA]…" at bounding box center [249, 69] width 256 height 29
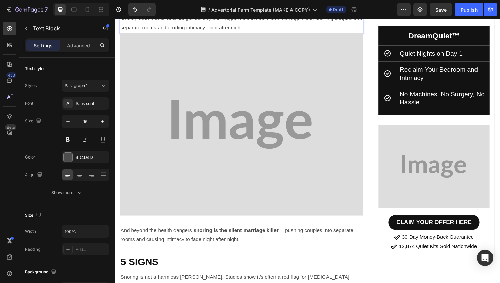
scroll to position [527, 0]
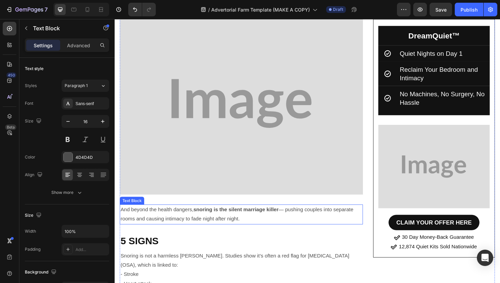
click at [253, 218] on p "And beyond the health dangers, snoring is the silent marriage killer — pushing …" at bounding box center [249, 226] width 256 height 20
drag, startPoint x: 253, startPoint y: 218, endPoint x: 122, endPoint y: 210, distance: 131.1
click at [122, 216] on p "And beyond the health dangers, snoring is the silent marriage killer — pushing …" at bounding box center [249, 226] width 256 height 20
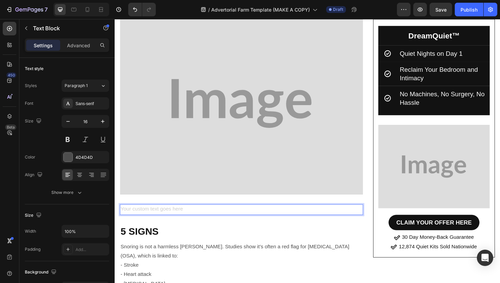
click at [168, 191] on img at bounding box center [248, 108] width 257 height 193
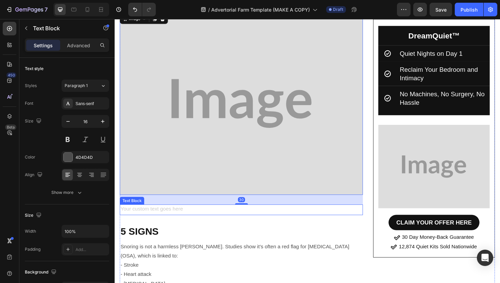
click at [169, 215] on div "Rich Text Editor. Editing area: main" at bounding box center [248, 220] width 257 height 11
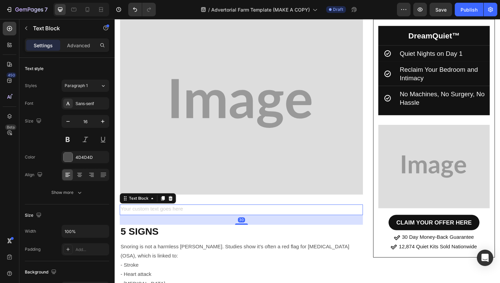
click at [199, 237] on h2 "5 SIGNS" at bounding box center [248, 244] width 257 height 15
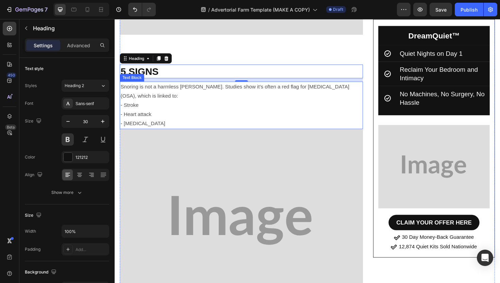
scroll to position [684, 0]
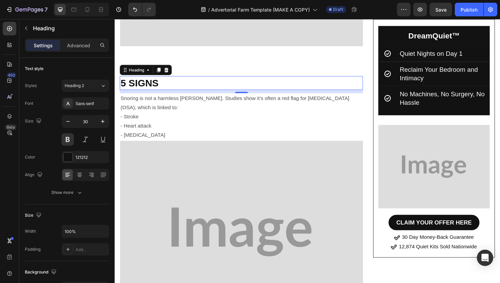
click at [187, 80] on h2 "5 SIGNS" at bounding box center [248, 87] width 257 height 15
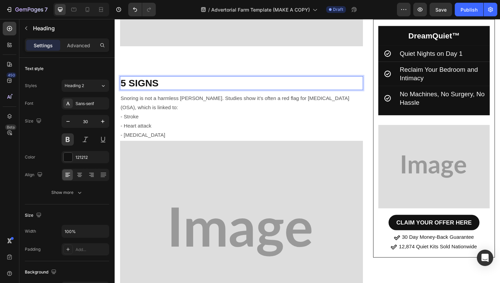
click at [187, 80] on p "5 SIGNS" at bounding box center [249, 86] width 256 height 13
drag, startPoint x: 187, startPoint y: 78, endPoint x: 119, endPoint y: 77, distance: 68.0
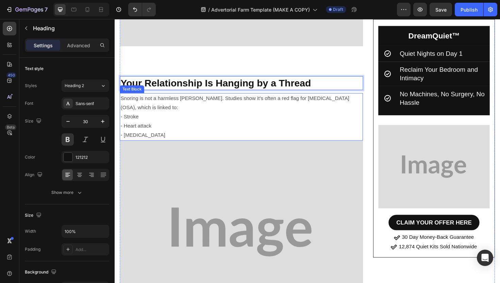
click at [203, 98] on p "Snoring is not a harmless quirk. Studies show it’s often a red flag for obstruc…" at bounding box center [249, 108] width 256 height 20
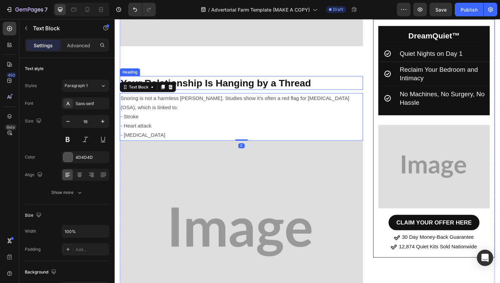
click at [219, 80] on p "Your Relationship Is Hanging by a Thread" at bounding box center [249, 86] width 256 height 13
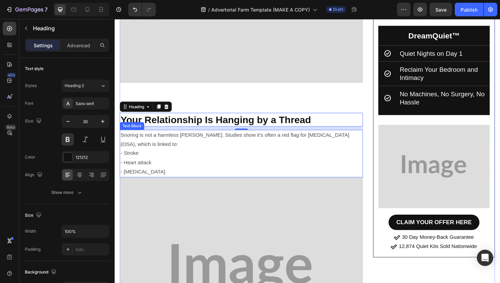
scroll to position [645, 0]
click at [202, 157] on p "- Stroke" at bounding box center [249, 162] width 256 height 10
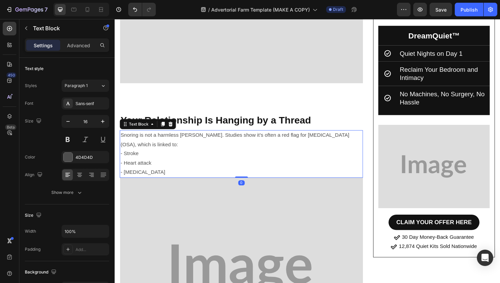
click at [202, 157] on p "- Stroke" at bounding box center [249, 162] width 256 height 10
drag, startPoint x: 195, startPoint y: 168, endPoint x: 122, endPoint y: 133, distance: 81.3
click at [122, 137] on div "Snoring is not a harmless quirk. Studies show it’s often a red flag for obstruc…" at bounding box center [248, 162] width 257 height 50
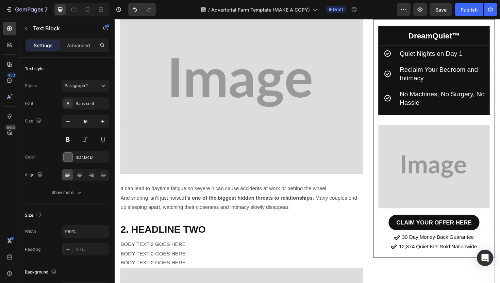
scroll to position [814, 0]
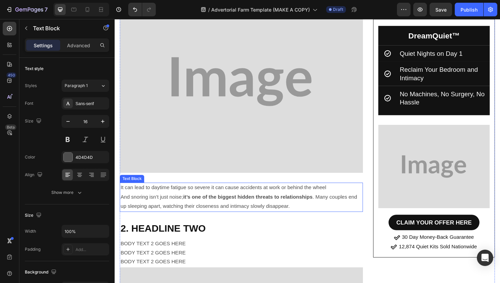
click at [273, 204] on p "And snoring isn’t just noise; it’s one of the biggest hidden threats to relatio…" at bounding box center [249, 213] width 256 height 20
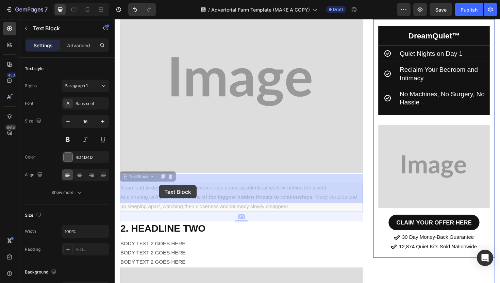
drag, startPoint x: 311, startPoint y: 206, endPoint x: 161, endPoint y: 195, distance: 150.0
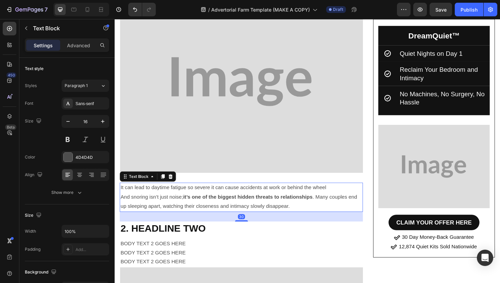
click at [187, 203] on p "And snoring isn’t just noise; it’s one of the biggest hidden threats to relatio…" at bounding box center [249, 213] width 256 height 20
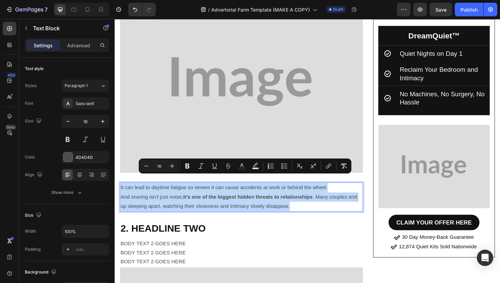
drag, startPoint x: 303, startPoint y: 208, endPoint x: 118, endPoint y: 188, distance: 185.9
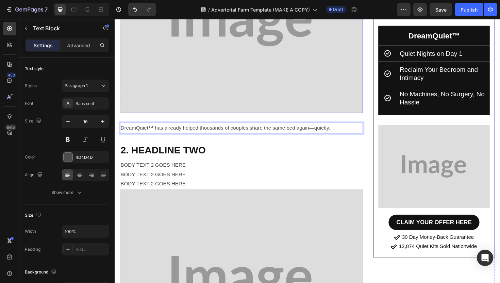
scroll to position [953, 0]
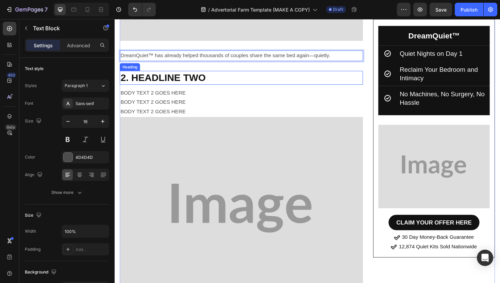
click at [191, 74] on h2 "2. HEADLINE TWO" at bounding box center [248, 81] width 257 height 15
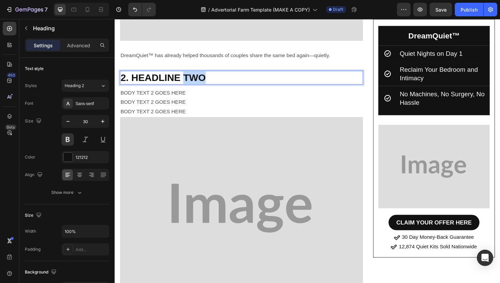
click at [191, 74] on h2 "2. HEADLINE TWO" at bounding box center [248, 81] width 257 height 15
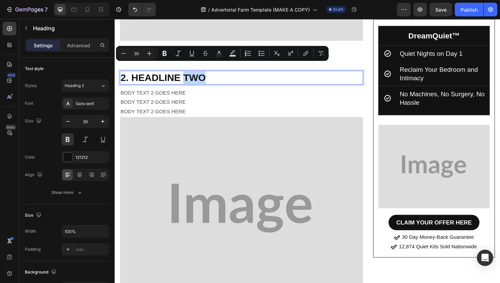
click at [213, 74] on p "2. HEADLINE TWO" at bounding box center [249, 80] width 256 height 13
click at [204, 74] on p "2. HEADLINE TWO" at bounding box center [249, 80] width 256 height 13
click at [176, 74] on p "2. HEADLINE TWO" at bounding box center [249, 80] width 256 height 13
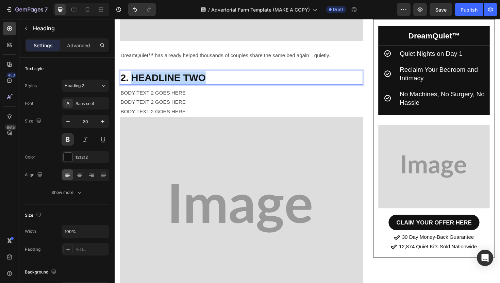
drag, startPoint x: 132, startPoint y: 70, endPoint x: 213, endPoint y: 69, distance: 81.2
click at [213, 74] on p "2. HEADLINE TWO" at bounding box center [249, 80] width 256 height 13
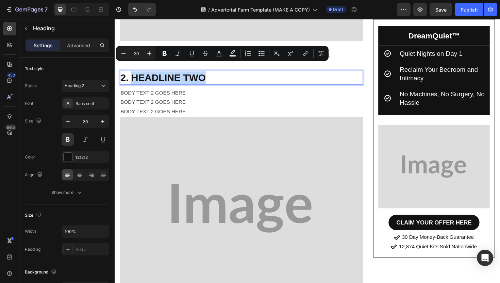
copy p "HEADLINE TWO"
click at [212, 74] on p "2. HEADLINE TWO" at bounding box center [249, 80] width 256 height 13
drag, startPoint x: 212, startPoint y: 70, endPoint x: 138, endPoint y: 70, distance: 74.8
click at [138, 74] on p "2. HEADLINE TWO" at bounding box center [249, 80] width 256 height 13
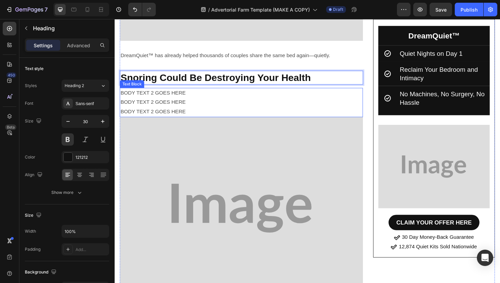
click at [207, 102] on p "BODY TEXT 2 GOES HERE" at bounding box center [249, 107] width 256 height 10
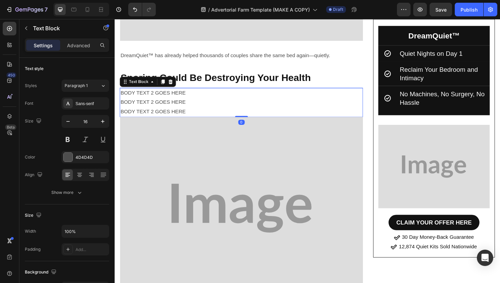
click at [200, 102] on p "BODY TEXT 2 GOES HERE" at bounding box center [249, 107] width 256 height 10
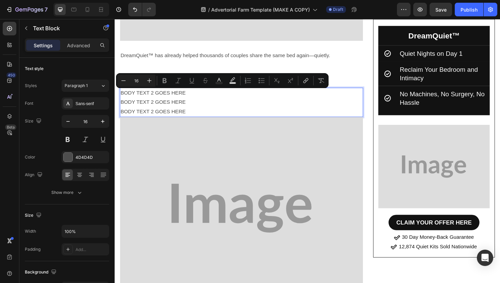
click at [200, 112] on p "BODY TEXT 2 GOES HERE" at bounding box center [249, 117] width 256 height 10
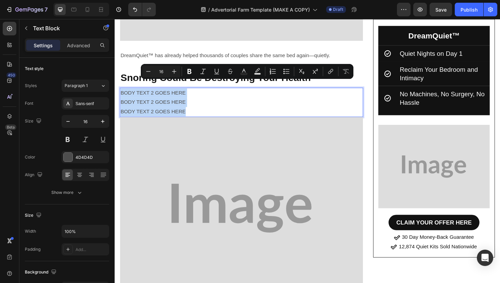
drag, startPoint x: 200, startPoint y: 106, endPoint x: 120, endPoint y: 89, distance: 81.7
click at [120, 92] on div "BODY TEXT 2 GOES HERE BODY TEXT 2 GOES HERE BODY TEXT 2 GOES HERE" at bounding box center [248, 107] width 257 height 31
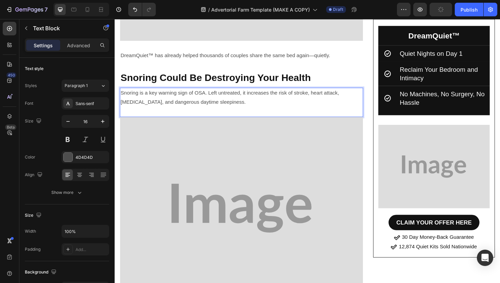
click at [243, 92] on p "Snoring is a key warning sign of OSA. Left untreated, it increases the risk of …" at bounding box center [249, 102] width 256 height 20
click at [244, 112] on p "Rich Text Editor. Editing area: main" at bounding box center [249, 117] width 256 height 10
click at [238, 96] on p "Snoring is a key warning sign of OSA. Left untreated, it increases the risk of …" at bounding box center [249, 102] width 256 height 20
click at [214, 92] on p "Snoring is a key warning sign of OSA. Left untreated, it increases the risk of …" at bounding box center [249, 102] width 256 height 20
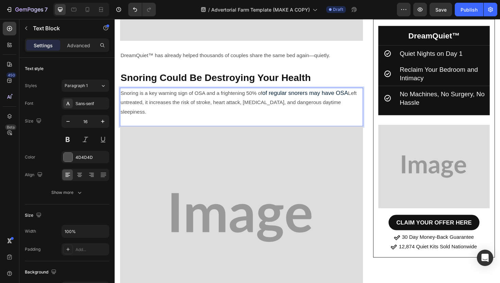
click at [272, 94] on span "of regular snorers may have OSA" at bounding box center [316, 97] width 91 height 7
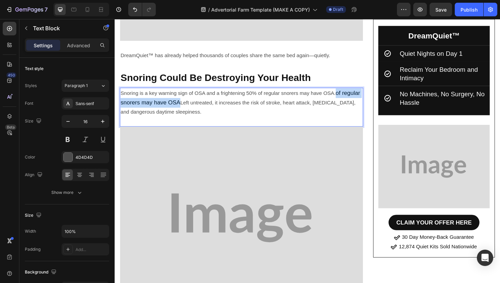
drag, startPoint x: 349, startPoint y: 86, endPoint x: 183, endPoint y: 98, distance: 166.3
click at [183, 98] on p "Snoring is a key warning sign of OSA and a frightening 50% of regular snorers m…" at bounding box center [249, 107] width 256 height 30
click at [171, 109] on p "Snoring is a key warning sign of OSA and a frightening 50% of regular snorers m…" at bounding box center [249, 106] width 256 height 29
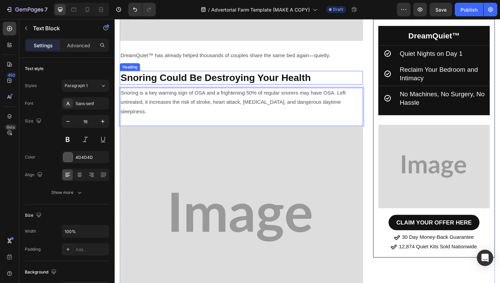
click at [225, 74] on p "Snoring Could Be Destroying Your Health" at bounding box center [249, 80] width 256 height 13
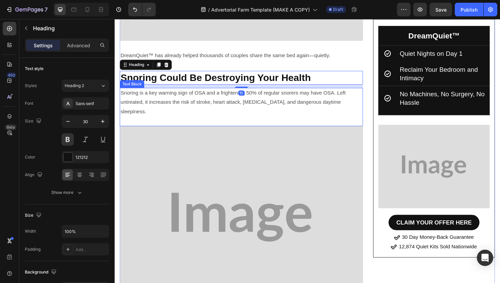
click at [236, 122] on p "Rich Text Editor. Editing area: main" at bounding box center [249, 127] width 256 height 10
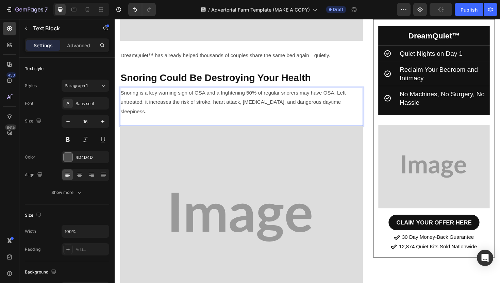
click at [225, 74] on p "Snoring Could Be Destroying Your Health" at bounding box center [249, 80] width 256 height 13
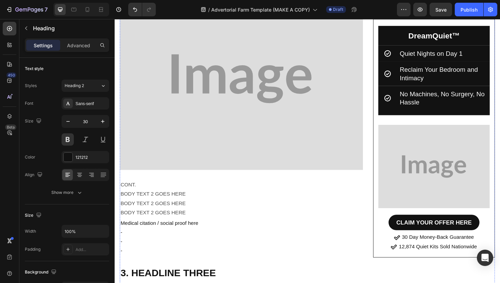
scroll to position [1102, 0]
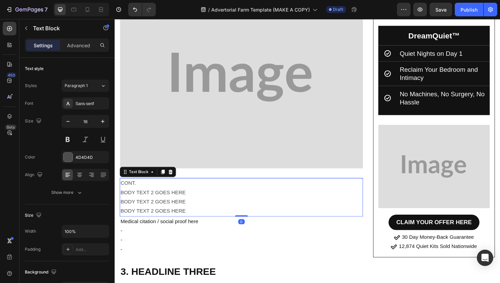
click at [206, 188] on p "CONT." at bounding box center [249, 193] width 256 height 10
click at [206, 198] on p "BODY TEXT 2 GOES HERE" at bounding box center [249, 203] width 256 height 10
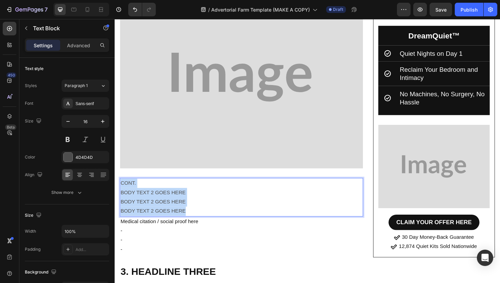
drag, startPoint x: 203, startPoint y: 212, endPoint x: 122, endPoint y: 183, distance: 85.8
click at [122, 187] on div "CONT. BODY TEXT 2 GOES HERE BODY TEXT 2 GOES HERE BODY TEXT 2 GOES HERE" at bounding box center [248, 207] width 257 height 40
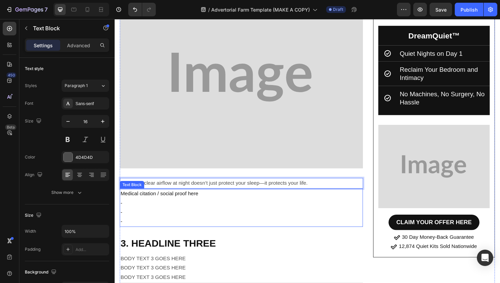
click at [165, 209] on p "-" at bounding box center [249, 214] width 256 height 10
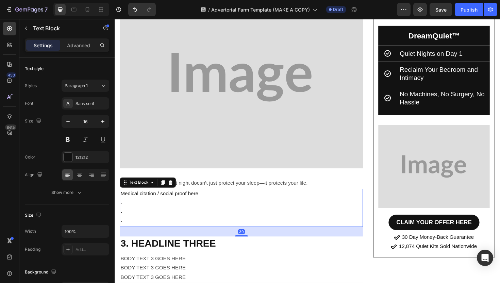
click at [155, 209] on p "-" at bounding box center [249, 214] width 256 height 10
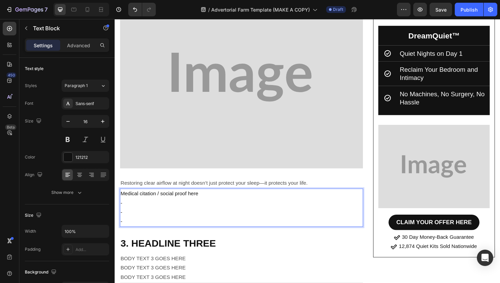
click at [155, 209] on p "-" at bounding box center [249, 214] width 256 height 10
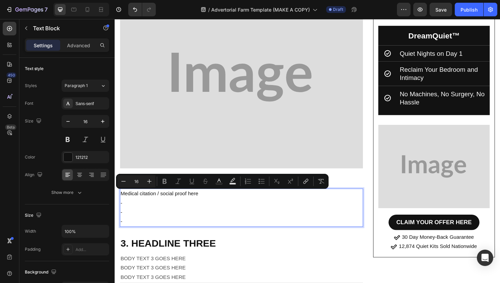
click at [151, 209] on p "-" at bounding box center [249, 214] width 256 height 10
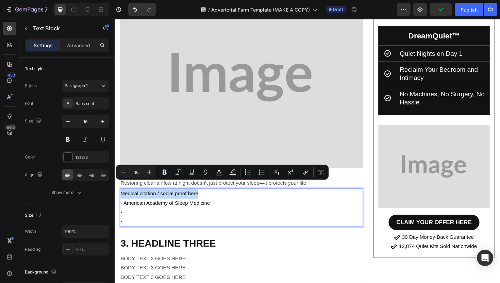
drag, startPoint x: 207, startPoint y: 193, endPoint x: 116, endPoint y: 193, distance: 90.8
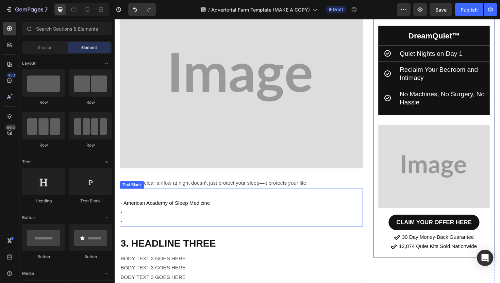
click at [122, 209] on p "- American Academy of Sleep Medicine" at bounding box center [249, 214] width 256 height 10
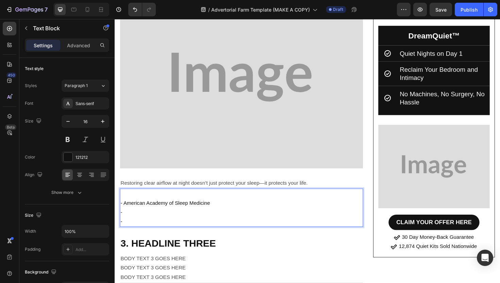
click at [126, 209] on p "- American Academy of Sleep Medicine" at bounding box center [249, 214] width 256 height 10
click at [125, 209] on p "- American Academy of Sleep Medicine" at bounding box center [249, 214] width 256 height 10
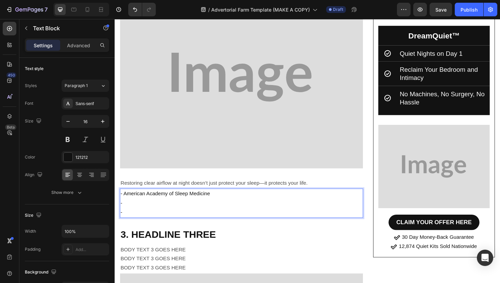
click at [222, 199] on p "- American Academy of Sleep Medicine" at bounding box center [249, 204] width 256 height 10
click at [219, 199] on p "- American Academy of Sleep Medicine" at bounding box center [249, 204] width 256 height 10
click at [219, 209] on p "-" at bounding box center [249, 214] width 256 height 10
drag, startPoint x: 165, startPoint y: 208, endPoint x: 125, endPoint y: 205, distance: 39.5
click at [125, 209] on p "- American Me" at bounding box center [249, 214] width 256 height 10
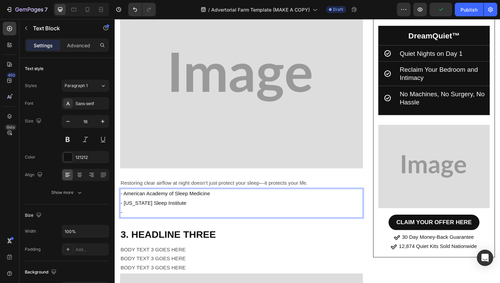
click at [219, 209] on p "- [US_STATE] Sleep Institute" at bounding box center [249, 214] width 256 height 10
click at [205, 219] on p "-" at bounding box center [249, 224] width 256 height 10
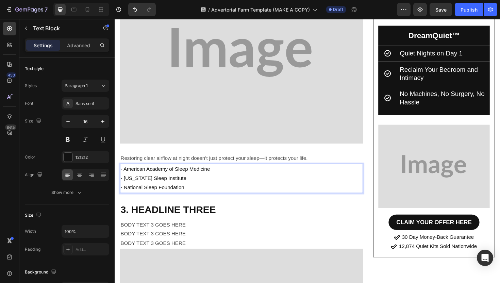
scroll to position [1183, 0]
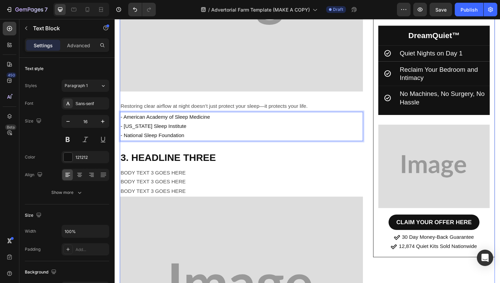
click at [208, 158] on h2 "3. HEADLINE THREE" at bounding box center [248, 165] width 257 height 15
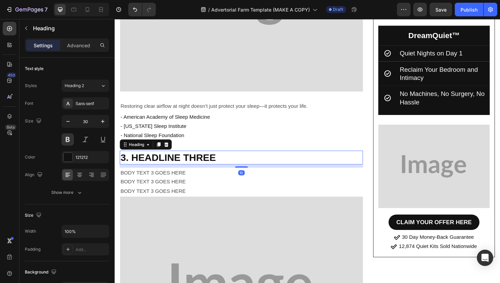
click at [223, 158] on h2 "3. HEADLINE THREE" at bounding box center [248, 165] width 257 height 15
click at [223, 159] on p "3. HEADLINE THREE" at bounding box center [249, 165] width 256 height 13
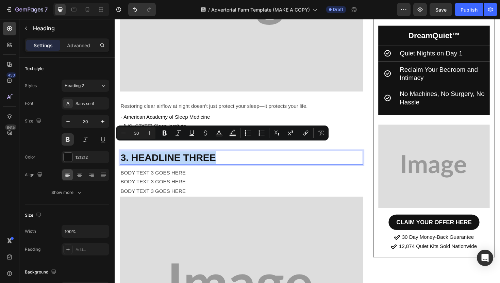
drag, startPoint x: 228, startPoint y: 154, endPoint x: 108, endPoint y: 154, distance: 120.3
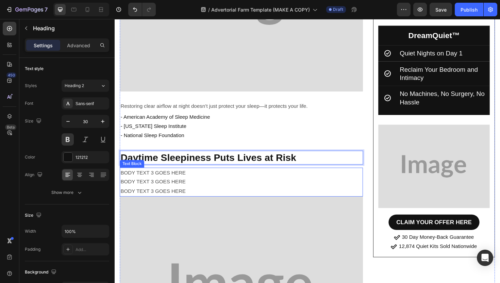
click at [229, 177] on p "BODY TEXT 3 GOES HERE" at bounding box center [249, 182] width 256 height 10
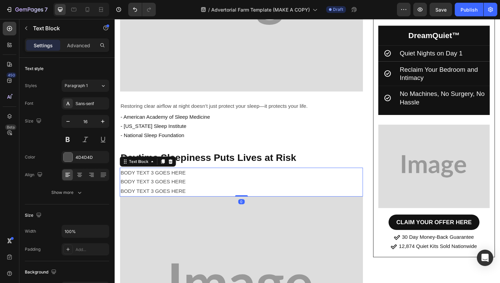
click at [214, 177] on p "BODY TEXT 3 GOES HERE" at bounding box center [249, 182] width 256 height 10
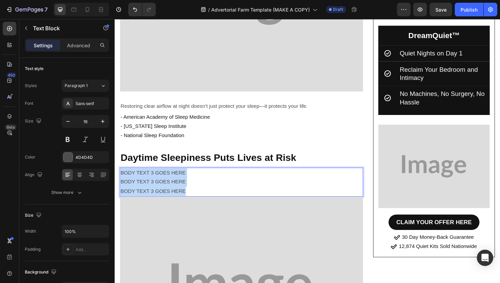
drag, startPoint x: 205, startPoint y: 190, endPoint x: 122, endPoint y: 170, distance: 85.7
click at [122, 176] on div "BODY TEXT 3 GOES HERE BODY TEXT 3 GOES HERE BODY TEXT 3 GOES HERE" at bounding box center [248, 191] width 257 height 31
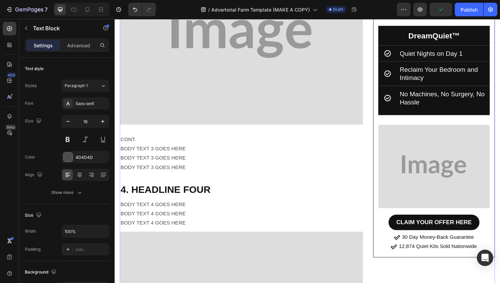
scroll to position [1449, 0]
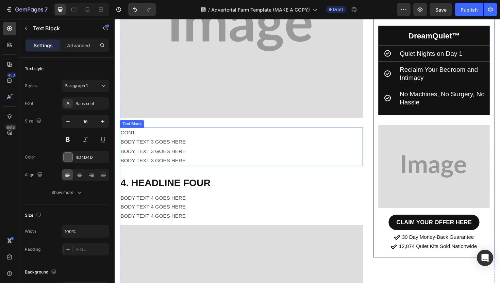
click at [219, 154] on p "BODY TEXT 3 GOES HERE" at bounding box center [249, 159] width 256 height 10
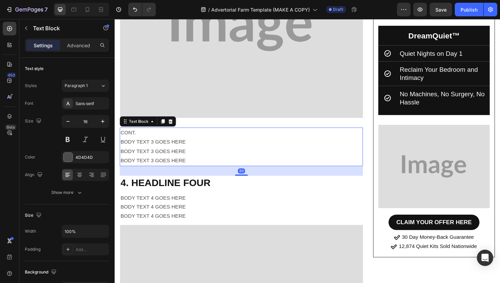
click at [214, 154] on p "BODY TEXT 3 GOES HERE" at bounding box center [249, 159] width 256 height 10
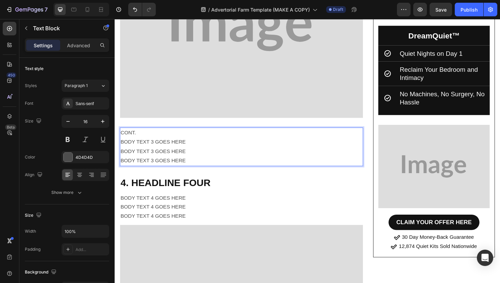
click at [214, 154] on p "BODY TEXT 3 GOES HERE" at bounding box center [249, 159] width 256 height 10
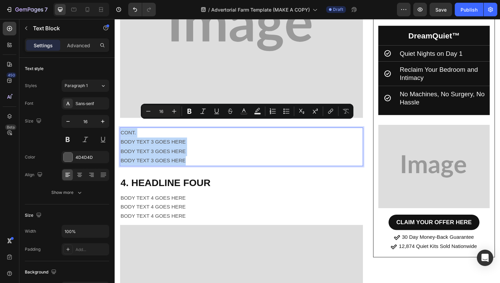
drag, startPoint x: 208, startPoint y: 160, endPoint x: 112, endPoint y: 131, distance: 100.5
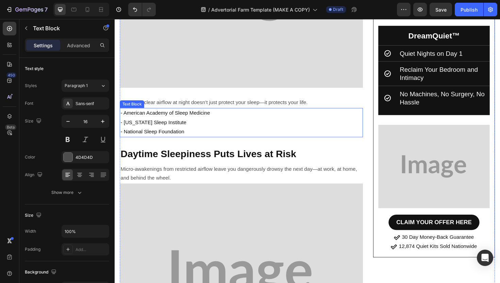
scroll to position [1241, 0]
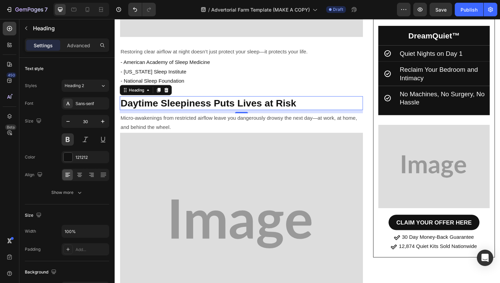
click at [236, 101] on p "Daytime Sleepiness Puts Lives at Risk" at bounding box center [249, 107] width 256 height 13
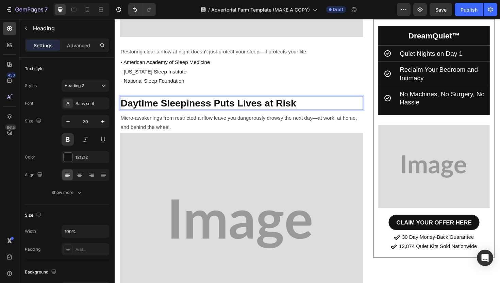
click at [310, 101] on p "Daytime Sleepiness Puts Lives at Risk" at bounding box center [249, 107] width 256 height 13
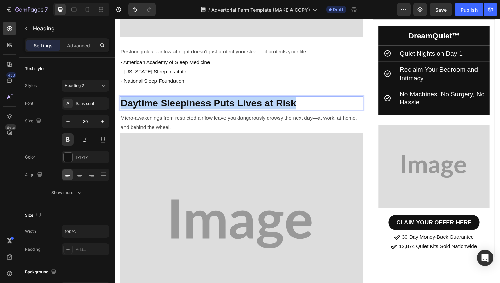
drag, startPoint x: 288, startPoint y: 93, endPoint x: 124, endPoint y: 93, distance: 163.8
click at [124, 101] on p "Daytime Sleepiness Puts Lives at Risk" at bounding box center [249, 107] width 256 height 13
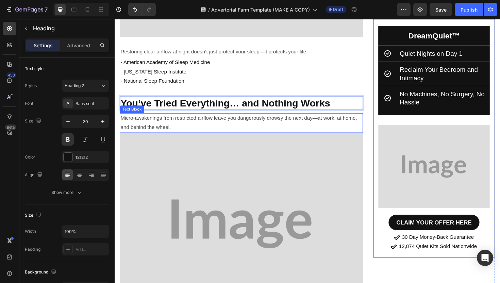
click at [193, 119] on p "Micro-awakenings from restricted airflow leave you dangerously drowsy the next …" at bounding box center [249, 129] width 256 height 20
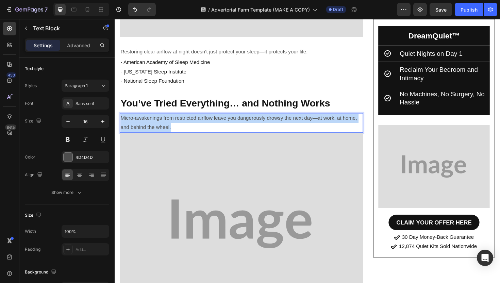
drag, startPoint x: 185, startPoint y: 125, endPoint x: 106, endPoint y: 107, distance: 80.2
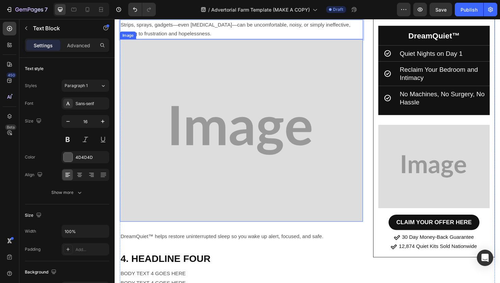
scroll to position [1371, 0]
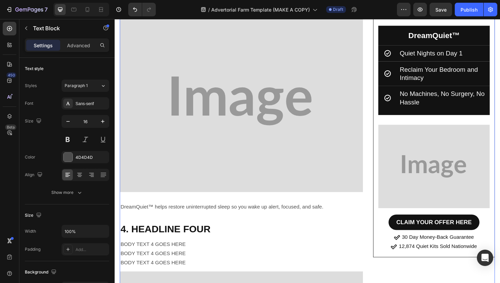
click at [189, 212] on div "DreamQuiet™ helps restore uninterrupted sleep so you wake up alert, focused, an…" at bounding box center [248, 217] width 257 height 11
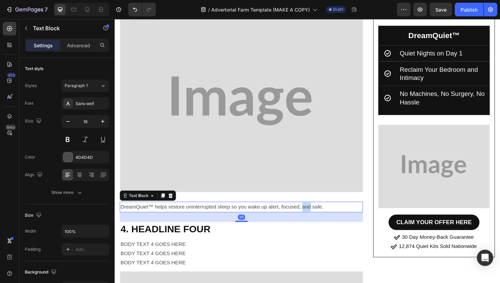
click at [320, 213] on p "DreamQuiet™ helps restore uninterrupted sleep so you wake up alert, focused, an…" at bounding box center [249, 218] width 256 height 10
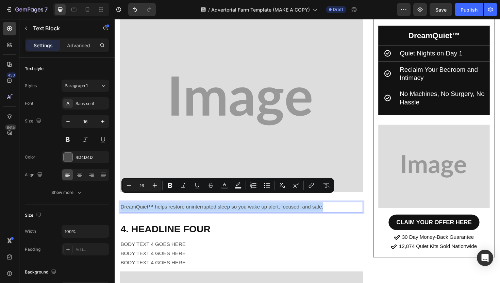
drag, startPoint x: 345, startPoint y: 206, endPoint x: 113, endPoint y: 208, distance: 232.2
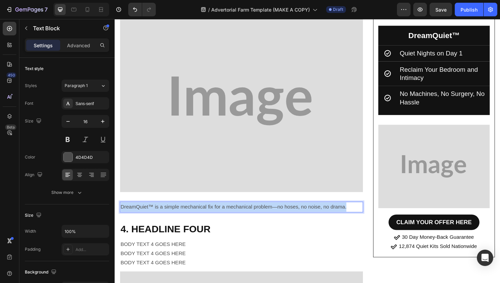
drag, startPoint x: 360, startPoint y: 206, endPoint x: 119, endPoint y: 205, distance: 241.0
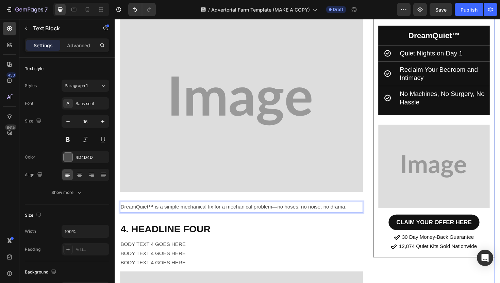
click at [216, 234] on h2 "4. HEADLINE FOUR" at bounding box center [248, 241] width 257 height 15
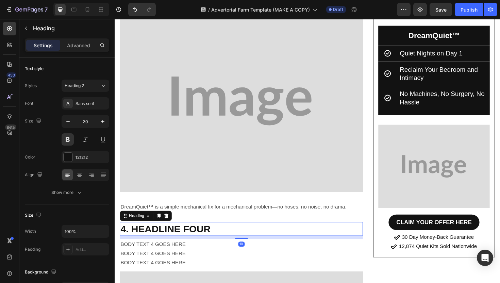
click at [216, 234] on h2 "4. HEADLINE FOUR" at bounding box center [248, 241] width 257 height 15
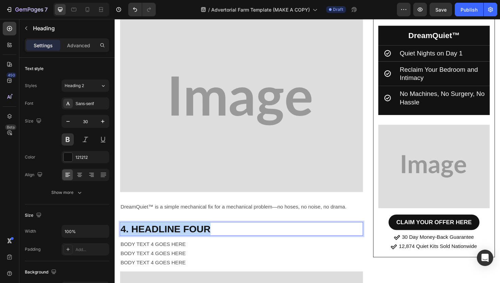
drag, startPoint x: 155, startPoint y: 228, endPoint x: 123, endPoint y: 229, distance: 32.6
click at [123, 235] on p "4. HEADLINE FOUR" at bounding box center [249, 241] width 256 height 13
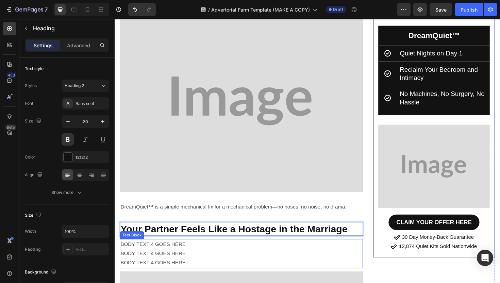
click at [194, 272] on p "BODY TEXT 4 GOES HERE" at bounding box center [249, 277] width 256 height 10
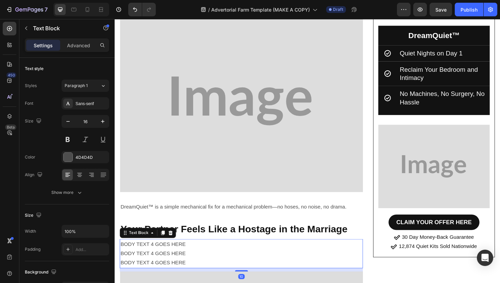
click at [194, 272] on p "BODY TEXT 4 GOES HERE" at bounding box center [249, 277] width 256 height 10
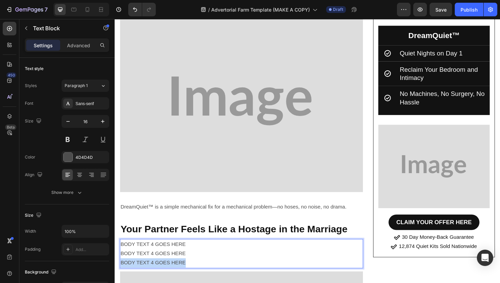
click at [194, 272] on p "BODY TEXT 4 GOES HERE" at bounding box center [249, 277] width 256 height 10
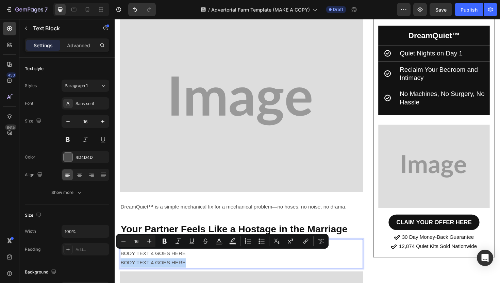
click at [195, 272] on p "BODY TEXT 4 GOES HERE" at bounding box center [249, 277] width 256 height 10
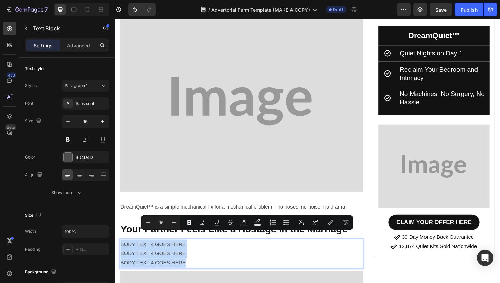
drag, startPoint x: 194, startPoint y: 266, endPoint x: 122, endPoint y: 249, distance: 73.8
click at [122, 252] on div "BODY TEXT 4 GOES HERE BODY TEXT 4 GOES HERE BODY TEXT 4 GOES HERE" at bounding box center [248, 267] width 257 height 31
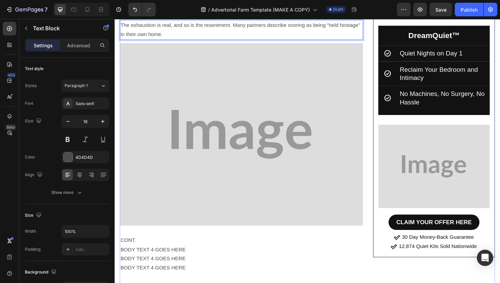
scroll to position [1651, 0]
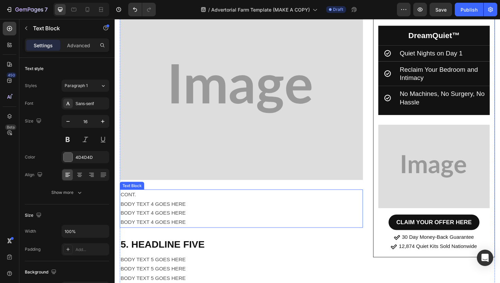
click at [183, 220] on p "BODY TEXT 4 GOES HERE" at bounding box center [249, 225] width 256 height 10
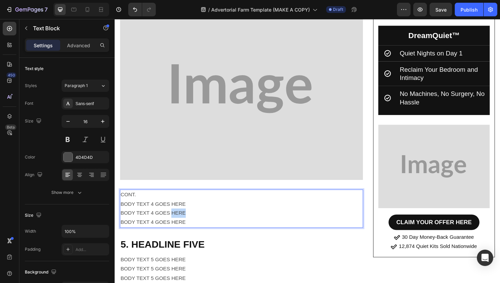
click at [183, 220] on p "BODY TEXT 4 GOES HERE" at bounding box center [249, 225] width 256 height 10
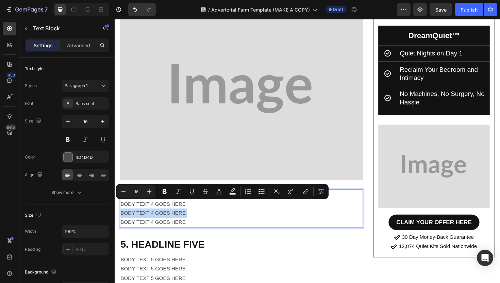
click at [198, 220] on p "BODY TEXT 4 GOES HERE" at bounding box center [249, 225] width 256 height 10
click at [198, 229] on p "BODY TEXT 4 GOES HERE" at bounding box center [249, 234] width 256 height 10
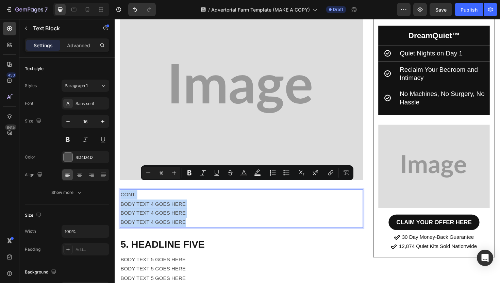
drag, startPoint x: 199, startPoint y: 223, endPoint x: 122, endPoint y: 195, distance: 81.6
click at [122, 200] on div "CONT. BODY TEXT 4 GOES HERE BODY TEXT 4 GOES HERE BODY TEXT 4 GOES HERE" at bounding box center [248, 220] width 257 height 40
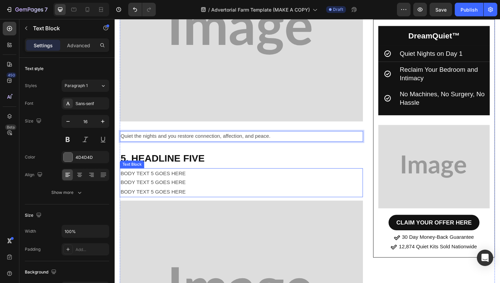
scroll to position [1736, 0]
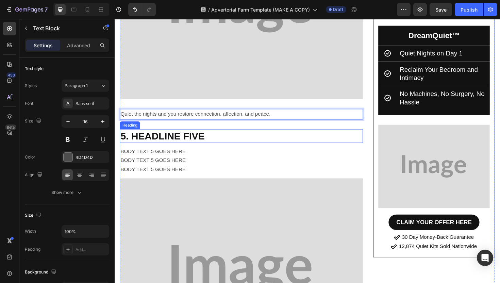
click at [218, 136] on h2 "5. HEADLINE FIVE" at bounding box center [248, 143] width 257 height 15
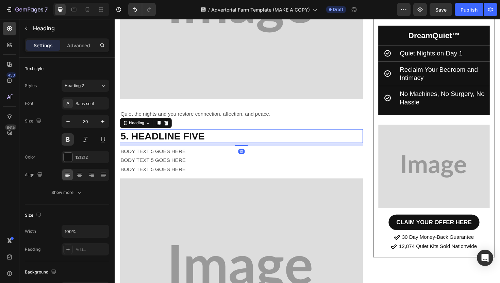
click at [218, 136] on h2 "5. HEADLINE FIVE" at bounding box center [248, 143] width 257 height 15
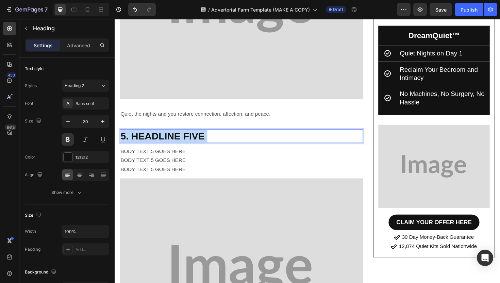
drag, startPoint x: 222, startPoint y: 134, endPoint x: 133, endPoint y: 133, distance: 89.4
click at [133, 136] on p "5. HEADLINE FIVE" at bounding box center [249, 142] width 256 height 13
click at [216, 136] on p "5. HEADLINE FIVE" at bounding box center [249, 142] width 256 height 13
click at [215, 136] on p "5. HEADLINE FIVE" at bounding box center [249, 142] width 256 height 13
drag, startPoint x: 213, startPoint y: 134, endPoint x: 120, endPoint y: 134, distance: 93.1
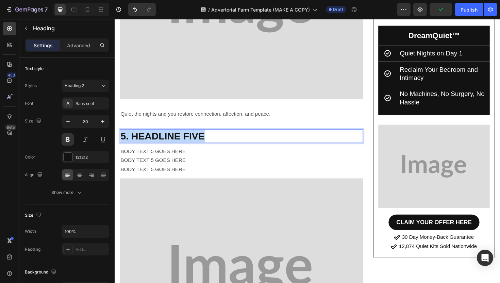
click at [120, 136] on h2 "5. HEADLINE FIVE" at bounding box center [248, 143] width 257 height 15
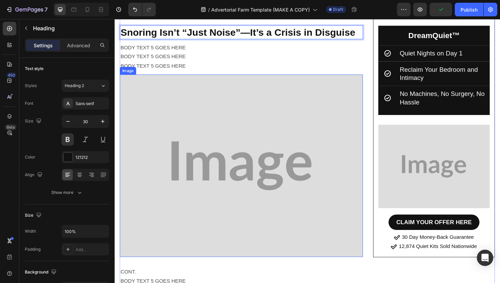
scroll to position [2014, 0]
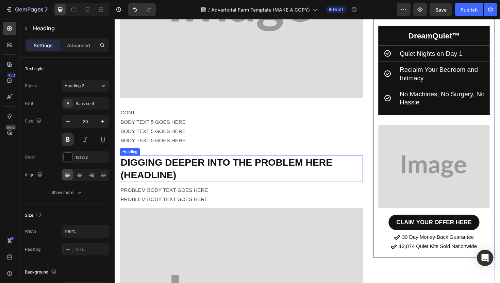
click at [233, 164] on h2 "DIGGING DEEPER INTO THE PROBLEM HERE (HEADLINE)" at bounding box center [248, 178] width 257 height 28
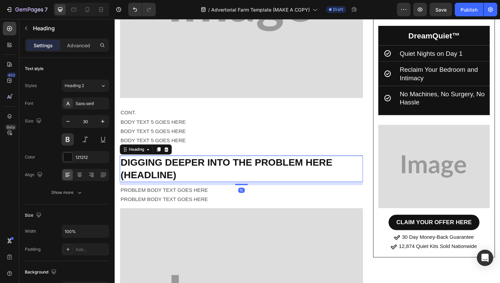
click at [209, 171] on h2 "DIGGING DEEPER INTO THE PROBLEM HERE (HEADLINE)" at bounding box center [248, 178] width 257 height 28
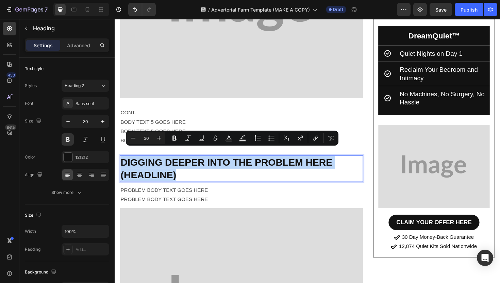
drag, startPoint x: 209, startPoint y: 171, endPoint x: 146, endPoint y: 167, distance: 63.0
click at [146, 167] on p "DIGGING DEEPER INTO THE PROBLEM HERE (HEADLINE)" at bounding box center [249, 177] width 256 height 27
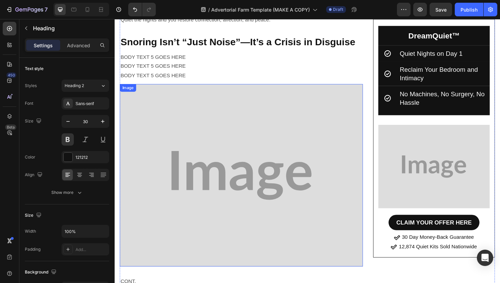
scroll to position [1791, 0]
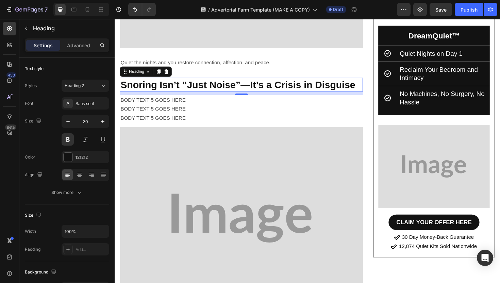
click at [210, 82] on p "Snoring Isn’t “Just Noise”—It’s a Crisis in Disguise" at bounding box center [249, 88] width 256 height 13
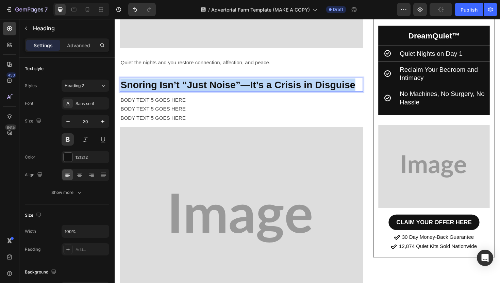
drag, startPoint x: 374, startPoint y: 79, endPoint x: 122, endPoint y: 80, distance: 251.9
click at [122, 82] on p "Snoring Isn’t “Just Noise”—It’s a Crisis in Disguise" at bounding box center [249, 88] width 256 height 13
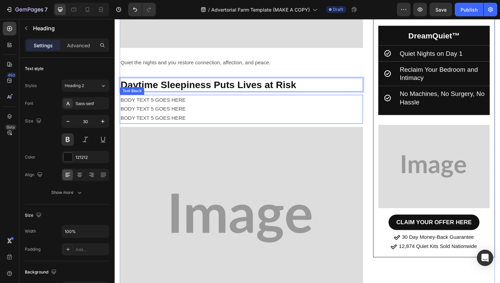
click at [209, 100] on p "BODY TEXT 5 GOES HERE" at bounding box center [249, 105] width 256 height 10
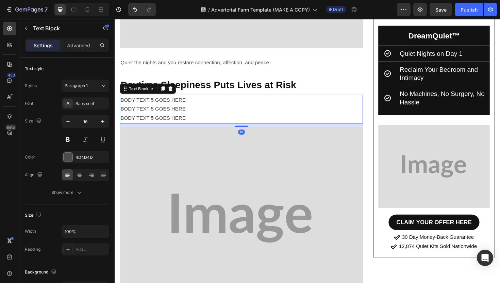
click at [209, 100] on div "BODY TEXT 5 GOES HERE BODY TEXT 5 GOES HERE BODY TEXT 5 GOES HERE" at bounding box center [248, 114] width 257 height 31
click at [209, 109] on p "BODY TEXT 5 GOES HERE" at bounding box center [249, 114] width 256 height 10
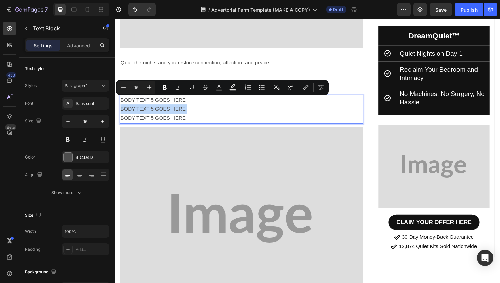
click at [204, 109] on p "BODY TEXT 5 GOES HERE" at bounding box center [249, 114] width 256 height 10
click at [201, 119] on p "BODY TEXT 5 GOES HERE" at bounding box center [249, 124] width 256 height 10
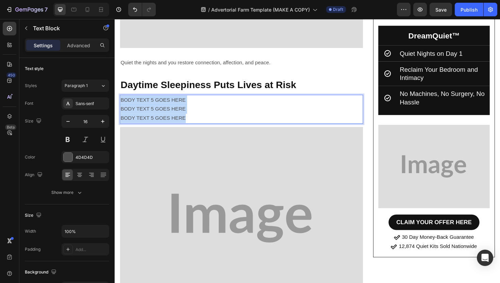
drag, startPoint x: 201, startPoint y: 113, endPoint x: 122, endPoint y: 97, distance: 80.5
click at [122, 99] on div "BODY TEXT 5 GOES HERE BODY TEXT 5 GOES HERE BODY TEXT 5 GOES HERE" at bounding box center [248, 114] width 257 height 31
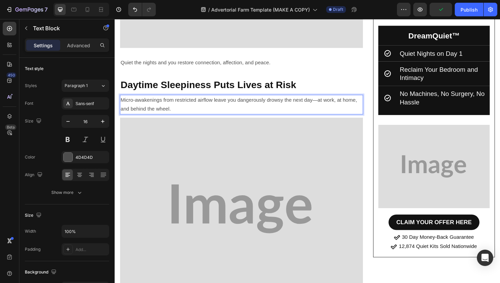
drag, startPoint x: 214, startPoint y: 101, endPoint x: 122, endPoint y: 96, distance: 92.6
click at [122, 100] on p "Micro-awakenings from restricted airflow leave you dangerously drowsy the next …" at bounding box center [249, 110] width 256 height 20
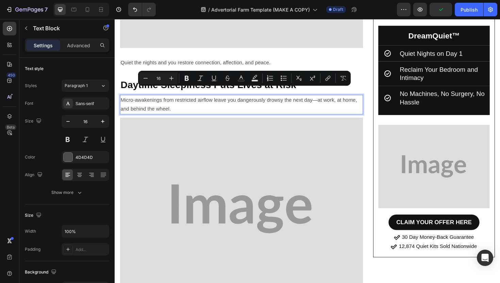
copy p "Micro-awakenings from restricted airflow leave you dangerously drowsy the next …"
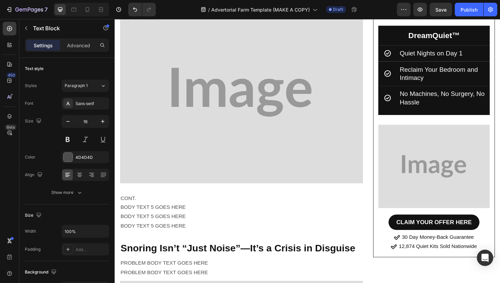
scroll to position [1947, 0]
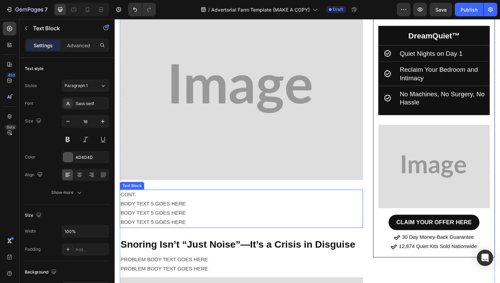
click at [225, 220] on p "BODY TEXT 5 GOES HERE" at bounding box center [249, 225] width 256 height 10
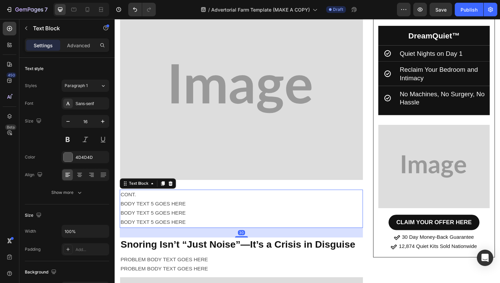
click at [225, 220] on p "BODY TEXT 5 GOES HERE" at bounding box center [249, 225] width 256 height 10
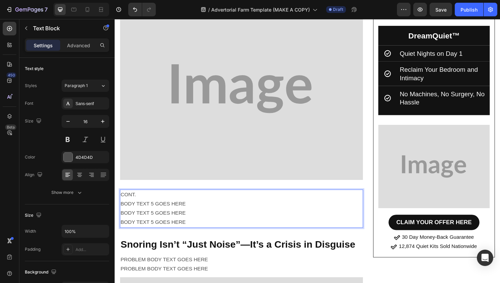
click at [211, 229] on p "BODY TEXT 5 GOES HERE" at bounding box center [249, 234] width 256 height 10
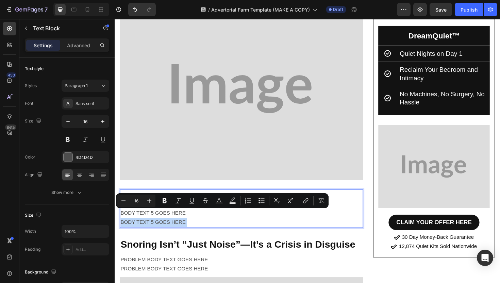
drag, startPoint x: 211, startPoint y: 222, endPoint x: 130, endPoint y: 197, distance: 84.6
click at [130, 200] on div "CONT. BODY TEXT 5 GOES HERE BODY TEXT 5 GOES HERE BODY TEXT 5 GOES HERE" at bounding box center [248, 220] width 257 height 40
click at [130, 200] on p "CONT." at bounding box center [249, 205] width 256 height 10
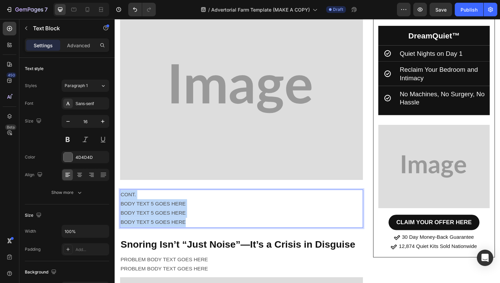
drag, startPoint x: 196, startPoint y: 222, endPoint x: 122, endPoint y: 195, distance: 78.8
click at [122, 200] on div "CONT. BODY TEXT 5 GOES HERE BODY TEXT 5 GOES HERE BODY TEXT 5 GOES HERE" at bounding box center [248, 220] width 257 height 40
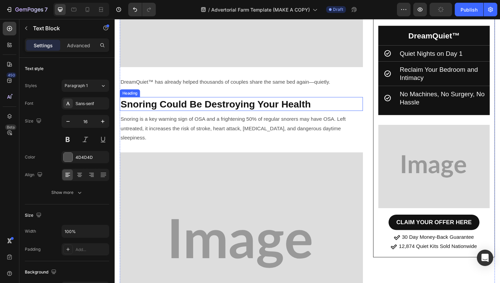
scroll to position [926, 0]
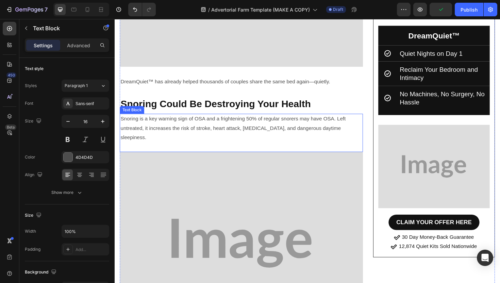
click at [340, 120] on p "Snoring is a key warning sign of OSA and a frightening 50% of regular snorers m…" at bounding box center [249, 134] width 256 height 29
click at [347, 120] on p "Snoring is a key warning sign of OSA and a frightening 50% of regular snorers m…" at bounding box center [249, 134] width 256 height 29
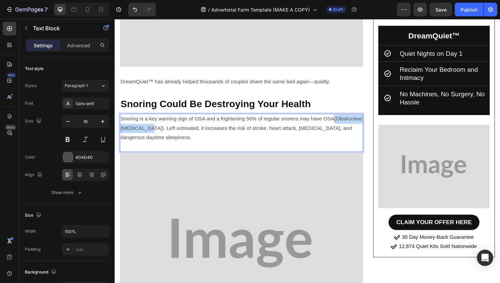
drag, startPoint x: 152, startPoint y: 125, endPoint x: 348, endPoint y: 115, distance: 195.7
click at [348, 120] on p "Snoring is a key warning sign of OSA and a frightening 50% of regular snorers m…" at bounding box center [249, 134] width 256 height 29
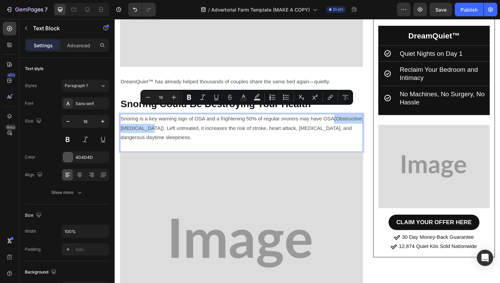
copy p "(Obstrucitve Sleep Apnea"
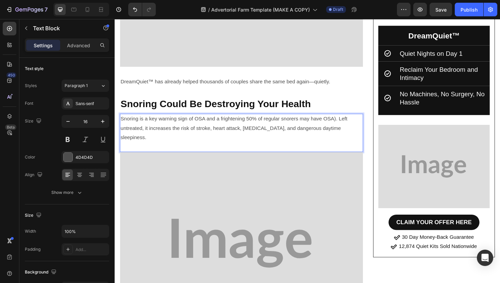
click at [348, 120] on p "Snoring is a key warning sign of OSA and a frightening 50% of regular snorers m…" at bounding box center [249, 134] width 256 height 29
click at [213, 120] on p "Snoring is a key warning sign of OSA and a frightening 50% of regular snorers m…" at bounding box center [249, 134] width 256 height 29
click at [229, 120] on p "Snoring is a key warning sign of OSA (Obstrucitve Sleep Apnea) and a frightenin…" at bounding box center [249, 134] width 256 height 29
click at [274, 120] on p "Snoring is a key warning sign of OSA (Obstructive Sleep Apnea) and a frightenin…" at bounding box center [249, 134] width 256 height 29
click at [275, 120] on p "Snoring is a key warning sign of OSA (Obstructive Sleep Apnea) and a frightenin…" at bounding box center [249, 134] width 256 height 29
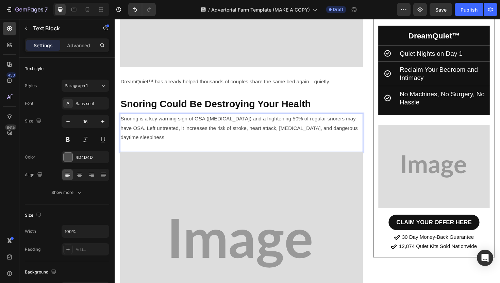
click at [268, 150] on p "Rich Text Editor. Editing area: main" at bounding box center [249, 155] width 256 height 10
click at [157, 120] on p "Snoring is a key warning sign of OSA (Obstructive Sleep Apnea) and a frightenin…" at bounding box center [249, 134] width 256 height 29
click at [197, 139] on p "Snoring is a key warning sign of OSA (Obstructive Sleep Apnea) and a frightenin…" at bounding box center [249, 134] width 256 height 29
drag, startPoint x: 129, startPoint y: 127, endPoint x: 122, endPoint y: 128, distance: 6.5
click at [122, 128] on p "Snoring is a key warning sign of OSA (Obstructive Sleep Apnea) and a frightenin…" at bounding box center [249, 134] width 256 height 29
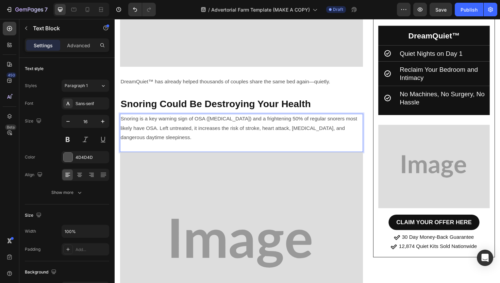
click at [203, 140] on p "Snoring is a key warning sign of OSA ([MEDICAL_DATA]) and a frightening 50% of …" at bounding box center [249, 134] width 256 height 29
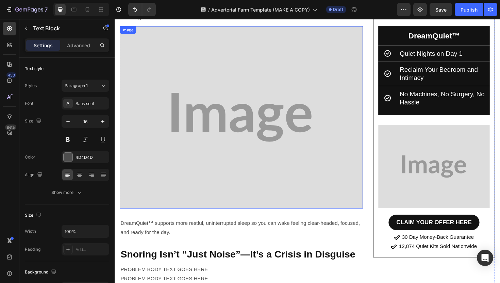
scroll to position [2065, 0]
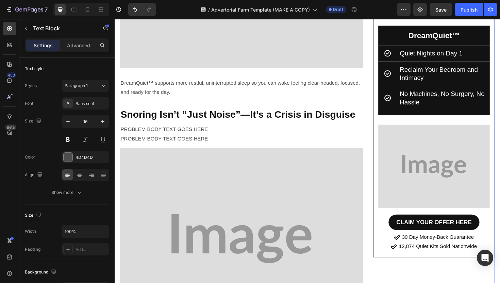
click at [201, 131] on p "PROBLEM BODY TEXT GOES HERE" at bounding box center [249, 136] width 256 height 10
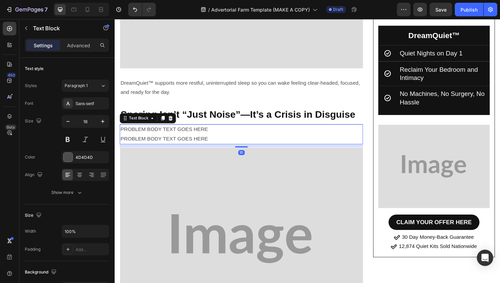
click at [201, 131] on p "PROBLEM BODY TEXT GOES HERE" at bounding box center [249, 136] width 256 height 10
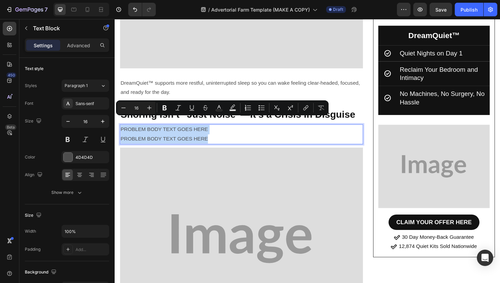
drag, startPoint x: 224, startPoint y: 135, endPoint x: 122, endPoint y: 122, distance: 103.1
click at [122, 131] on div "PROBLEM BODY TEXT GOES HERE PROBLEM BODY TEXT GOES HERE" at bounding box center [248, 141] width 257 height 21
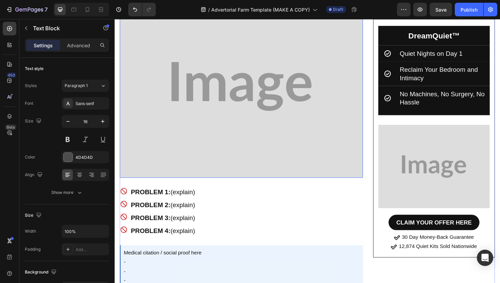
scroll to position [2244, 0]
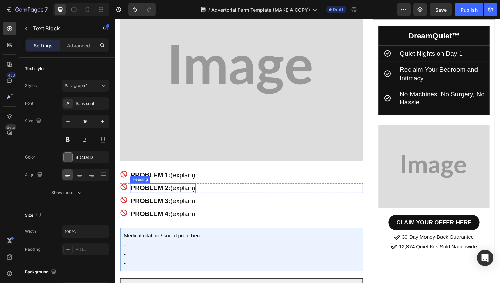
click at [189, 179] on h2 "PROBLEM 1: (explain)" at bounding box center [165, 184] width 69 height 10
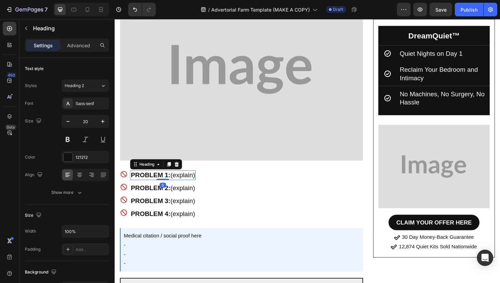
click at [191, 179] on h2 "PROBLEM 1: (explain)" at bounding box center [165, 184] width 69 height 10
click at [191, 180] on p "PROBLEM 1: (explain)" at bounding box center [166, 184] width 68 height 9
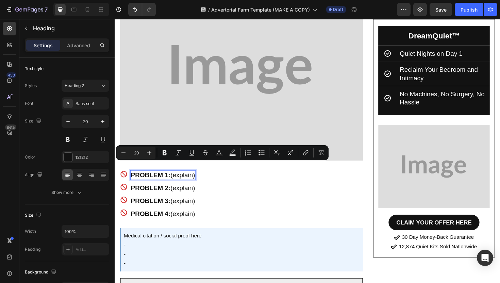
click at [199, 180] on p "PROBLEM 1: (explain)" at bounding box center [166, 184] width 68 height 9
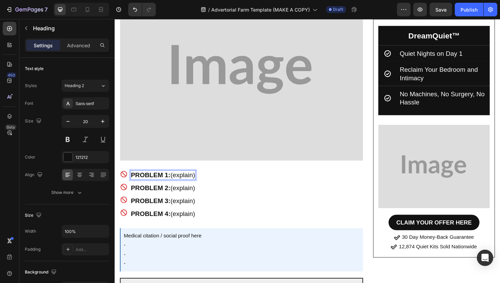
click at [200, 180] on p "PROBLEM 1: (explain)" at bounding box center [166, 184] width 68 height 9
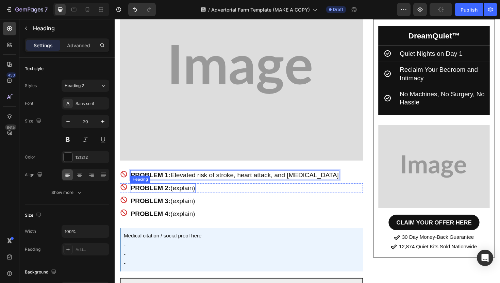
click at [195, 193] on h2 "PROBLEM 2: (explain)" at bounding box center [165, 198] width 69 height 10
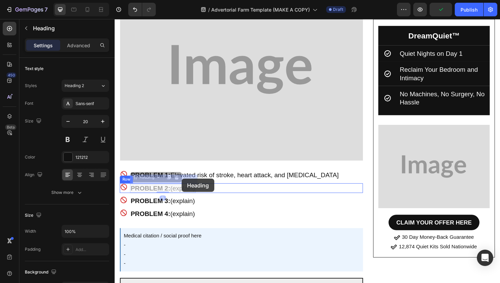
drag, startPoint x: 201, startPoint y: 187, endPoint x: 186, endPoint y: 188, distance: 15.0
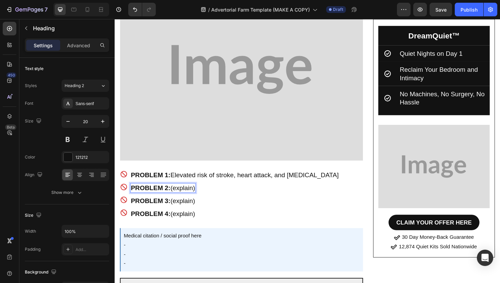
click at [200, 193] on p "PROBLEM 2: (explain)" at bounding box center [166, 197] width 68 height 9
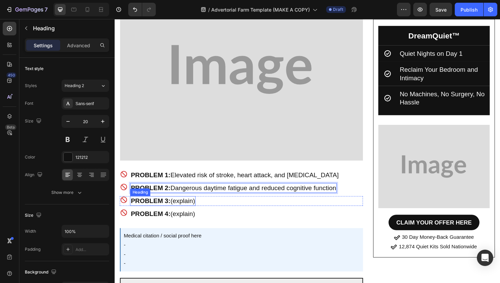
click at [187, 206] on h2 "PROBLEM 3: (explain)" at bounding box center [165, 211] width 69 height 10
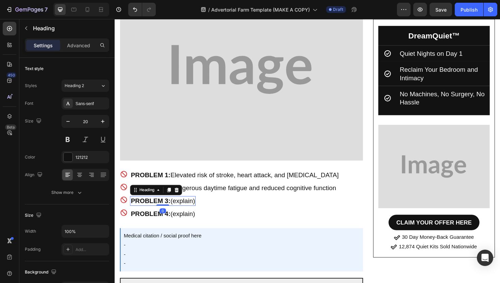
click at [190, 206] on h2 "PROBLEM 3: (explain)" at bounding box center [165, 211] width 69 height 10
click at [178, 207] on p "PROBLEM 3: ()" at bounding box center [155, 211] width 47 height 9
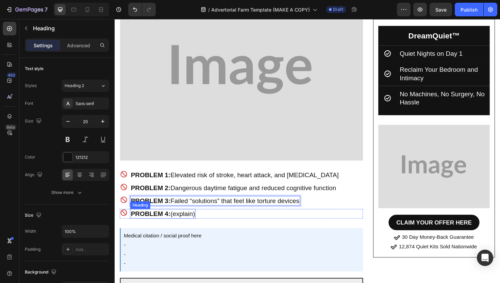
click at [200, 220] on h2 "PROBLEM 4: (explain)" at bounding box center [165, 225] width 69 height 10
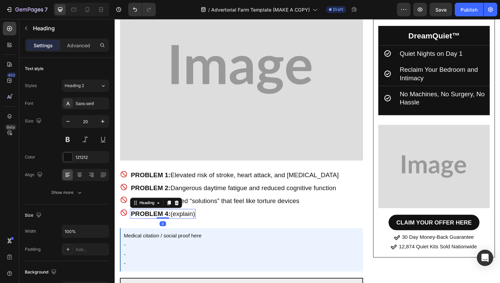
click at [197, 220] on h2 "PROBLEM 4: (explain)" at bounding box center [165, 225] width 69 height 10
click at [197, 221] on p "PROBLEM 4: (explain)" at bounding box center [166, 225] width 68 height 9
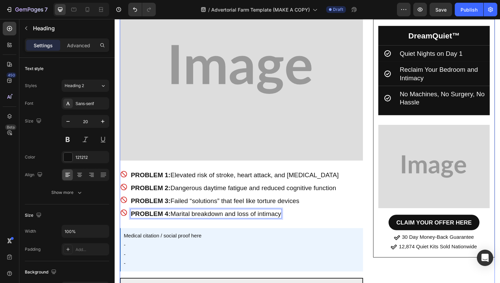
click at [320, 220] on div "Icon PROBLEM 4: Marital breakdown and loss of intimacy Heading 0 Row" at bounding box center [248, 225] width 257 height 10
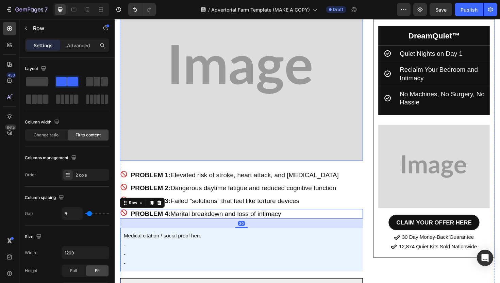
click at [265, 136] on img at bounding box center [248, 72] width 257 height 193
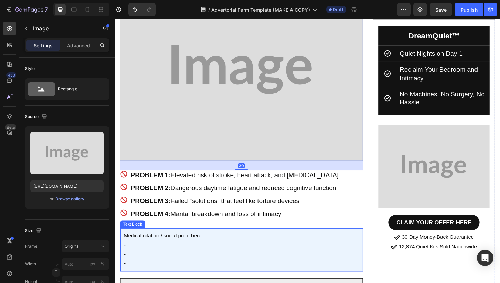
click at [257, 263] on p "-" at bounding box center [249, 268] width 250 height 10
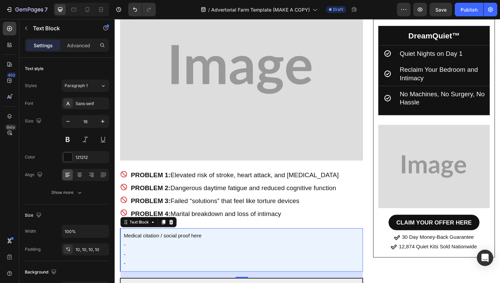
click at [169, 254] on p "-" at bounding box center [249, 259] width 250 height 10
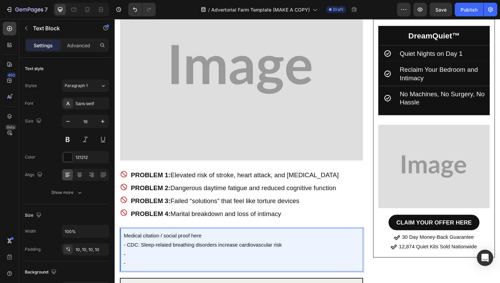
click at [155, 254] on p "- CDC: Sleep-related breathing disorders increase cardiovascular risk" at bounding box center [249, 259] width 250 height 10
click at [155, 263] on p "-" at bounding box center [249, 268] width 250 height 10
click at [213, 273] on p "-" at bounding box center [249, 278] width 250 height 10
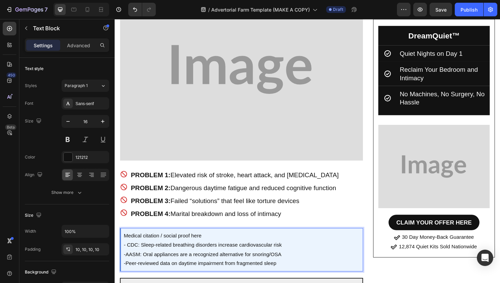
click at [123, 249] on div "Medical citation / social proof here - CDC: Sleep-related breathing disorders i…" at bounding box center [249, 263] width 257 height 46
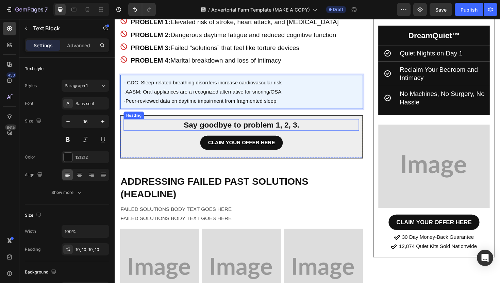
scroll to position [2426, 0]
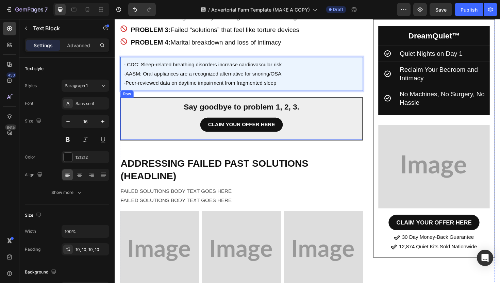
click at [356, 114] on div "Say goodbye to problem 1, 2, 3. Heading CLAIM YOUR OFFER HERE Button" at bounding box center [248, 124] width 249 height 37
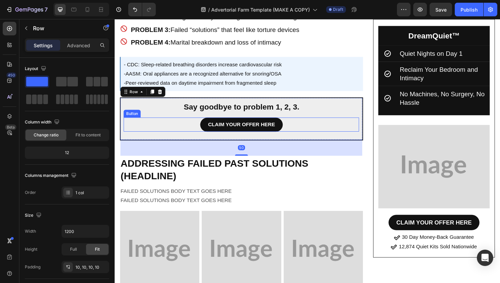
click at [335, 123] on div "CLAIM YOUR OFFER HERE Button" at bounding box center [248, 130] width 249 height 15
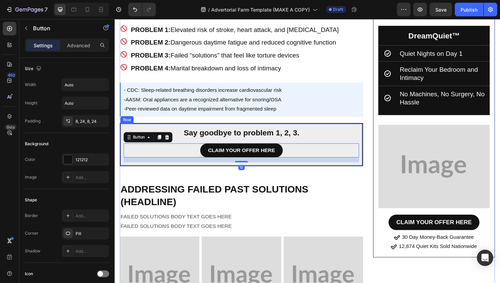
scroll to position [2398, 0]
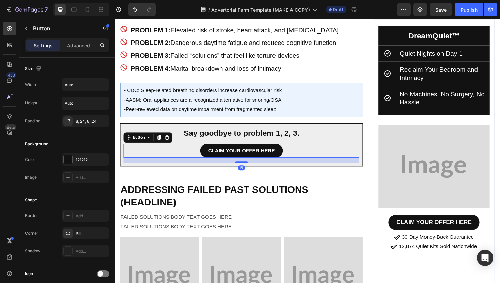
click at [310, 134] on h2 "Say goodbye to problem 1, 2, 3." at bounding box center [248, 140] width 249 height 12
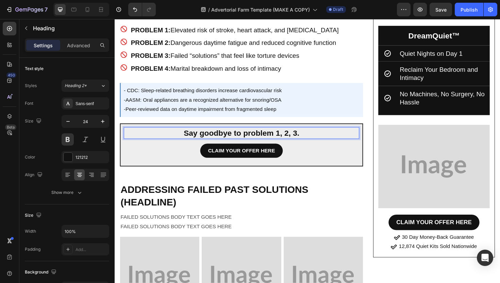
click at [290, 134] on h2 "Say goodbye to problem 1, 2, 3." at bounding box center [248, 140] width 249 height 12
click at [266, 134] on p "Say goodbye to problem 1, 2, 3." at bounding box center [249, 139] width 248 height 11
click at [250, 134] on p "Say goodbye to problem 1, 2, 3." at bounding box center [249, 139] width 248 height 11
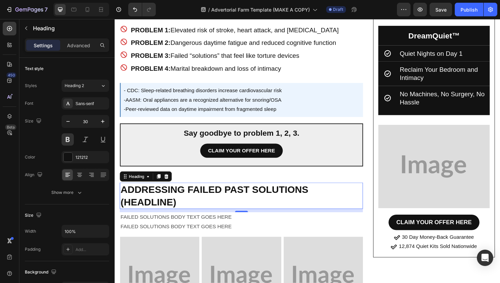
click at [229, 199] on h2 "ADDRESSING FAILED PAST SOLUTIONS (HEADLINE)" at bounding box center [248, 206] width 257 height 28
click at [222, 200] on h2 "ADDRESSING FAILED PAST SOLUTIONS (HEADLINE)" at bounding box center [248, 206] width 257 height 28
click at [222, 200] on p "ADDRESSING FAILED PAST SOLUTIONS (HEADLINE)" at bounding box center [249, 206] width 256 height 27
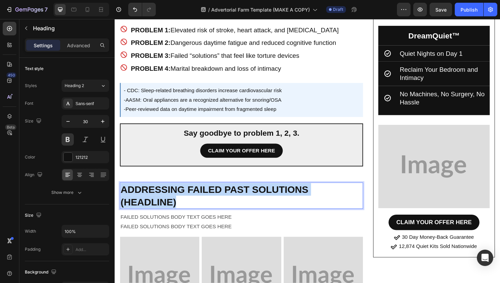
drag, startPoint x: 220, startPoint y: 202, endPoint x: 124, endPoint y: 190, distance: 97.3
click at [124, 193] on p "ADDRESSING FAILED PAST SOLUTIONS (HEADLINE)" at bounding box center [249, 206] width 256 height 27
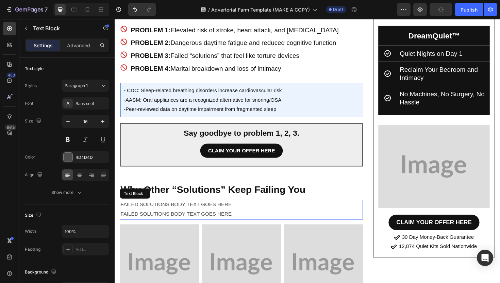
click at [249, 211] on p "FAILED SOLUTIONS BODY TEXT GOES HERE" at bounding box center [249, 216] width 256 height 10
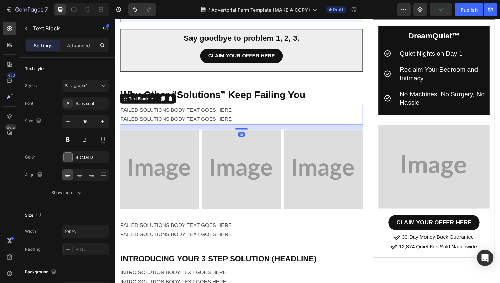
scroll to position [2498, 0]
click at [249, 121] on p "FAILED SOLUTIONS BODY TEXT GOES HERE" at bounding box center [249, 126] width 256 height 10
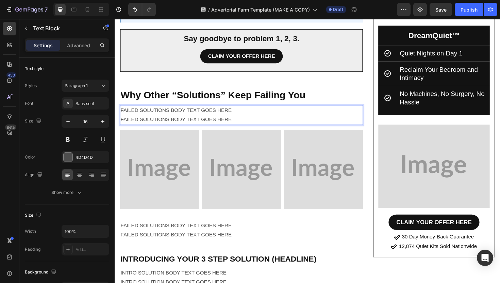
click at [249, 121] on p "FAILED SOLUTIONS BODY TEXT GOES HERE" at bounding box center [249, 126] width 256 height 10
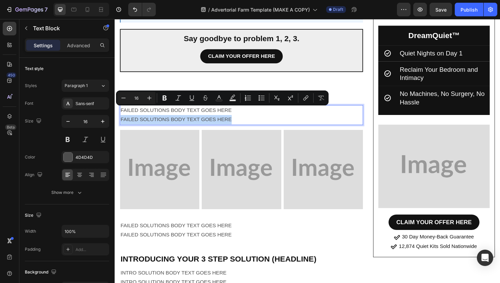
drag, startPoint x: 249, startPoint y: 117, endPoint x: 133, endPoint y: 113, distance: 116.0
click at [133, 121] on p "FAILED SOLUTIONS BODY TEXT GOES HERE" at bounding box center [249, 126] width 256 height 10
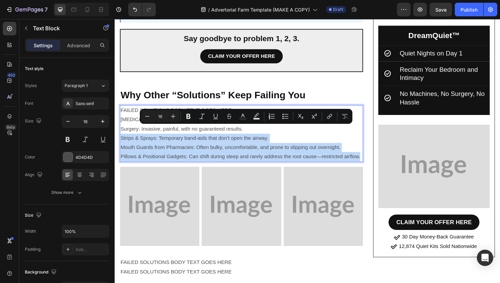
drag, startPoint x: 374, startPoint y: 155, endPoint x: 122, endPoint y: 136, distance: 252.6
click at [122, 136] on p "CPAP: Claustrophobic masks, noisy machines, poor long-term compliance. Surgery:…" at bounding box center [249, 145] width 256 height 49
copy p "Strips & Sprays: Temporary band-aids that don’t open the airway. Mouth Guards f…"
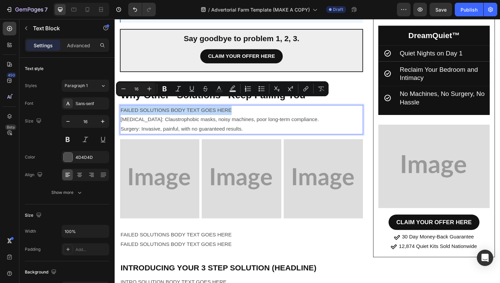
drag, startPoint x: 242, startPoint y: 108, endPoint x: 111, endPoint y: 108, distance: 130.5
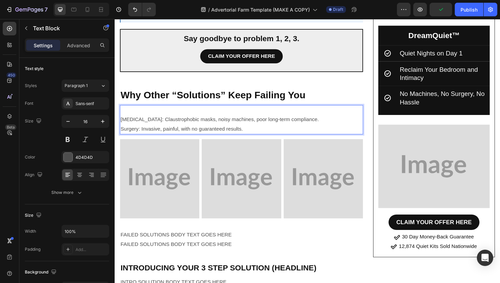
click at [124, 121] on p "CPAP: Claustrophobic masks, noisy machines, poor long-term compliance. Surgery:…" at bounding box center [249, 131] width 256 height 20
click at [123, 121] on p "CPAP: Claustrophobic masks, noisy machines, poor long-term compliance. Surgery:…" at bounding box center [249, 131] width 256 height 20
click at [121, 121] on p "CPAP: Claustrophobic masks, noisy machines, poor long-term compliance. Surgery:…" at bounding box center [249, 131] width 256 height 20
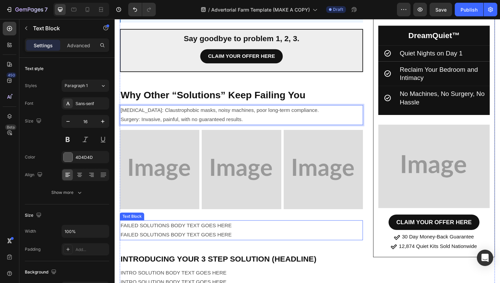
click at [236, 243] on p "FAILED SOLUTIONS BODY TEXT GOES HERE" at bounding box center [249, 248] width 256 height 10
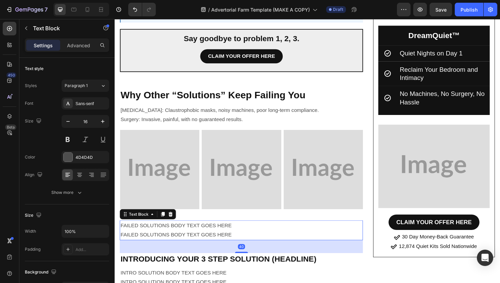
click at [241, 243] on p "FAILED SOLUTIONS BODY TEXT GOES HERE" at bounding box center [249, 248] width 256 height 10
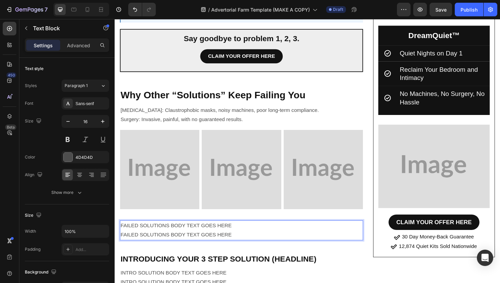
click at [241, 243] on p "FAILED SOLUTIONS BODY TEXT GOES HERE" at bounding box center [249, 248] width 256 height 10
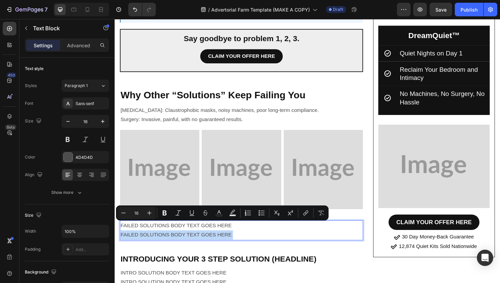
drag, startPoint x: 241, startPoint y: 235, endPoint x: 148, endPoint y: 230, distance: 93.2
click at [148, 232] on div "FAILED SOLUTIONS BODY TEXT GOES HERE FAILED SOLUTIONS BODY TEXT GOES HERE" at bounding box center [248, 242] width 257 height 21
click at [221, 243] on p "FAILED SOLUTIONS BODY TEXT GOES HERE" at bounding box center [249, 248] width 256 height 10
click at [289, 115] on p "CPAP: Claustrophobic masks, noisy machines, poor long-term compliance. Surgery:…" at bounding box center [249, 121] width 256 height 20
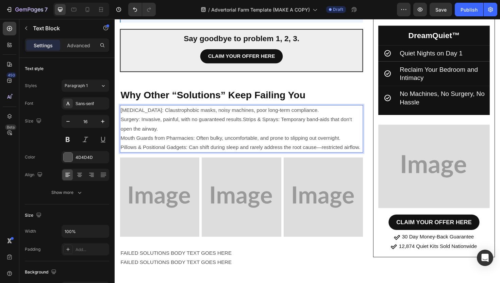
click at [251, 116] on p "CPAP: Claustrophobic masks, noisy machines, poor long-term compliance. Surgery:…" at bounding box center [249, 135] width 256 height 49
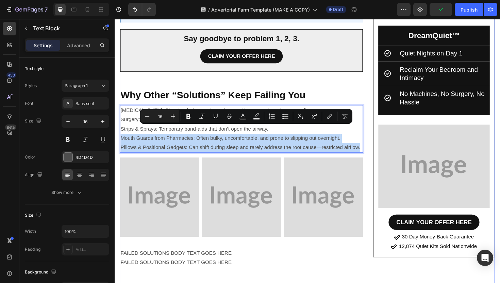
drag, startPoint x: 121, startPoint y: 135, endPoint x: 380, endPoint y: 162, distance: 260.1
copy p "Mouth Guards from Pharmacies: Often bulky, uncomfortable, and prone to slipping…"
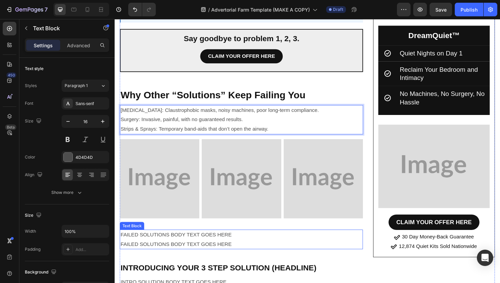
click at [212, 243] on p "FAILED SOLUTIONS BODY TEXT GOES HERE" at bounding box center [249, 248] width 256 height 10
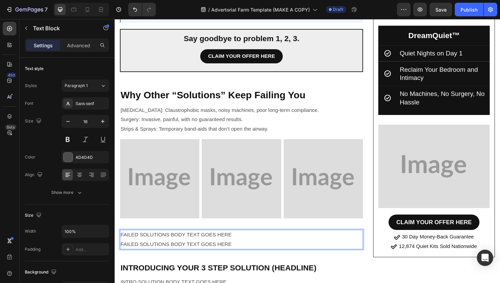
click at [240, 253] on p "FAILED SOLUTIONS BODY TEXT GOES HERE" at bounding box center [249, 258] width 256 height 10
click at [242, 253] on p "FAILED SOLUTIONS BODY TEXT GOES HERE" at bounding box center [249, 258] width 256 height 10
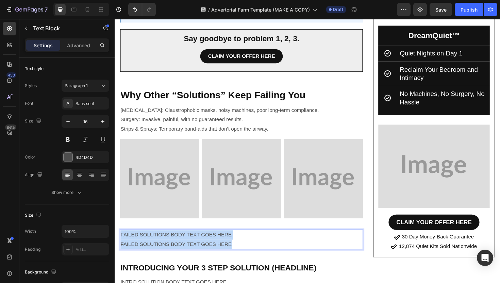
drag, startPoint x: 230, startPoint y: 248, endPoint x: 120, endPoint y: 239, distance: 110.5
click at [120, 242] on div "FAILED SOLUTIONS BODY TEXT GOES HERE FAILED SOLUTIONS BODY TEXT GOES HERE" at bounding box center [248, 252] width 257 height 21
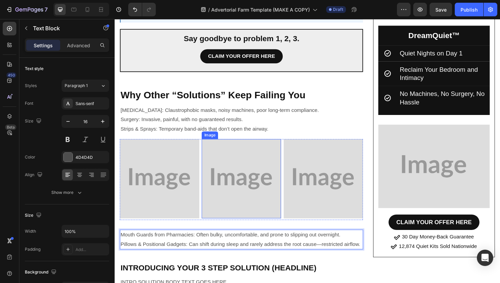
scroll to position [2616, 0]
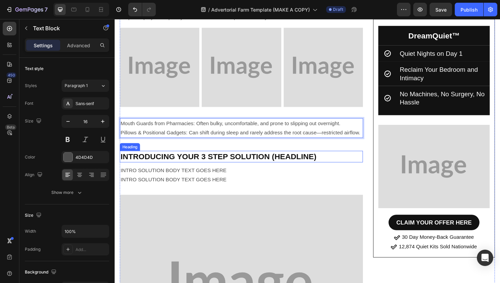
click at [213, 158] on h2 "INTRODUCING YOUR 3 STEP SOLUTION (HEADLINE)" at bounding box center [248, 164] width 257 height 12
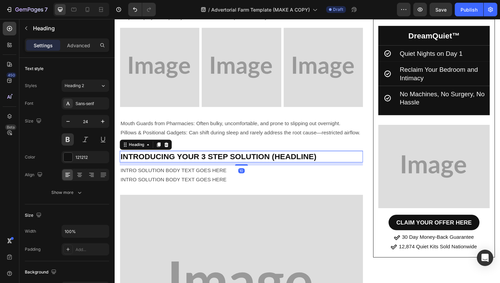
click at [213, 158] on h2 "INTRODUCING YOUR 3 STEP SOLUTION (HEADLINE)" at bounding box center [248, 164] width 257 height 12
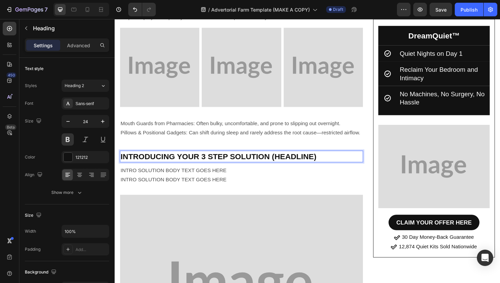
click at [213, 159] on p "INTRODUCING YOUR 3 STEP SOLUTION (HEADLINE)" at bounding box center [249, 164] width 256 height 11
click at [330, 159] on p "INTRODUCING YOUR 3 STEP SOLUTION (HEADLINE)" at bounding box center [249, 164] width 256 height 11
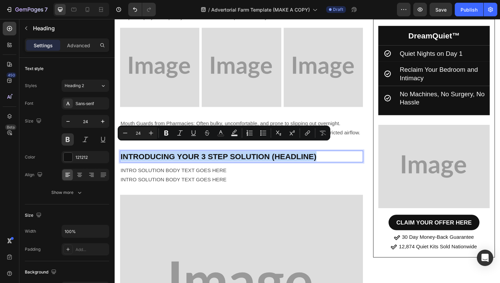
drag, startPoint x: 326, startPoint y: 154, endPoint x: 109, endPoint y: 153, distance: 216.2
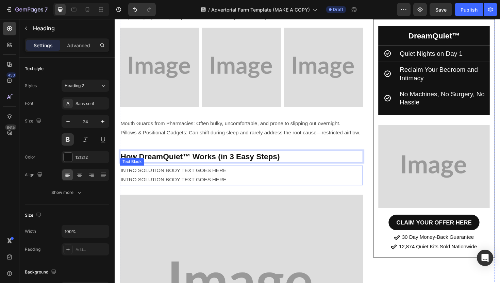
click at [204, 175] on p "INTRO SOLUTION BODY TEXT GOES HERE" at bounding box center [249, 180] width 256 height 10
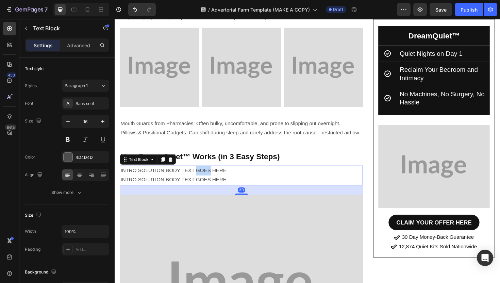
click at [204, 175] on p "INTRO SOLUTION BODY TEXT GOES HERE" at bounding box center [249, 180] width 256 height 10
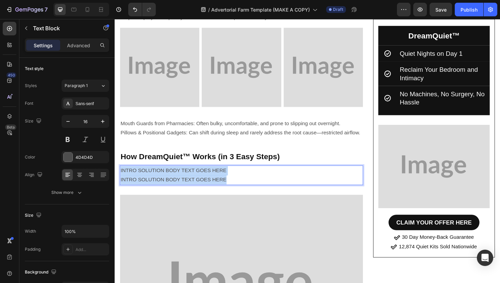
drag, startPoint x: 241, startPoint y: 179, endPoint x: 121, endPoint y: 167, distance: 120.5
click at [121, 174] on div "INTRO SOLUTION BODY TEXT GOES HERE INTRO SOLUTION BODY TEXT GOES HERE" at bounding box center [248, 184] width 257 height 21
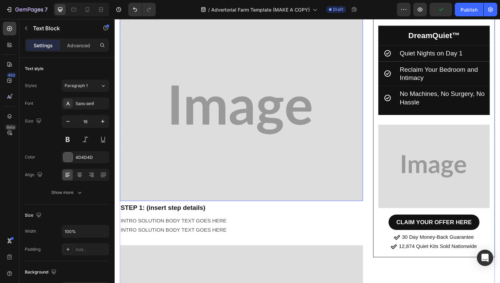
scroll to position [2852, 0]
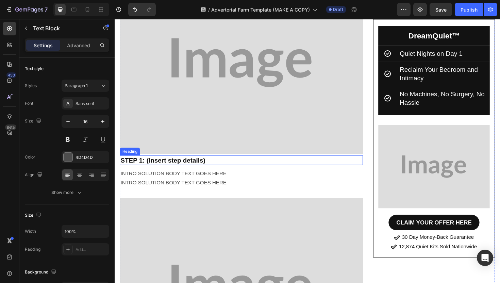
click at [197, 164] on h2 "STEP 1: (insert step details)" at bounding box center [248, 169] width 257 height 10
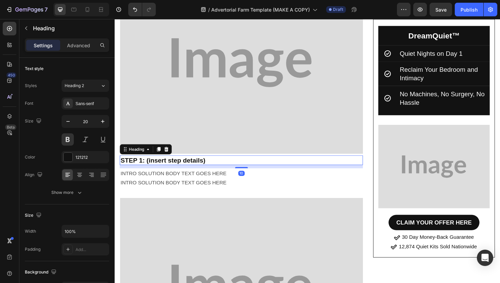
click at [197, 164] on h2 "STEP 1: (insert step details)" at bounding box center [248, 169] width 257 height 10
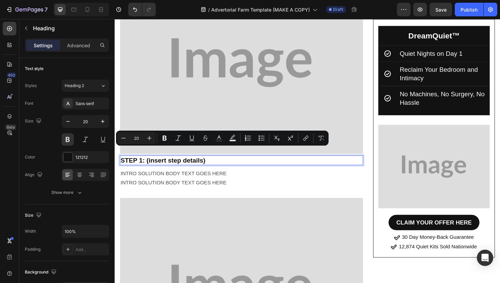
click at [225, 164] on p "STEP 1: (insert step details)" at bounding box center [249, 168] width 256 height 9
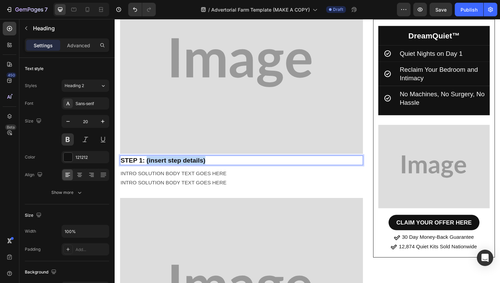
drag, startPoint x: 225, startPoint y: 158, endPoint x: 148, endPoint y: 162, distance: 77.3
click at [148, 164] on p "STEP 1: (insert step details)" at bounding box center [249, 168] width 256 height 9
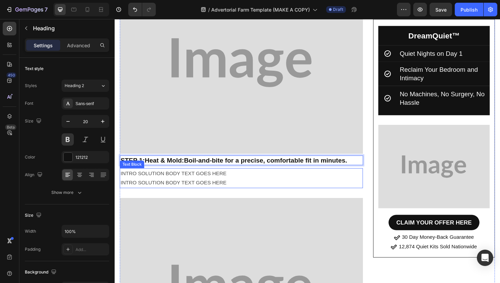
click at [212, 188] on p "INTRO SOLUTION BODY TEXT GOES HERE" at bounding box center [249, 193] width 256 height 10
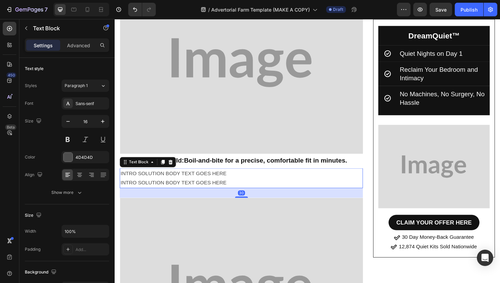
click at [232, 188] on p "INTRO SOLUTION BODY TEXT GOES HERE" at bounding box center [249, 193] width 256 height 10
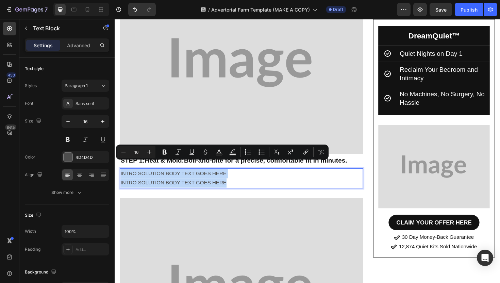
drag, startPoint x: 235, startPoint y: 179, endPoint x: 117, endPoint y: 174, distance: 118.1
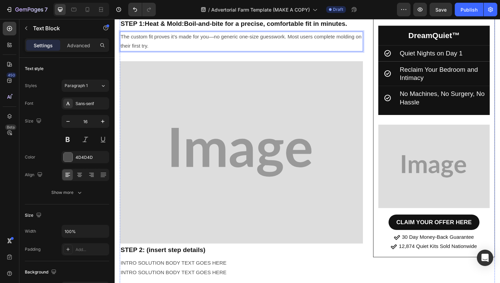
scroll to position [3063, 0]
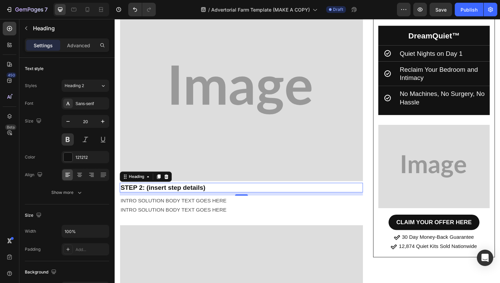
click at [205, 192] on h2 "STEP 2: (insert step details)" at bounding box center [248, 197] width 257 height 10
click at [218, 192] on h2 "STEP 2: (insert step details)" at bounding box center [248, 197] width 257 height 10
click at [218, 193] on p "STEP 2: (insert step details)" at bounding box center [249, 197] width 256 height 9
drag, startPoint x: 218, startPoint y: 186, endPoint x: 148, endPoint y: 187, distance: 70.0
click at [148, 193] on p "STEP 2: (insert step details)" at bounding box center [249, 197] width 256 height 9
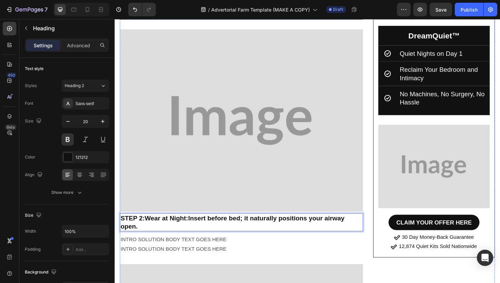
scroll to position [3030, 0]
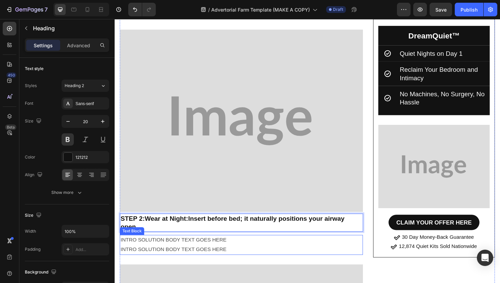
click at [168, 258] on p "INTRO SOLUTION BODY TEXT GOES HERE" at bounding box center [249, 263] width 256 height 10
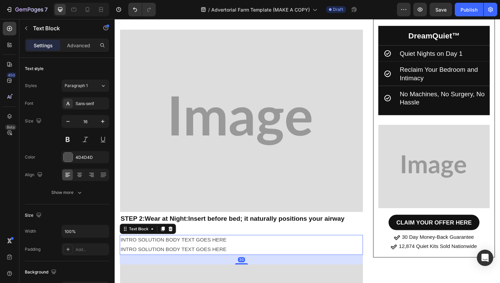
click at [176, 248] on p "INTRO SOLUTION BODY TEXT GOES HERE" at bounding box center [249, 253] width 256 height 10
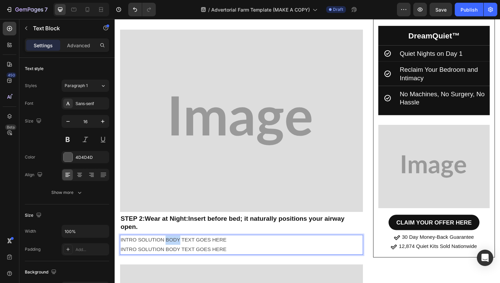
click at [176, 248] on p "INTRO SOLUTION BODY TEXT GOES HERE" at bounding box center [249, 253] width 256 height 10
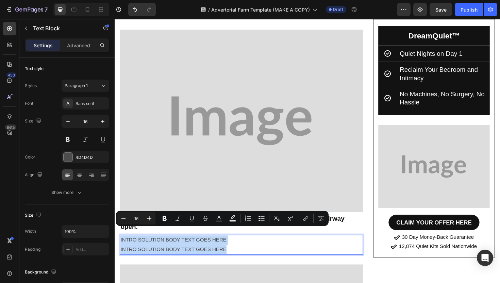
drag, startPoint x: 238, startPoint y: 251, endPoint x: 121, endPoint y: 243, distance: 116.9
click at [121, 247] on div "INTRO SOLUTION BODY TEXT GOES HERE INTRO SOLUTION BODY TEXT GOES HERE" at bounding box center [248, 257] width 257 height 21
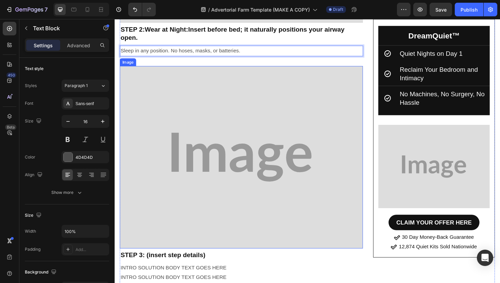
scroll to position [3261, 0]
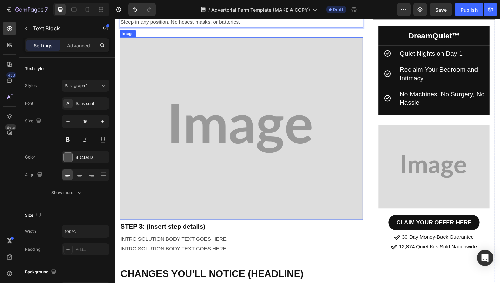
click at [220, 233] on h2 "STEP 3: (insert step details)" at bounding box center [248, 238] width 257 height 10
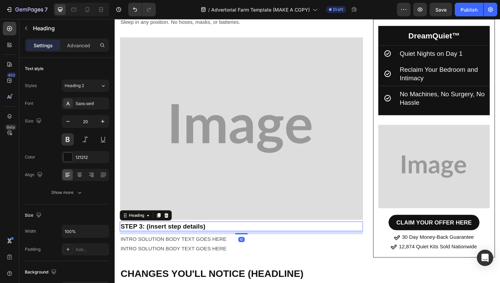
click at [220, 233] on h2 "STEP 3: (insert step details)" at bounding box center [248, 238] width 257 height 10
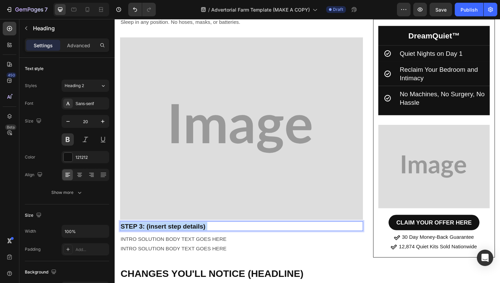
drag, startPoint x: 218, startPoint y: 229, endPoint x: 161, endPoint y: 230, distance: 57.1
click at [161, 234] on p "STEP 3: (insert step details)" at bounding box center [249, 238] width 256 height 9
drag, startPoint x: 217, startPoint y: 228, endPoint x: 149, endPoint y: 229, distance: 68.3
click at [149, 234] on p "STEP 3: (insert step details)" at bounding box center [249, 238] width 256 height 9
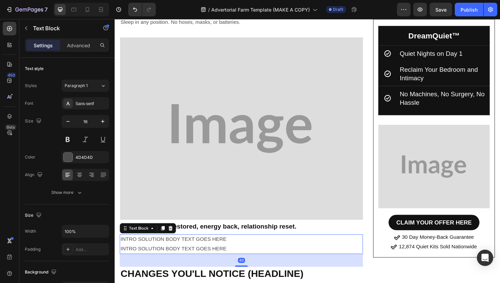
click at [224, 257] on p "INTRO SOLUTION BODY TEXT GOES HERE" at bounding box center [249, 262] width 256 height 10
click at [233, 257] on p "INTRO SOLUTION BODY TEXT GOES HERE" at bounding box center [249, 262] width 256 height 10
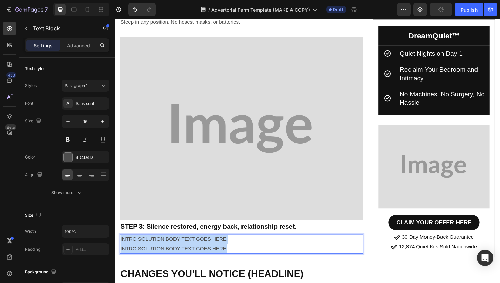
drag, startPoint x: 237, startPoint y: 249, endPoint x: 121, endPoint y: 243, distance: 116.4
click at [121, 247] on div "INTRO SOLUTION BODY TEXT GOES HERE INTRO SOLUTION BODY TEXT GOES HERE" at bounding box center [248, 257] width 257 height 21
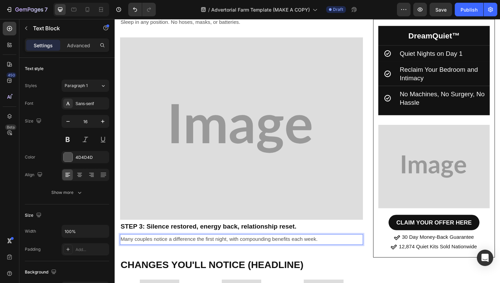
click at [136, 247] on p "Many couples notice a difference the first night, with compounding benefits eac…" at bounding box center [249, 252] width 256 height 10
click at [316, 50] on img at bounding box center [248, 134] width 257 height 193
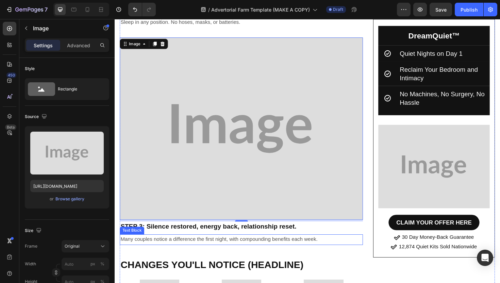
click at [201, 247] on p "Many couples notice a difference the first night, with compounding benefits eac…" at bounding box center [249, 252] width 256 height 10
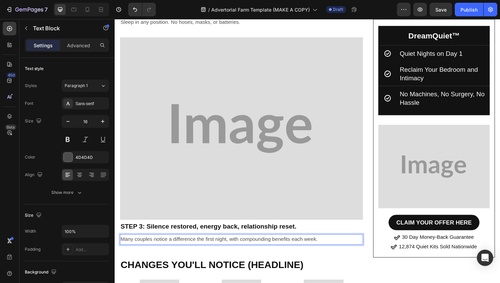
click at [218, 247] on p "Many couples notice a difference the first night, with compounding benefits eac…" at bounding box center [249, 252] width 256 height 10
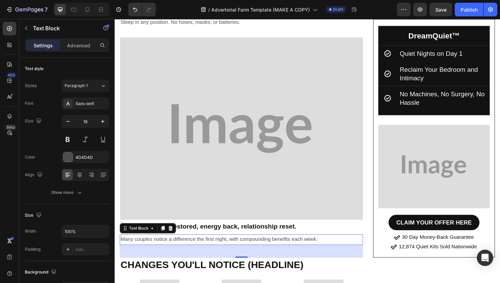
click at [335, 247] on p "Many couples notice a difference the first night, with compounding benefits eac…" at bounding box center [249, 252] width 256 height 10
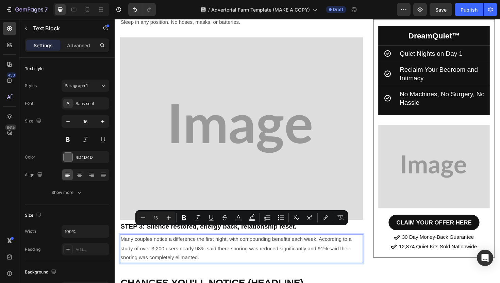
drag, startPoint x: 230, startPoint y: 262, endPoint x: 120, endPoint y: 245, distance: 110.8
click at [121, 247] on p "Many couples notice a difference the first night, with compounding benefits eac…" at bounding box center [249, 261] width 256 height 29
copy p "Many couples notice a difference the first night, with compounding benefits eac…"
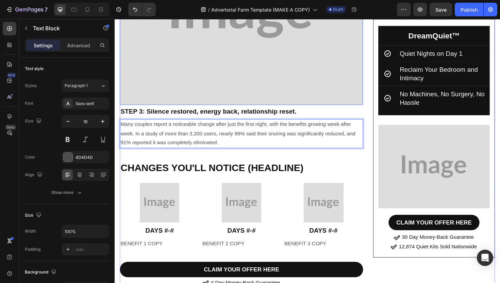
scroll to position [3408, 0]
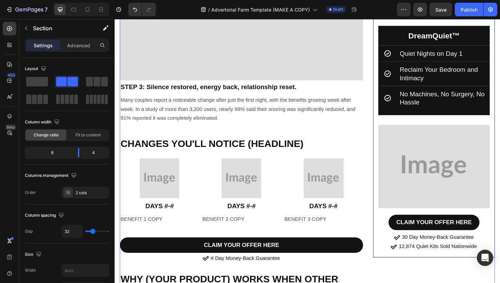
click at [198, 146] on h2 "CHANGES YOU'LL NOTICE (HEADLINE)" at bounding box center [248, 150] width 257 height 15
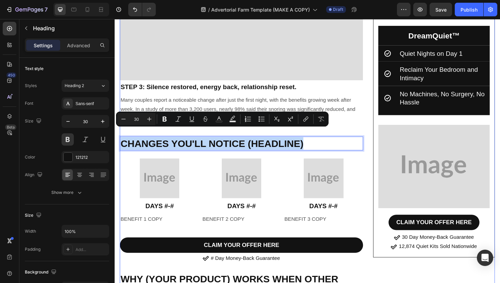
drag, startPoint x: 328, startPoint y: 140, endPoint x: 145, endPoint y: 132, distance: 183.1
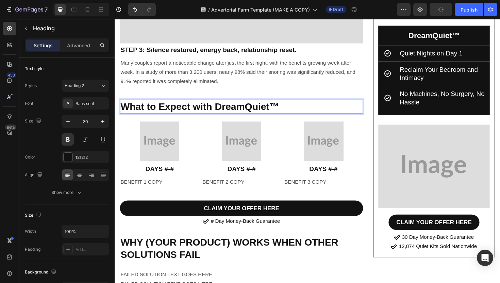
scroll to position [3448, 0]
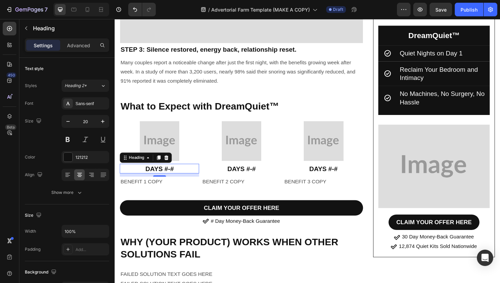
click at [165, 172] on h2 "DAYS #-#" at bounding box center [162, 177] width 84 height 10
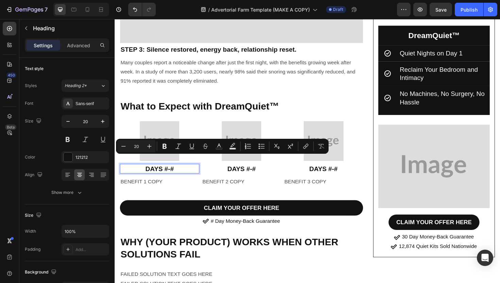
click at [179, 173] on p "DAYS #-#" at bounding box center [162, 177] width 83 height 9
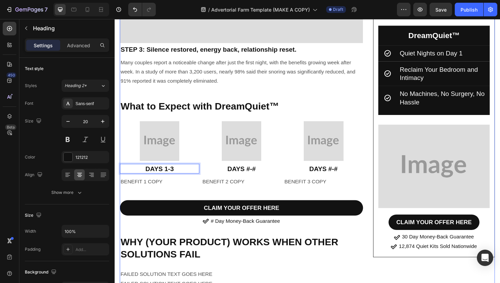
click at [168, 187] on p "BENEFIT 1 COPY" at bounding box center [162, 192] width 83 height 10
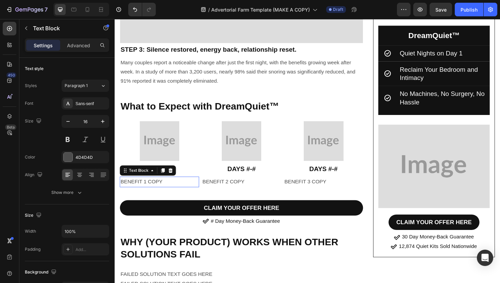
click at [168, 187] on p "BENEFIT 1 COPY" at bounding box center [162, 192] width 83 height 10
drag, startPoint x: 168, startPoint y: 184, endPoint x: 124, endPoint y: 183, distance: 43.9
click at [124, 187] on p "BENEFIT 1 COPY" at bounding box center [162, 192] width 83 height 10
drag, startPoint x: 172, startPoint y: 179, endPoint x: 122, endPoint y: 179, distance: 50.3
click at [122, 187] on p "BENEFIT 1 COPY" at bounding box center [162, 192] width 83 height 10
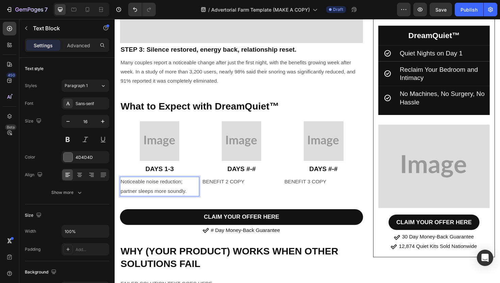
click at [185, 187] on p "Noticeable noise reduction; partner sleeps more soundly." at bounding box center [162, 197] width 83 height 20
click at [186, 187] on p "Noticeable noise reduction; partner sleeps more soundly." at bounding box center [162, 197] width 83 height 20
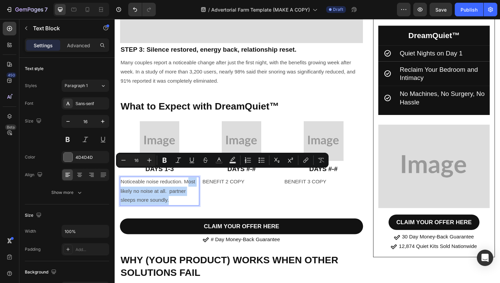
drag, startPoint x: 180, startPoint y: 204, endPoint x: 191, endPoint y: 180, distance: 26.0
click at [191, 187] on p "Noticeable noise reduction. Most likely no noise at all. partner sleeps more so…" at bounding box center [162, 201] width 83 height 29
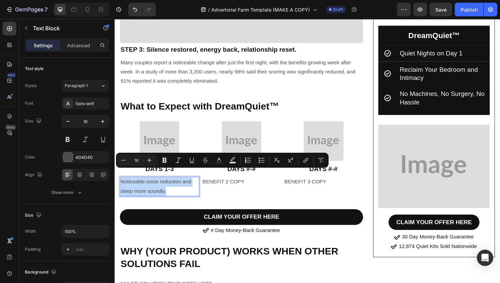
drag, startPoint x: 180, startPoint y: 192, endPoint x: 122, endPoint y: 178, distance: 59.9
click at [122, 187] on p "Noticeable noise reduction and sleep more soundly." at bounding box center [162, 197] width 83 height 20
copy p "Noticeable noise reduction and sleep more soundly."
click at [240, 145] on img at bounding box center [249, 148] width 42 height 42
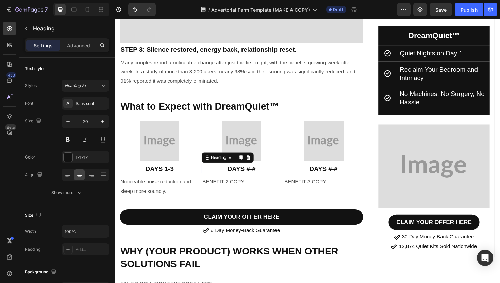
click at [254, 172] on h2 "DAYS #-#" at bounding box center [249, 177] width 84 height 10
click at [268, 173] on p "DAYS 4-#" at bounding box center [248, 177] width 83 height 9
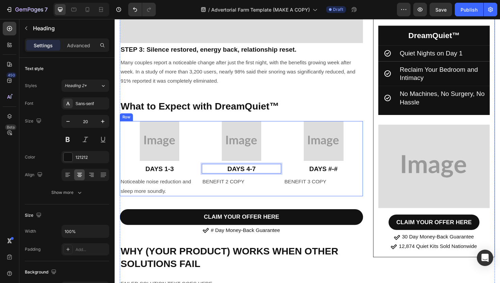
click at [340, 172] on h2 "DAYS #-#" at bounding box center [335, 177] width 84 height 10
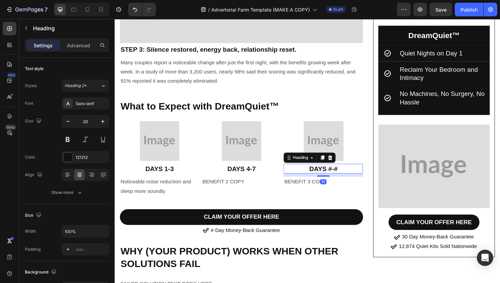
click at [345, 172] on h2 "DAYS #-#" at bounding box center [335, 177] width 84 height 10
click at [345, 173] on p "DAYS #-#" at bounding box center [335, 177] width 83 height 9
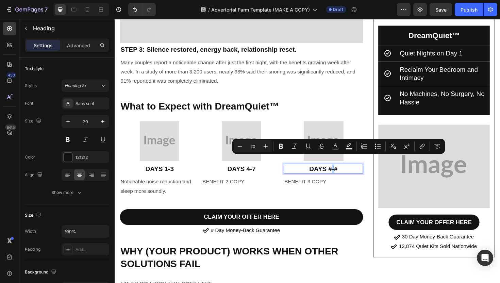
click at [345, 173] on p "DAYS #-#" at bounding box center [335, 177] width 83 height 9
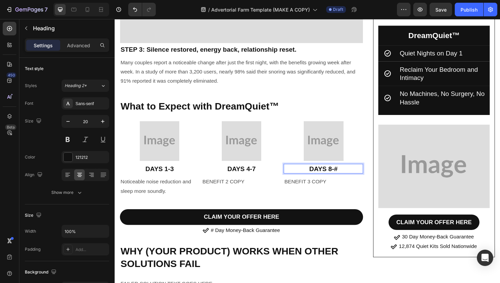
click at [351, 173] on p "DAYS 8-#" at bounding box center [335, 177] width 83 height 9
click at [441, 10] on span "Save" at bounding box center [440, 10] width 11 height 6
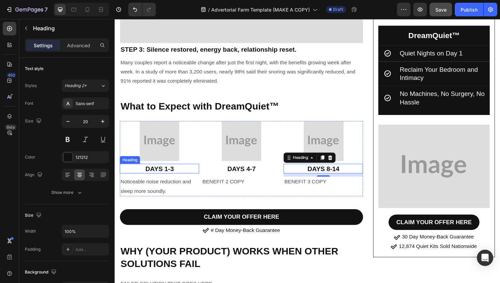
click at [170, 173] on p "DAYS 1-3" at bounding box center [162, 177] width 83 height 9
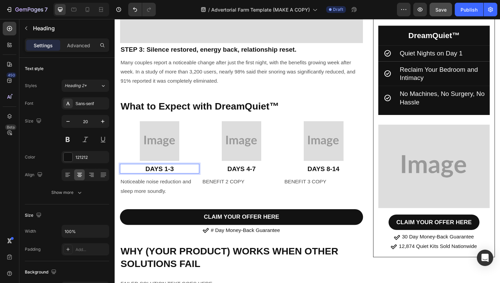
click at [178, 173] on p "DAYS 1-3" at bounding box center [162, 177] width 83 height 9
click at [167, 187] on p "Noticeable noise reduction and sleep more soundly." at bounding box center [162, 197] width 83 height 20
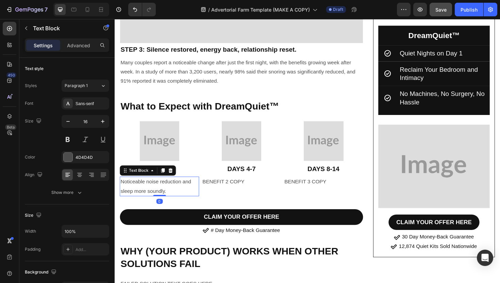
click at [174, 189] on p "Noticeable noise reduction and sleep more soundly." at bounding box center [162, 197] width 83 height 20
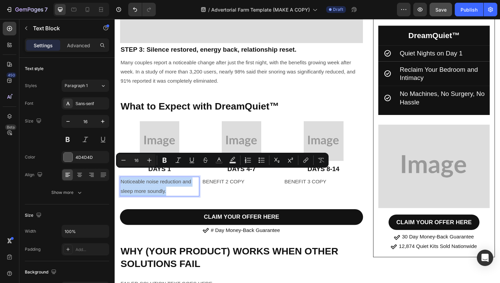
drag, startPoint x: 174, startPoint y: 190, endPoint x: 122, endPoint y: 181, distance: 52.8
click at [122, 187] on p "Noticeable noise reduction and sleep more soundly." at bounding box center [162, 197] width 83 height 20
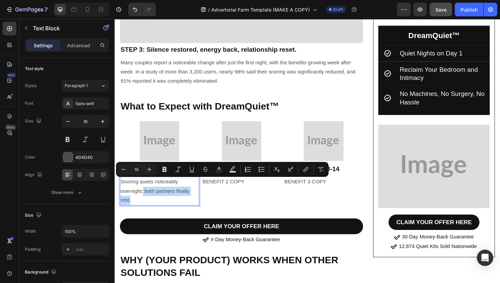
drag, startPoint x: 158, startPoint y: 200, endPoint x: 144, endPoint y: 192, distance: 15.8
click at [144, 192] on p "Snoring quiets noticeably overnight; both partners finally rest." at bounding box center [162, 201] width 83 height 29
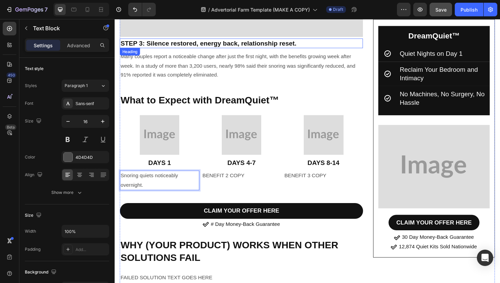
scroll to position [3456, 0]
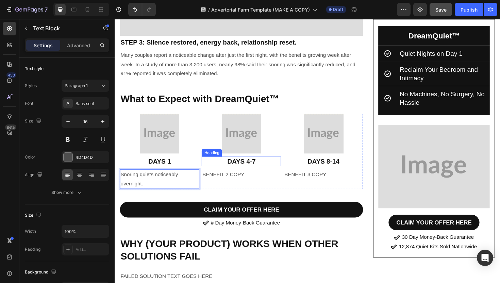
click at [252, 165] on p "DAYS 4-7" at bounding box center [248, 169] width 83 height 9
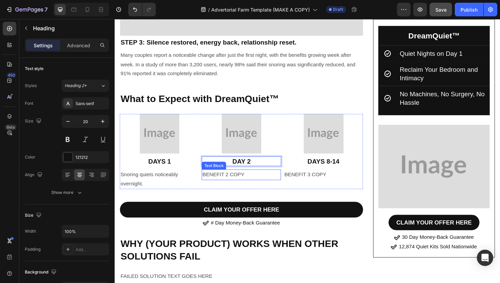
click at [255, 179] on p "BENEFIT 2 COPY" at bounding box center [248, 184] width 83 height 10
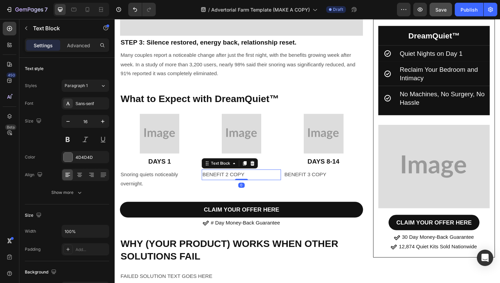
click at [255, 179] on p "BENEFIT 2 COPY" at bounding box center [248, 184] width 83 height 10
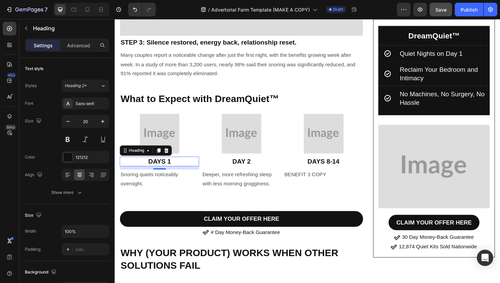
click at [169, 165] on p "DAYS 1" at bounding box center [162, 169] width 83 height 9
click at [168, 165] on p "DAYS 1" at bounding box center [162, 169] width 83 height 9
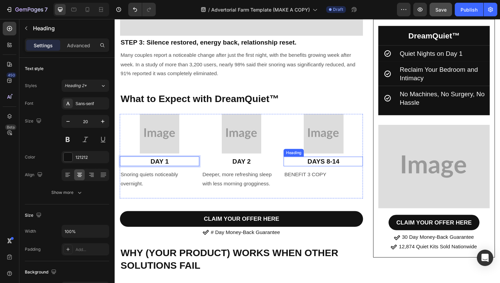
click at [334, 165] on p "DAYS 8-14" at bounding box center [335, 169] width 83 height 9
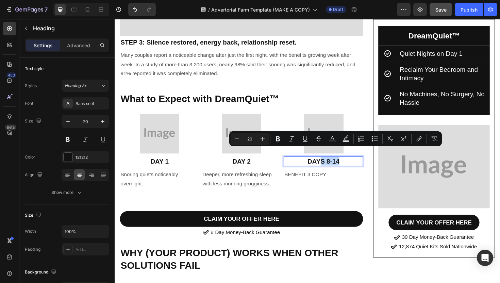
drag, startPoint x: 357, startPoint y: 157, endPoint x: 331, endPoint y: 157, distance: 25.5
click at [331, 165] on p "DAYS 8-14" at bounding box center [335, 169] width 83 height 9
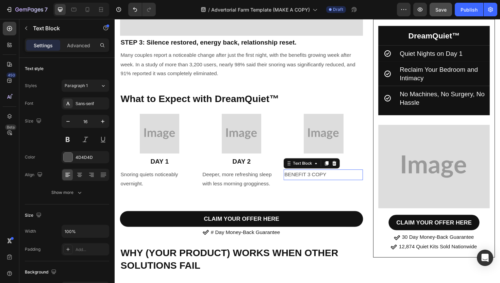
click at [336, 179] on p "BENEFIT 3 COPY" at bounding box center [335, 184] width 83 height 10
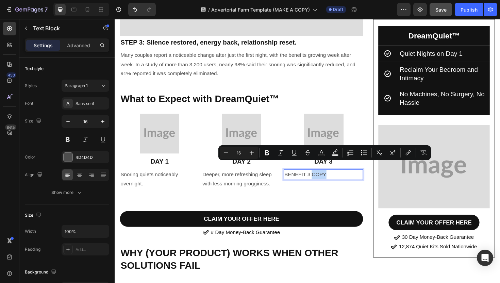
click at [350, 179] on p "BENEFIT 3 COPY" at bounding box center [335, 184] width 83 height 10
drag, startPoint x: 350, startPoint y: 173, endPoint x: 294, endPoint y: 174, distance: 56.1
click at [294, 179] on p "BENEFIT 3 COPY" at bounding box center [335, 184] width 83 height 10
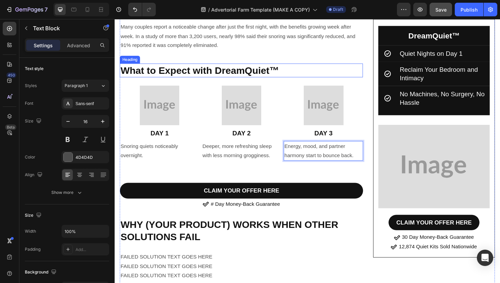
scroll to position [3488, 0]
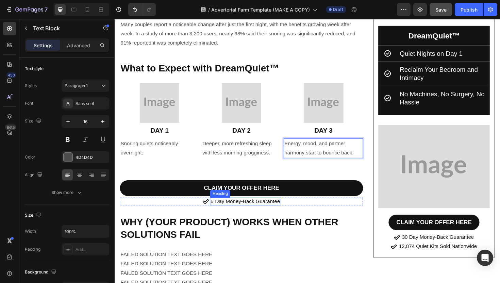
click at [244, 208] on h2 "# Day Money-Back Guarantee" at bounding box center [253, 212] width 74 height 8
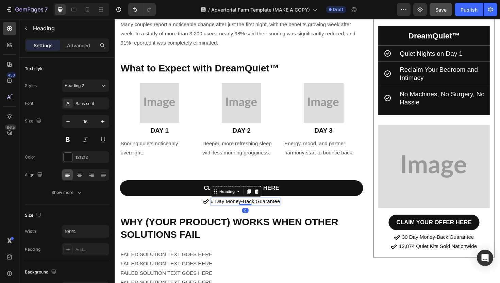
click at [221, 208] on h2 "# Day Money-Back Guarantee" at bounding box center [253, 212] width 74 height 8
click at [221, 209] on p "# Day Money-Back Guarantee" at bounding box center [252, 212] width 73 height 7
click at [219, 209] on p "# Day Money-Back Guarantee" at bounding box center [252, 212] width 73 height 7
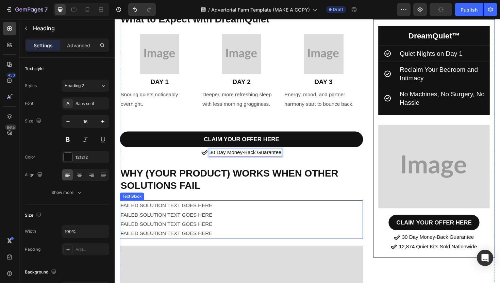
scroll to position [3549, 0]
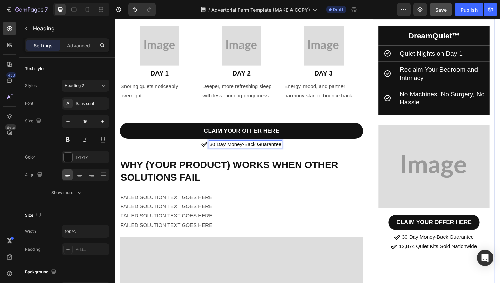
click at [232, 166] on h2 "WHY (YOUR PRODUCT) WORKS WHEN OTHER SOLUTIONS FAIL" at bounding box center [248, 180] width 257 height 28
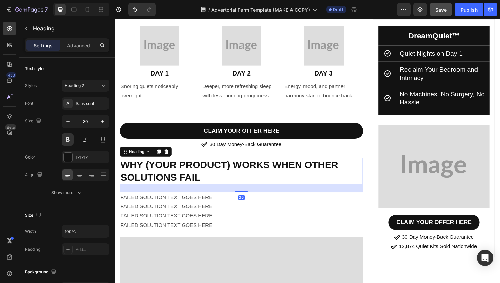
click at [235, 166] on h2 "WHY (YOUR PRODUCT) WORKS WHEN OTHER SOLUTIONS FAIL" at bounding box center [248, 180] width 257 height 28
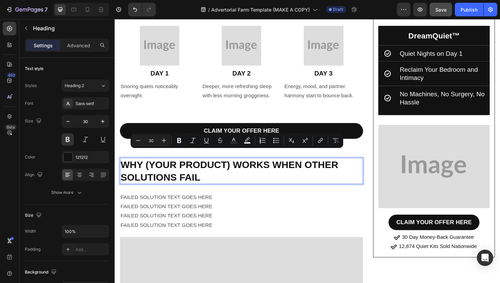
click at [235, 167] on p "WHY (YOUR PRODUCT) WORKS WHEN OTHER SOLUTIONS FAIL" at bounding box center [249, 180] width 256 height 27
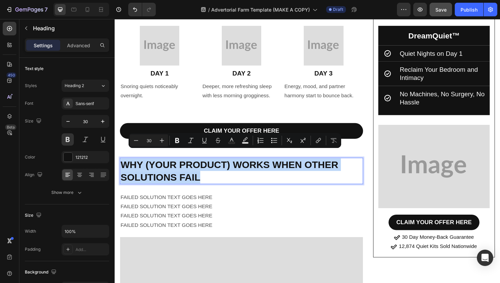
click at [235, 167] on p "WHY (YOUR PRODUCT) WORKS WHEN OTHER SOLUTIONS FAIL" at bounding box center [249, 180] width 256 height 27
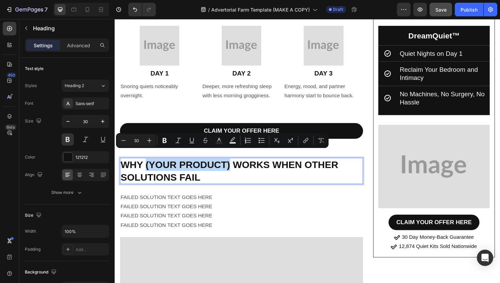
drag, startPoint x: 235, startPoint y: 162, endPoint x: 149, endPoint y: 162, distance: 86.3
click at [149, 167] on p "WHY (YOUR PRODUCT) WORKS WHEN OTHER SOLUTIONS FAIL" at bounding box center [249, 180] width 256 height 27
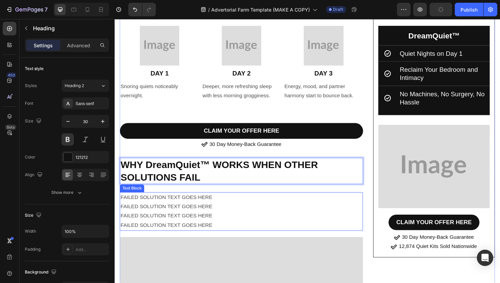
click at [244, 233] on p "FAILED SOLUTION TEXT GOES HERE" at bounding box center [249, 238] width 256 height 10
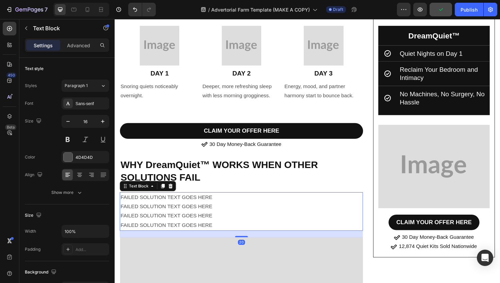
click at [244, 233] on p "FAILED SOLUTION TEXT GOES HERE" at bounding box center [249, 238] width 256 height 10
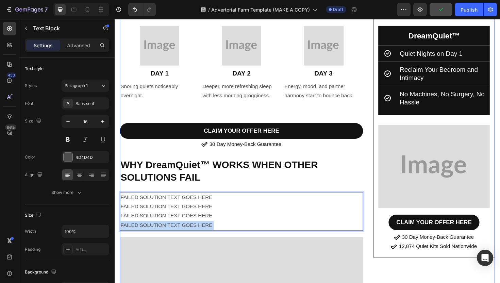
drag, startPoint x: 238, startPoint y: 227, endPoint x: 126, endPoint y: 192, distance: 117.6
click at [237, 213] on p "FAILED SOLUTION TEXT GOES HERE" at bounding box center [249, 218] width 256 height 10
click at [231, 233] on p "FAILED SOLUTION TEXT GOES HERE" at bounding box center [249, 238] width 256 height 10
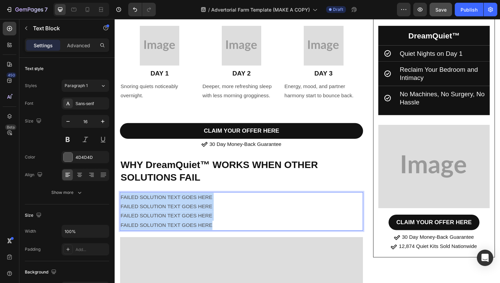
drag, startPoint x: 227, startPoint y: 225, endPoint x: 121, endPoint y: 199, distance: 109.6
click at [121, 202] on div "FAILED SOLUTION TEXT GOES HERE FAILED SOLUTION TEXT GOES HERE FAILED SOLUTION T…" at bounding box center [248, 222] width 257 height 40
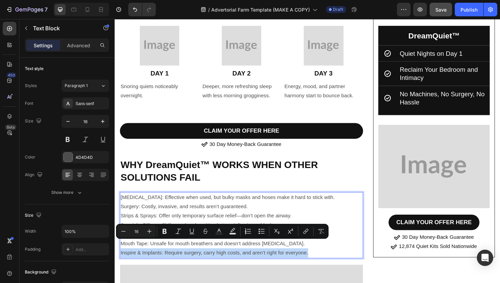
drag, startPoint x: 324, startPoint y: 258, endPoint x: 117, endPoint y: 254, distance: 207.7
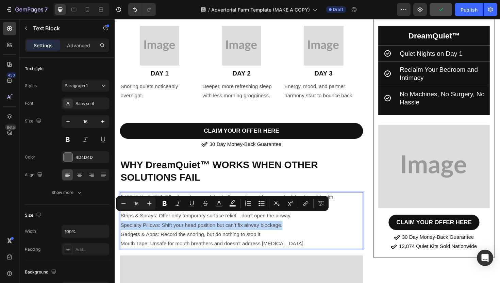
drag, startPoint x: 311, startPoint y: 225, endPoint x: 119, endPoint y: 224, distance: 192.1
click at [187, 226] on p "CPAP: Effective when used, but bulky masks and hoses make it hard to stick with…" at bounding box center [249, 232] width 256 height 59
click at [277, 236] on p "CPAP: Effective when used, but bulky masks and hoses make it hard to stick with…" at bounding box center [249, 232] width 256 height 59
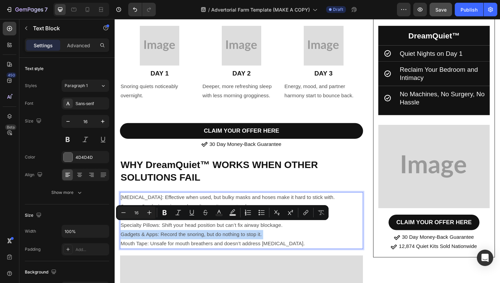
drag, startPoint x: 277, startPoint y: 236, endPoint x: 126, endPoint y: 236, distance: 150.9
click at [126, 236] on p "CPAP: Effective when used, but bulky masks and hoses make it hard to stick with…" at bounding box center [249, 232] width 256 height 59
click at [169, 240] on p "CPAP: Effective when used, but bulky masks and hoses make it hard to stick with…" at bounding box center [249, 232] width 256 height 59
drag, startPoint x: 285, startPoint y: 236, endPoint x: 121, endPoint y: 233, distance: 164.5
click at [121, 233] on p "CPAP: Effective when used, but bulky masks and hoses make it hard to stick with…" at bounding box center [249, 232] width 256 height 59
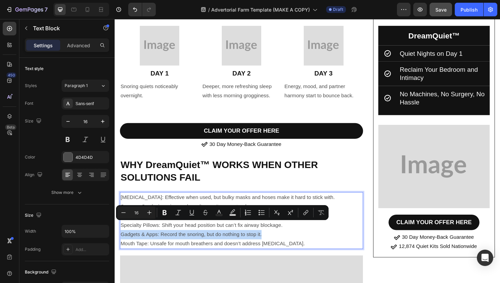
click at [160, 202] on div "CPAP: Effective when used, but bulky masks and hoses make it hard to stick with…" at bounding box center [248, 232] width 257 height 60
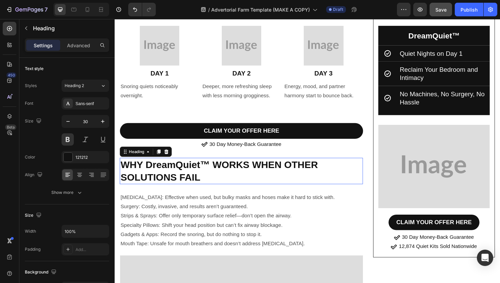
click at [157, 167] on p "WHY DreamQuiet™ WORKS WHEN OTHER SOLUTIONS FAIL" at bounding box center [249, 180] width 256 height 27
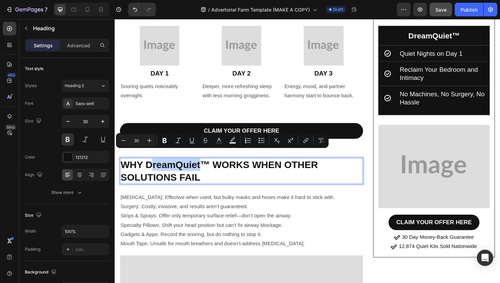
drag, startPoint x: 205, startPoint y: 165, endPoint x: 154, endPoint y: 165, distance: 50.7
click at [154, 167] on p "WHY DreamQuiet™ WORKS WHEN OTHER SOLUTIONS FAIL" at bounding box center [249, 180] width 256 height 27
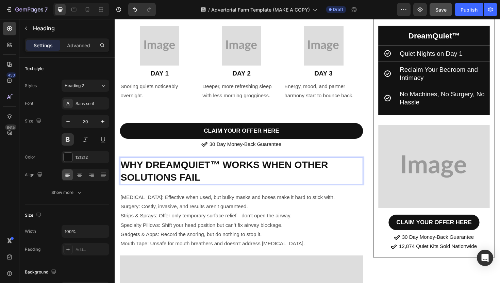
click at [251, 179] on p "WHY DREAMQUIET™ WORKS WHEN OTHER SOLUTIONS FAIL" at bounding box center [249, 180] width 256 height 27
click at [247, 168] on p "WHY DREAMQUIET™ WORKS WHEN OTHER SOLUTIONS FAIL" at bounding box center [249, 180] width 256 height 27
click at [144, 167] on p "WHY DREAMQUIET™ WORKS WHEN OTHER SOLUTIONS FAIL" at bounding box center [249, 180] width 256 height 27
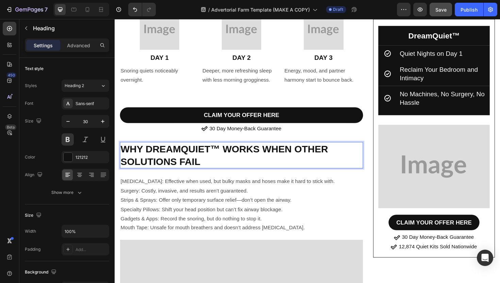
scroll to position [3603, 0]
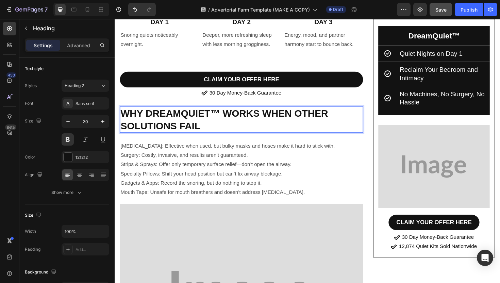
click at [219, 112] on p "WHY DREAMQUIET™ WORKS WHEN OTHER SOLUTIONS FAIL" at bounding box center [249, 125] width 256 height 27
click at [222, 112] on p "WHY DREAMQUIET™ WORKS WHEN OTHER SOLUTIONS FAIL" at bounding box center [249, 125] width 256 height 27
click at [210, 116] on p "WHY DREAMQUIET WORKS WHEN OTHER SOLUTIONS FAIL" at bounding box center [249, 125] width 256 height 27
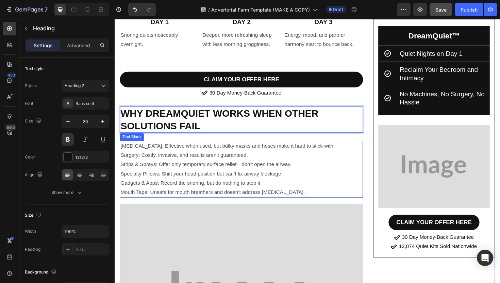
click at [173, 149] on p "CPAP: Effective when used, but bulky masks and hoses make it hard to stick with…" at bounding box center [249, 178] width 256 height 59
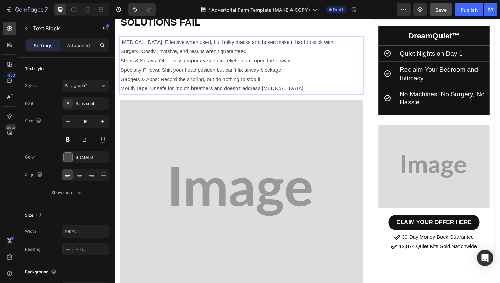
scroll to position [3625, 0]
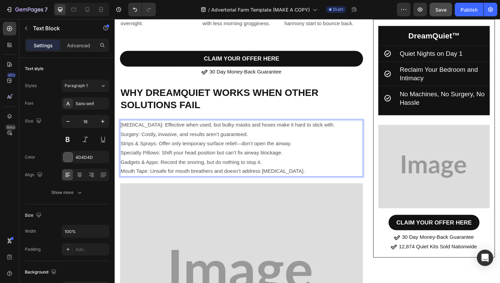
click at [291, 166] on p "CPAP: Effective when used, but bulky masks and hoses make it hard to stick with…" at bounding box center [249, 155] width 256 height 59
drag, startPoint x: 336, startPoint y: 168, endPoint x: 121, endPoint y: 151, distance: 215.9
click at [121, 151] on p "CPAP: Effective when used, but bulky masks and hoses make it hard to stick with…" at bounding box center [249, 155] width 256 height 59
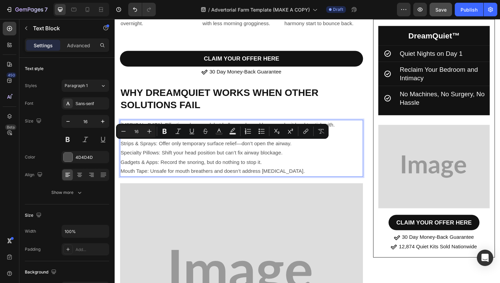
copy p "Specialty Pillows: Shift your head position but can’t fix airway blockage. Gadg…"
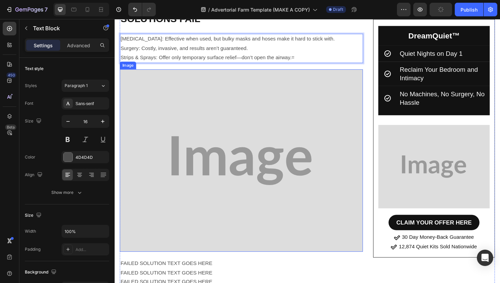
scroll to position [3800, 0]
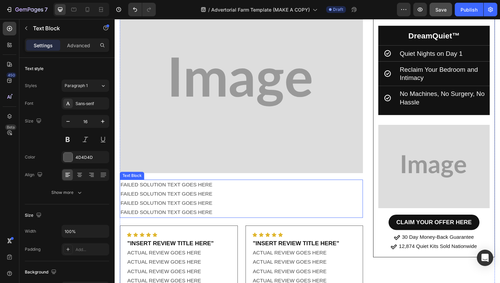
click at [212, 209] on p "FAILED SOLUTION TEXT GOES HERE" at bounding box center [249, 214] width 256 height 10
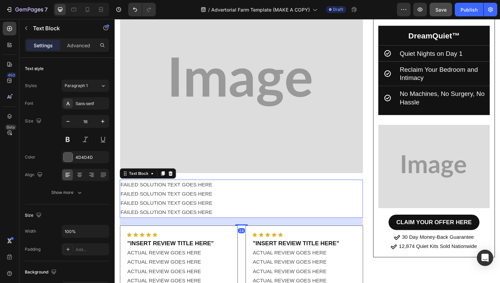
click at [229, 219] on p "FAILED SOLUTION TEXT GOES HERE" at bounding box center [249, 224] width 256 height 10
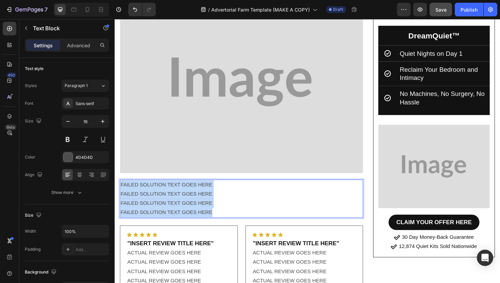
drag, startPoint x: 229, startPoint y: 212, endPoint x: 105, endPoint y: 183, distance: 127.6
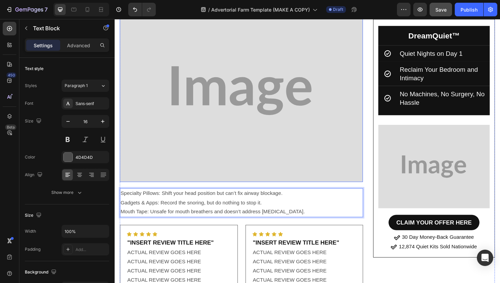
scroll to position [3854, 0]
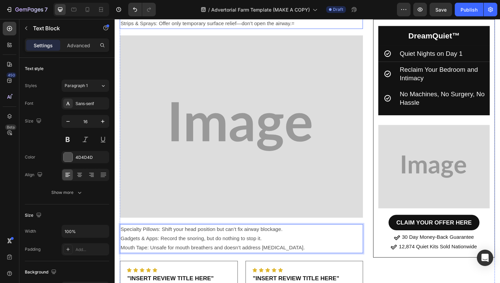
scroll to position [3871, 0]
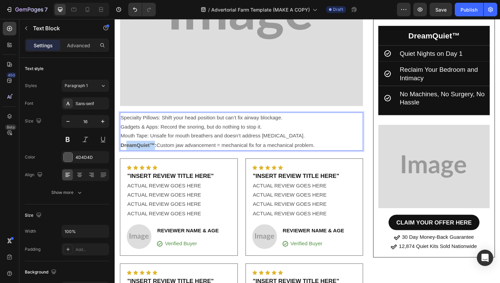
drag, startPoint x: 156, startPoint y: 142, endPoint x: 127, endPoint y: 142, distance: 29.6
click at [127, 150] on strong "DreamQuiet™:" at bounding box center [140, 153] width 38 height 6
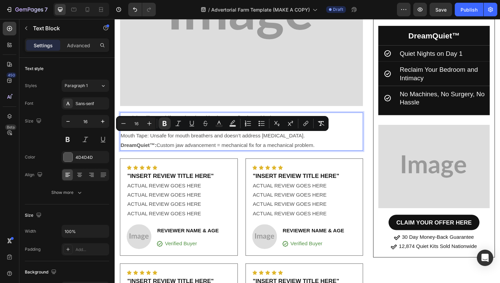
click at [226, 148] on p "DreamQuiet™: Custom jaw advancement = mechanical fix for a mechanical problem." at bounding box center [249, 153] width 256 height 10
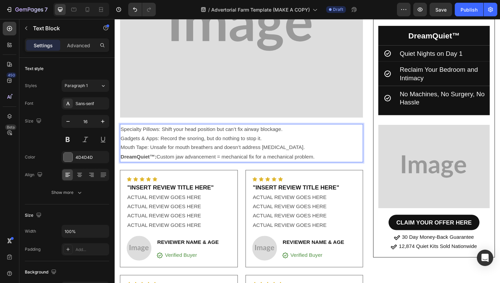
scroll to position [3856, 0]
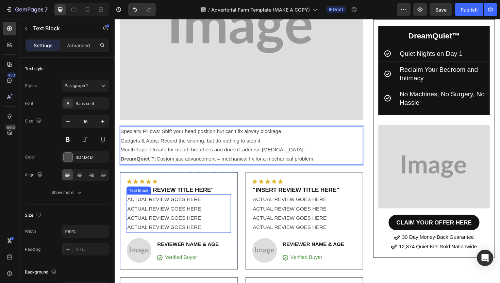
click at [179, 225] on p "ACTUAL REVIEW GOES HERE" at bounding box center [182, 230] width 109 height 10
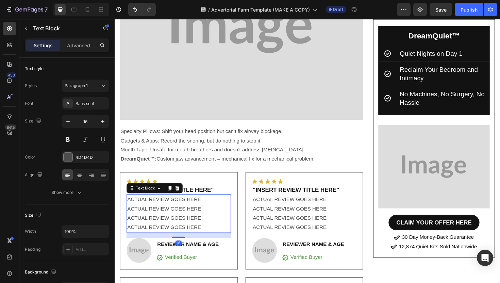
click at [196, 225] on p "ACTUAL REVIEW GOES HERE" at bounding box center [182, 230] width 109 height 10
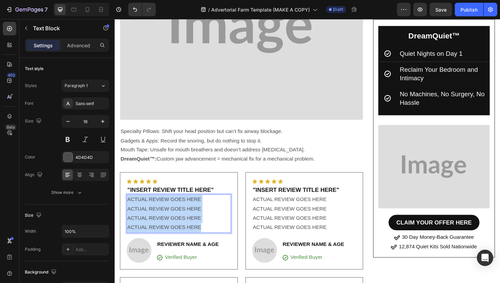
drag, startPoint x: 213, startPoint y: 226, endPoint x: 129, endPoint y: 199, distance: 88.7
click at [129, 205] on div "ACTUAL REVIEW GOES HERE ACTUAL REVIEW GOES HERE ACTUAL REVIEW GOES HERE ACTUAL …" at bounding box center [182, 225] width 110 height 40
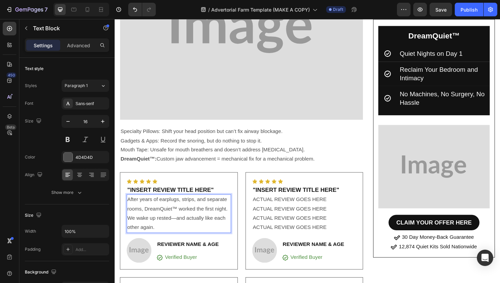
click at [140, 230] on p "After years of earplugs, strips, and separate rooms, DreamQuiet™ worked the fir…" at bounding box center [182, 224] width 109 height 39
click at [184, 229] on p "After years of earplugs, strips, and separate rooms, DreamQuiet™ worked the fir…" at bounding box center [182, 224] width 109 height 39
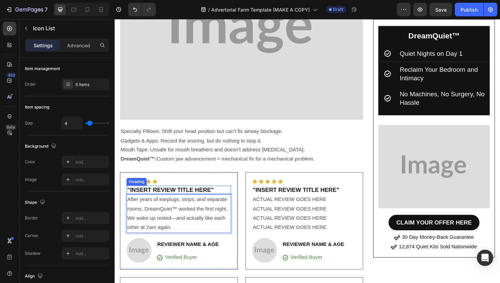
click at [176, 188] on div "Icon Icon Icon Icon Icon" at bounding box center [182, 190] width 110 height 5
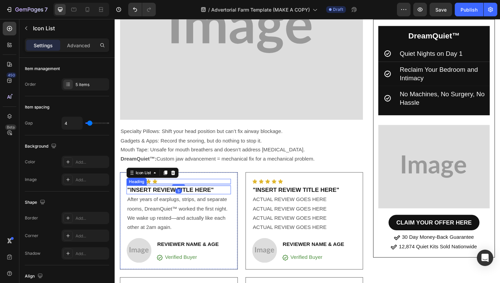
click at [164, 195] on h2 ""INSERT REVIEW TITLE HERE"" at bounding box center [182, 199] width 110 height 9
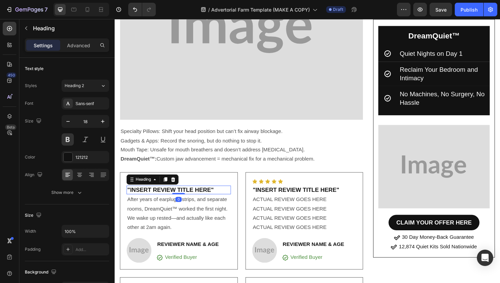
click at [224, 195] on h2 ""INSERT REVIEW TITLE HERE"" at bounding box center [182, 199] width 110 height 9
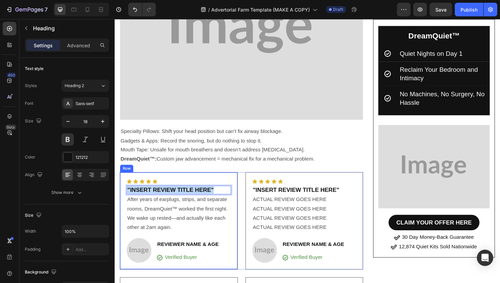
drag, startPoint x: 224, startPoint y: 189, endPoint x: 123, endPoint y: 193, distance: 100.7
click at [123, 193] on div "Icon Icon Icon Icon Icon Icon List "INSERT REVIEW TITLE HERE" Heading 0 After y…" at bounding box center [182, 232] width 125 height 103
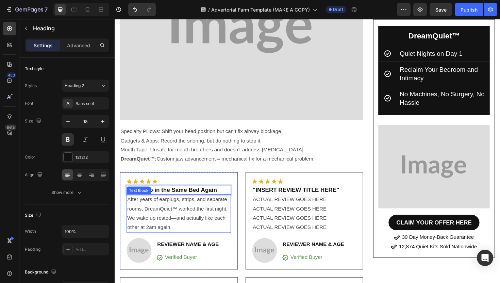
click at [188, 210] on p "After years of earplugs, strips, and separate rooms, DreamQuiet™ worked the fir…" at bounding box center [182, 224] width 109 height 39
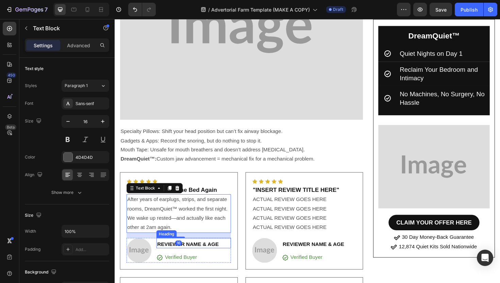
click at [216, 254] on h2 "REVIEWER NAME & AGE" at bounding box center [198, 258] width 79 height 8
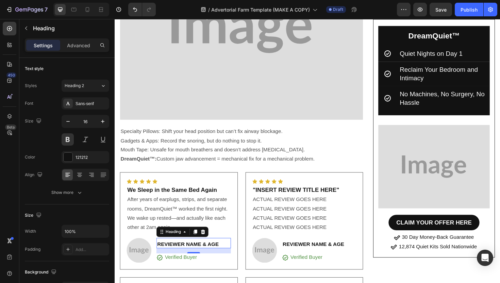
click at [225, 254] on h2 "REVIEWER NAME & AGE" at bounding box center [198, 258] width 79 height 8
click at [225, 254] on p "REVIEWER NAME & AGE" at bounding box center [198, 257] width 78 height 7
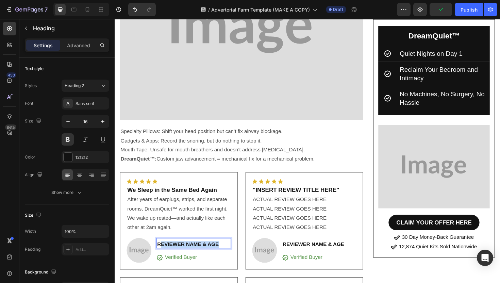
drag, startPoint x: 225, startPoint y: 245, endPoint x: 163, endPoint y: 246, distance: 62.2
click at [163, 254] on p "REVIEWER NAME & AGE" at bounding box center [198, 257] width 78 height 7
click at [319, 254] on h2 "REVIEWER NAME & AGE" at bounding box center [331, 258] width 79 height 8
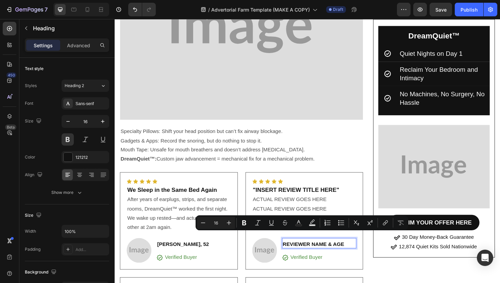
click at [364, 254] on p "REVIEWER NAME & AGE" at bounding box center [331, 257] width 78 height 7
drag, startPoint x: 361, startPoint y: 247, endPoint x: 294, endPoint y: 247, distance: 67.3
click at [294, 254] on p "REVIEWER NAME & AGE" at bounding box center [331, 257] width 78 height 7
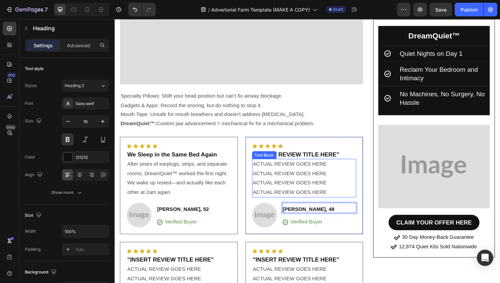
scroll to position [3984, 0]
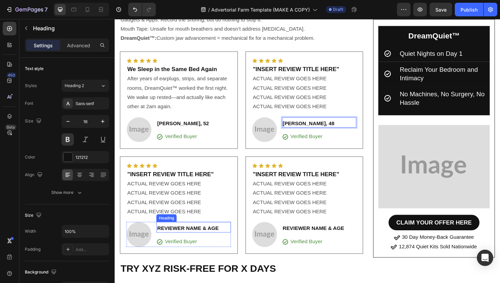
click at [197, 237] on h2 "REVIEWER NAME & AGE" at bounding box center [198, 241] width 79 height 8
click at [219, 237] on p "REVIEWER NAME & AGE" at bounding box center [198, 240] width 78 height 7
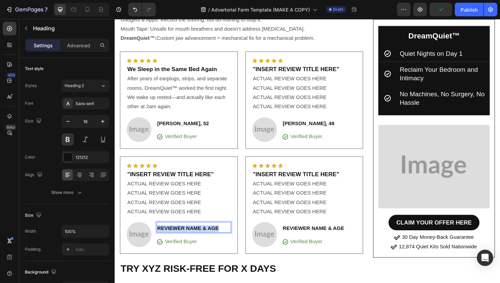
drag, startPoint x: 224, startPoint y: 229, endPoint x: 160, endPoint y: 231, distance: 63.9
click at [160, 237] on p "REVIEWER NAME & AGE" at bounding box center [198, 240] width 78 height 7
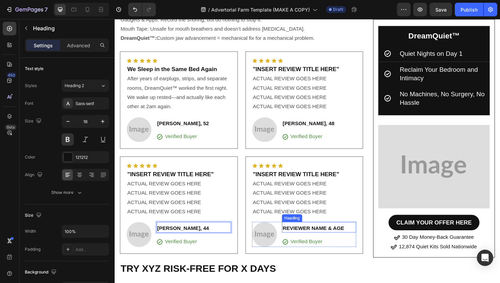
click at [308, 237] on h2 "REVIEWER NAME & AGE" at bounding box center [331, 241] width 79 height 8
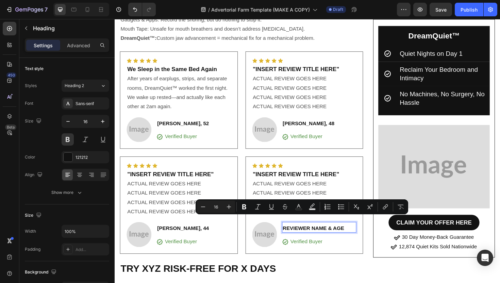
click at [354, 237] on p "REVIEWER NAME & AGE" at bounding box center [331, 240] width 78 height 7
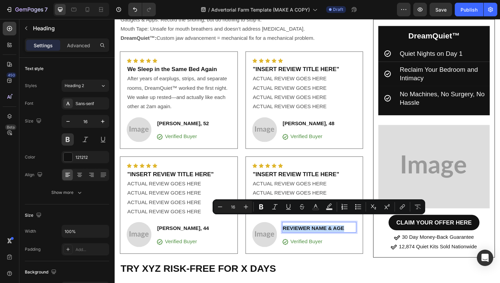
drag, startPoint x: 359, startPoint y: 230, endPoint x: 292, endPoint y: 230, distance: 67.0
click at [292, 237] on p "REVIEWER NAME & AGE" at bounding box center [331, 240] width 78 height 7
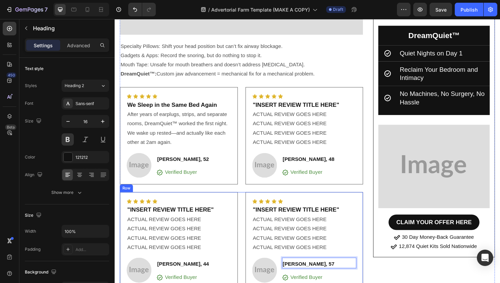
scroll to position [3936, 0]
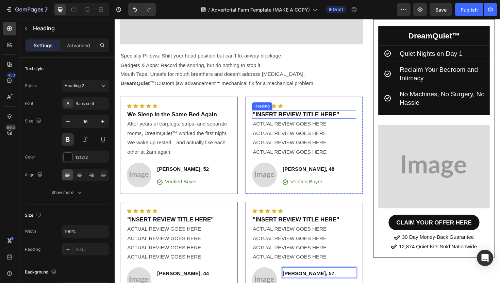
click at [298, 116] on h2 ""INSERT REVIEW TITLE HERE"" at bounding box center [315, 120] width 110 height 9
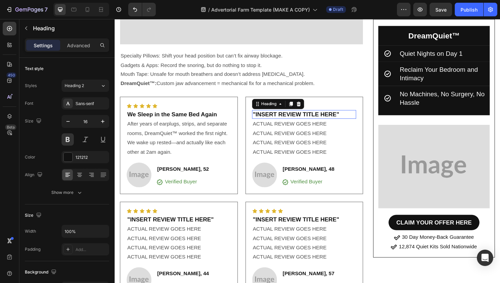
click at [298, 116] on h2 ""INSERT REVIEW TITLE HERE"" at bounding box center [315, 120] width 110 height 9
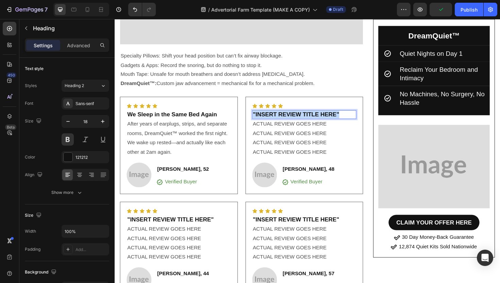
drag, startPoint x: 353, startPoint y: 108, endPoint x: 260, endPoint y: 109, distance: 92.8
click at [261, 116] on p ""INSERT REVIEW TITLE HERE"" at bounding box center [315, 120] width 109 height 8
click at [320, 135] on p "ACTUAL REVIEW GOES HERE" at bounding box center [315, 140] width 109 height 10
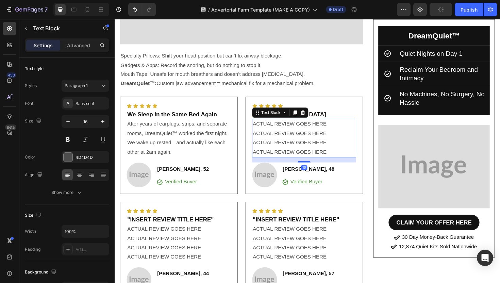
click at [320, 135] on p "ACTUAL REVIEW GOES HERE" at bounding box center [315, 140] width 109 height 10
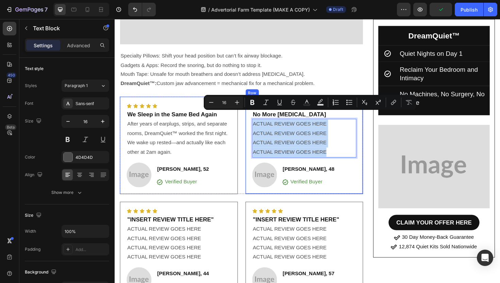
drag, startPoint x: 342, startPoint y: 148, endPoint x: 259, endPoint y: 115, distance: 88.7
click at [259, 115] on div "Icon Icon Icon Icon Icon Icon List No More [MEDICAL_DATA] Heading ACTUAL REVIEW…" at bounding box center [315, 152] width 125 height 103
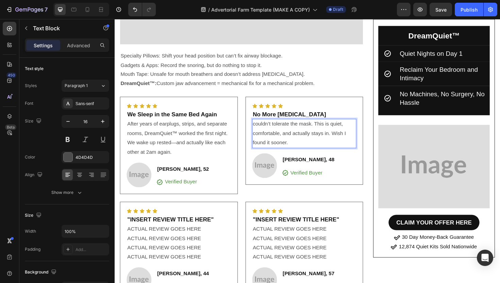
click at [264, 125] on p "couldn’t tolerate the mask. This is quiet, comfortable, and actually stays in. …" at bounding box center [315, 139] width 109 height 29
click at [262, 125] on p "couldn’t tolerate the mask. This is quiet, comfortable, and actually stays in. …" at bounding box center [315, 139] width 109 height 29
click at [307, 135] on p "I couldn’t tolerate the mask. This is quiet, comfortable, and actually stays in…" at bounding box center [315, 139] width 109 height 29
click at [306, 138] on p "I couldn’t tolerate the mask. This is quiet, comfortable, and actually stays in…" at bounding box center [315, 139] width 109 height 29
click at [167, 227] on h2 ""INSERT REVIEW TITLE HERE"" at bounding box center [182, 231] width 110 height 9
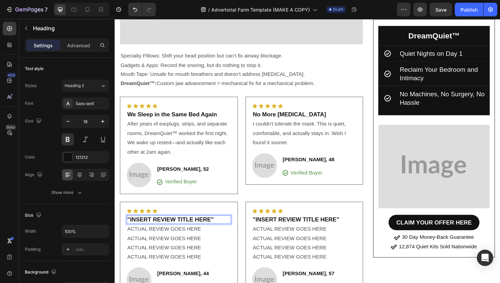
click at [167, 227] on h2 ""INSERT REVIEW TITLE HERE"" at bounding box center [182, 231] width 110 height 9
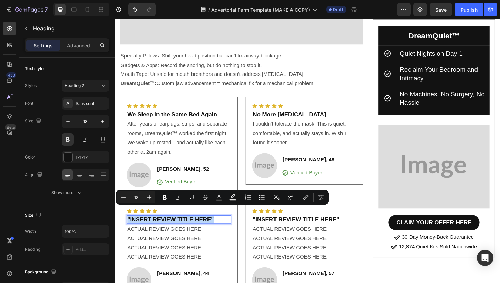
drag, startPoint x: 222, startPoint y: 221, endPoint x: 128, endPoint y: 222, distance: 94.2
click at [128, 227] on p ""INSERT REVIEW TITLE HERE"" at bounding box center [182, 231] width 109 height 8
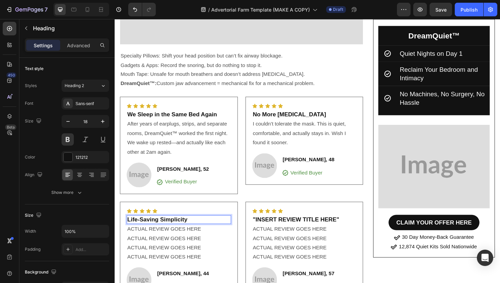
click at [142, 227] on p "Life-Saving Simplicity" at bounding box center [182, 231] width 109 height 8
click at [159, 227] on p "Life Saving Simplicity" at bounding box center [182, 231] width 109 height 8
drag, startPoint x: 190, startPoint y: 220, endPoint x: 159, endPoint y: 220, distance: 30.9
click at [159, 227] on p "Life Saver Simplicity" at bounding box center [182, 231] width 109 height 8
click at [167, 256] on p "ACTUAL REVIEW GOES HERE" at bounding box center [182, 261] width 109 height 10
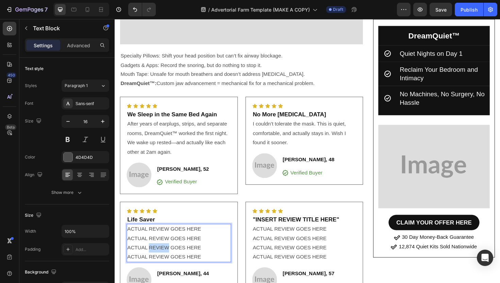
click at [167, 256] on p "ACTUAL REVIEW GOES HERE" at bounding box center [182, 261] width 109 height 10
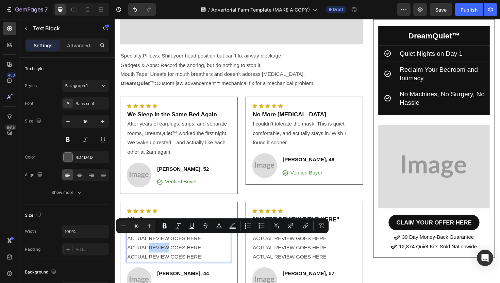
click at [215, 266] on p "ACTUAL REVIEW GOES HERE" at bounding box center [182, 271] width 109 height 10
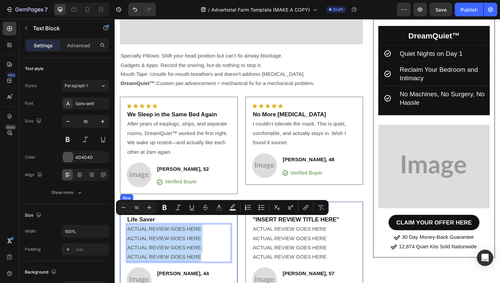
drag, startPoint x: 215, startPoint y: 262, endPoint x: 125, endPoint y: 233, distance: 94.5
click at [125, 233] on div "Icon Icon Icon Icon Icon Icon List Life Saver Heading ACTUAL REVIEW GOES HERE A…" at bounding box center [182, 263] width 125 height 103
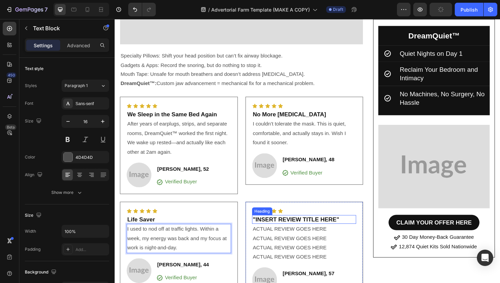
click at [288, 227] on h2 ""INSERT REVIEW TITLE HERE"" at bounding box center [315, 231] width 110 height 9
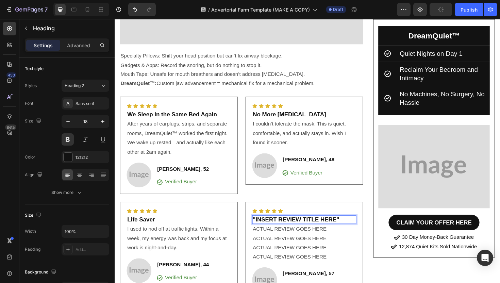
click at [288, 227] on h2 ""INSERT REVIEW TITLE HERE"" at bounding box center [315, 231] width 110 height 9
drag, startPoint x: 355, startPoint y: 221, endPoint x: 261, endPoint y: 223, distance: 93.8
click at [261, 227] on p ""INSERT REVIEW TITLE HERE"" at bounding box center [315, 231] width 109 height 8
click at [307, 246] on p "ACTUAL REVIEW GOES HERE" at bounding box center [315, 251] width 109 height 10
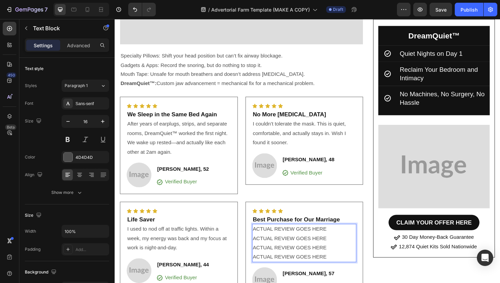
click at [307, 246] on p "ACTUAL REVIEW GOES HERE" at bounding box center [315, 251] width 109 height 10
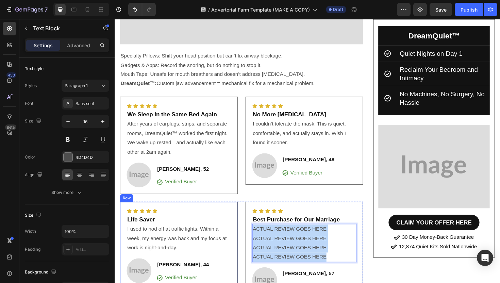
drag, startPoint x: 344, startPoint y: 259, endPoint x: 240, endPoint y: 220, distance: 111.4
click at [240, 220] on div "Icon Icon Icon Icon Icon Icon List Life Saver Heading I used to nod off at traf…" at bounding box center [248, 263] width 257 height 103
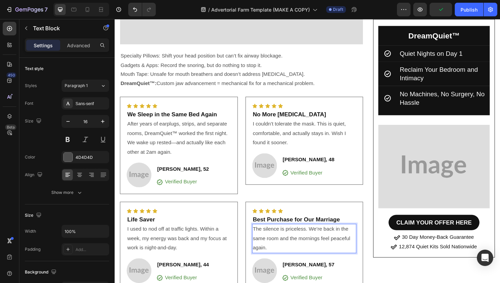
click at [289, 237] on p "The silence is priceless. We’re back in the same room and the mornings feel pea…" at bounding box center [315, 251] width 109 height 29
click at [299, 248] on p "The silence at night is priceless. We’re back in the same room and the mornings…" at bounding box center [315, 251] width 109 height 29
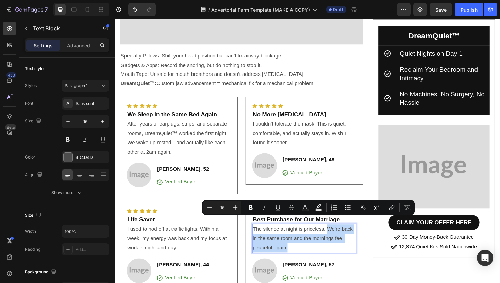
drag, startPoint x: 300, startPoint y: 251, endPoint x: 341, endPoint y: 230, distance: 46.1
click at [341, 237] on p "The silence at night is priceless. We’re back in the same room and the mornings…" at bounding box center [315, 251] width 109 height 29
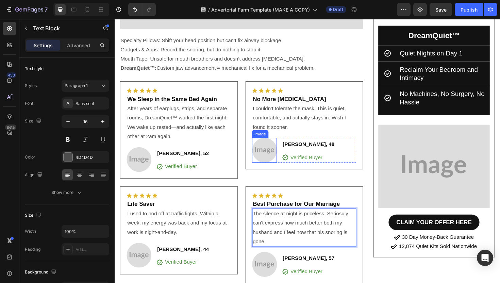
scroll to position [3955, 0]
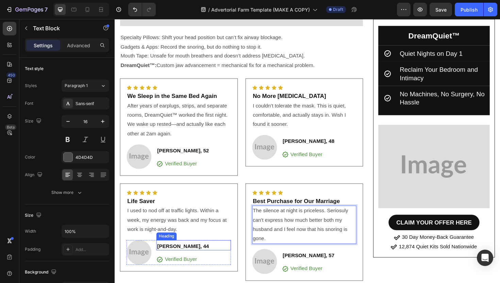
click at [185, 256] on p "[PERSON_NAME], 44" at bounding box center [198, 259] width 78 height 7
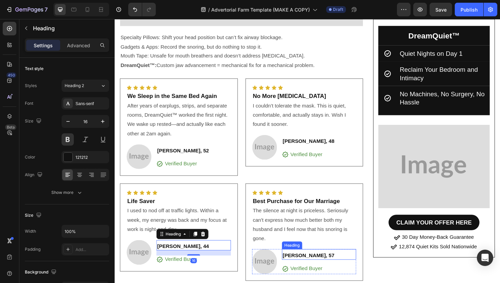
click at [296, 253] on div "Icon Icon Icon Icon Icon Icon List Best Purchase for Our Marriage Heading The s…" at bounding box center [315, 244] width 110 height 89
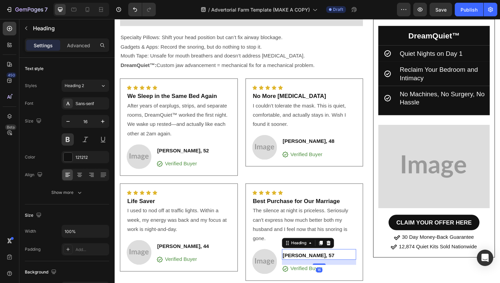
click at [301, 262] on div "[PERSON_NAME], 57 Heading 16" at bounding box center [331, 267] width 79 height 11
click at [309, 265] on h2 "[PERSON_NAME], 57" at bounding box center [331, 269] width 79 height 8
click at [327, 266] on p "[PERSON_NAME], 57" at bounding box center [331, 269] width 78 height 7
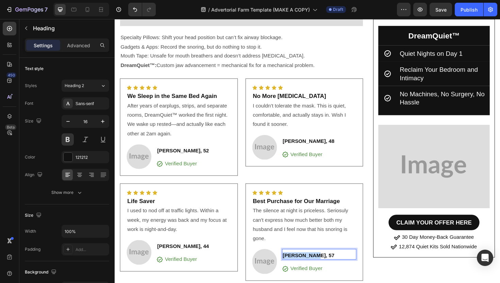
drag, startPoint x: 327, startPoint y: 259, endPoint x: 292, endPoint y: 260, distance: 34.7
click at [292, 266] on p "[PERSON_NAME], 57" at bounding box center [331, 269] width 78 height 7
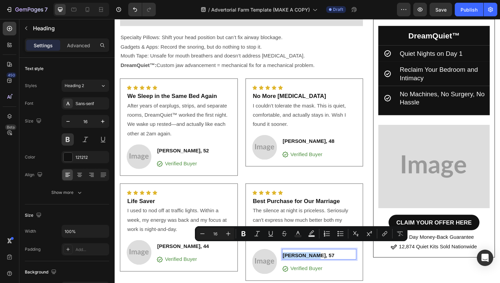
copy p "[PERSON_NAME], 57"
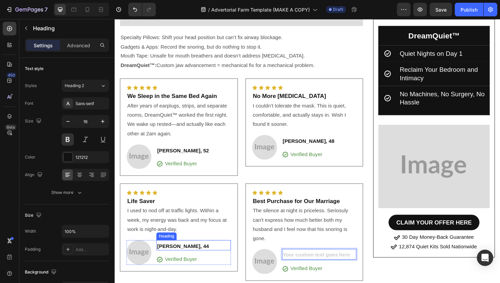
click at [189, 256] on p "[PERSON_NAME], 44" at bounding box center [198, 259] width 78 height 7
click at [200, 256] on p "[PERSON_NAME], 44" at bounding box center [198, 259] width 78 height 7
click at [159, 256] on h2 "[PERSON_NAME], 44" at bounding box center [198, 260] width 79 height 8
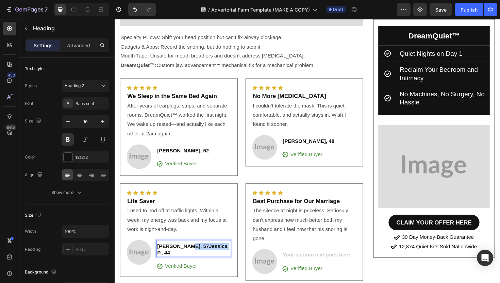
drag, startPoint x: 188, startPoint y: 250, endPoint x: 233, endPoint y: 251, distance: 45.2
click at [233, 256] on p "[PERSON_NAME], 57Jessica P., 44" at bounding box center [198, 263] width 78 height 14
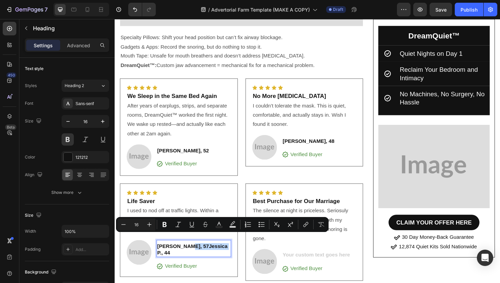
copy p "[PERSON_NAME], 44"
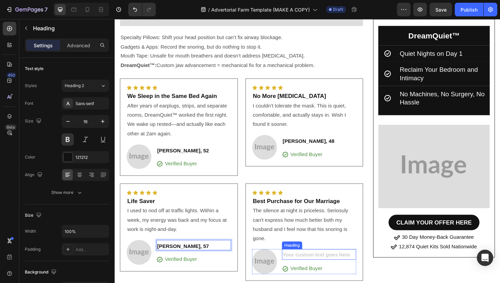
click at [319, 265] on h2 "Rich Text Editor. Editing area: main" at bounding box center [331, 269] width 79 height 8
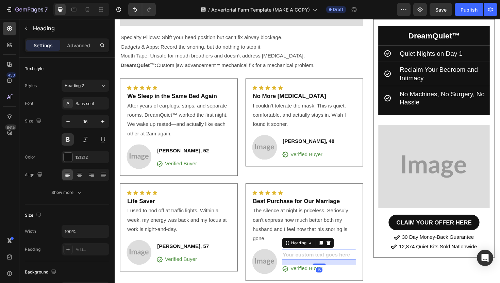
click at [315, 262] on div "Heading 16" at bounding box center [331, 267] width 79 height 11
click at [314, 265] on h2 "Rich Text Editor. Editing area: main" at bounding box center [331, 269] width 79 height 8
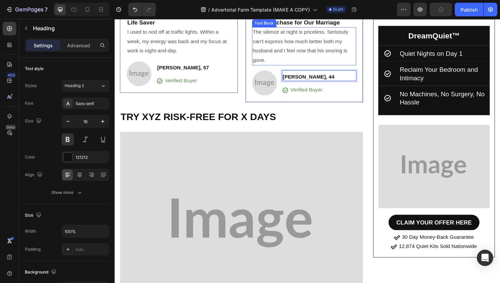
scroll to position [4167, 0]
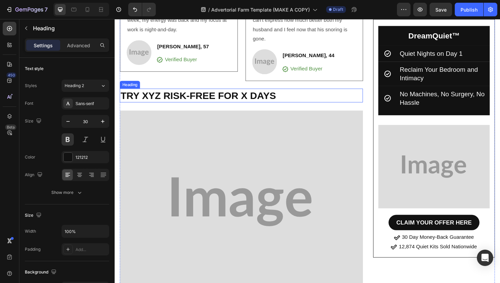
click at [220, 93] on h2 "TRY XYZ RISK-FREE FOR X DAYS" at bounding box center [248, 100] width 257 height 15
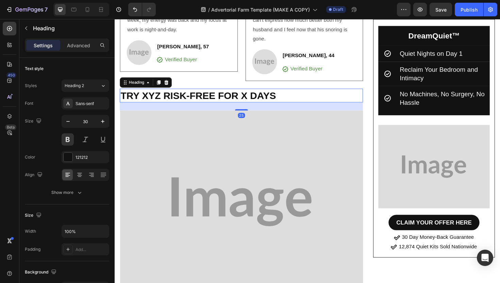
click at [220, 93] on h2 "TRY XYZ RISK-FREE FOR X DAYS" at bounding box center [248, 100] width 257 height 15
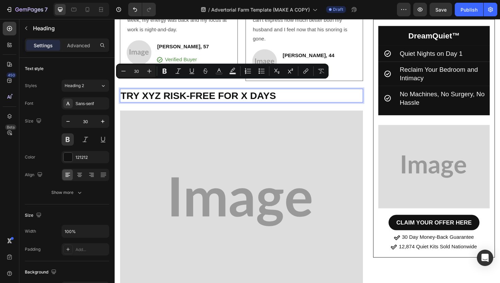
click at [164, 93] on p "TRY XYZ RISK-FREE FOR X DAYS" at bounding box center [249, 99] width 256 height 13
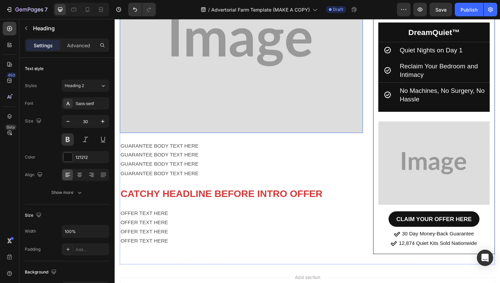
scroll to position [4337, 0]
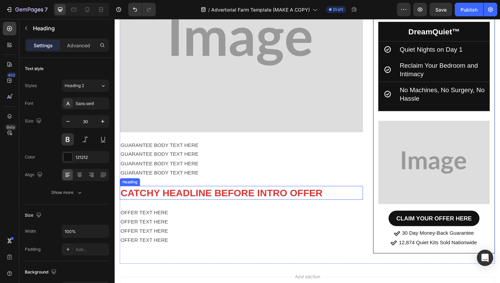
click at [200, 177] on p "GUARANTEE BODY TEXT HERE" at bounding box center [249, 182] width 256 height 10
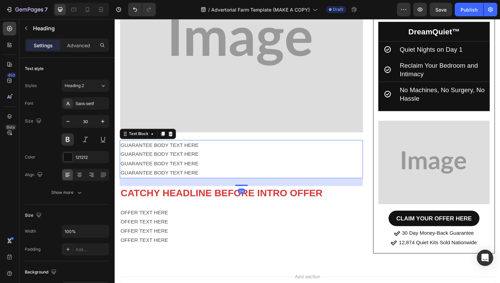
click at [200, 177] on p "GUARANTEE BODY TEXT HERE" at bounding box center [249, 182] width 256 height 10
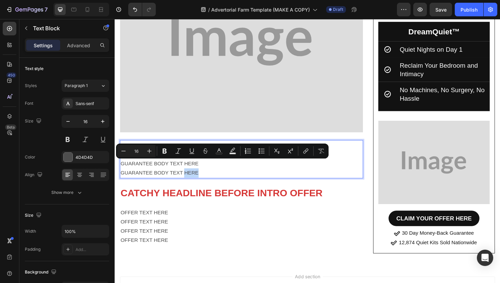
click at [211, 177] on p "GUARANTEE BODY TEXT HERE" at bounding box center [249, 182] width 256 height 10
click at [209, 177] on p "GUARANTEE BODY TEXT HERE" at bounding box center [249, 182] width 256 height 10
click at [190, 177] on p "GUARANTEE BODY TEXT HERE" at bounding box center [249, 182] width 256 height 10
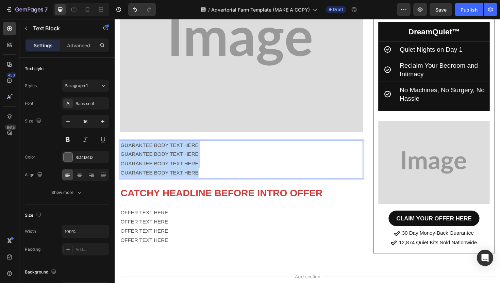
drag, startPoint x: 211, startPoint y: 171, endPoint x: 121, endPoint y: 141, distance: 94.8
click at [121, 147] on div "GUARANTEE BODY TEXT HERE GUARANTEE BODY TEXT HERE GUARANTEE BODY TEXT HERE GUAR…" at bounding box center [248, 167] width 257 height 40
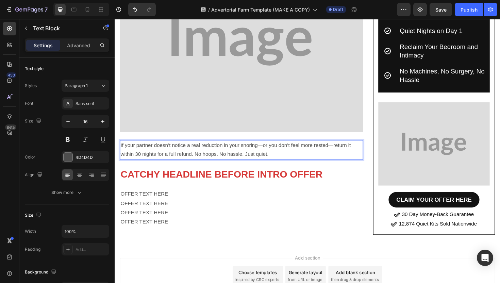
click at [134, 148] on p "If your partner doesn’t notice a real reduction in your snoring—or you don’t fe…" at bounding box center [249, 158] width 256 height 20
click at [187, 148] on p "If you or your partner doesn’t notice a real reduction in your snoring—or you d…" at bounding box center [249, 158] width 256 height 20
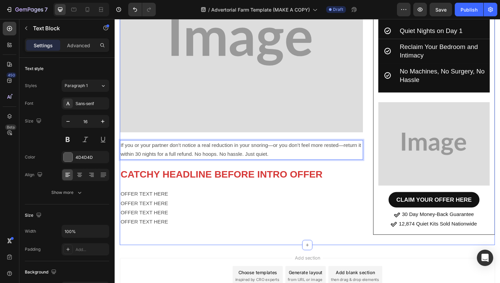
click at [252, 176] on h2 "CATCHY HEADLINE BEFORE INTRO OFFER" at bounding box center [248, 183] width 257 height 15
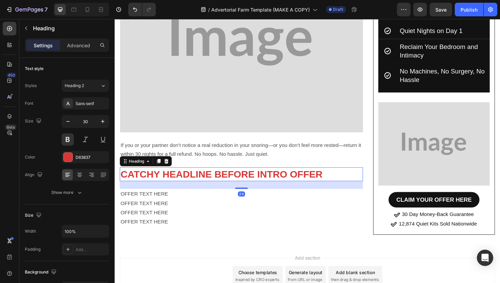
click at [252, 176] on h2 "CATCHY HEADLINE BEFORE INTRO OFFER" at bounding box center [248, 183] width 257 height 15
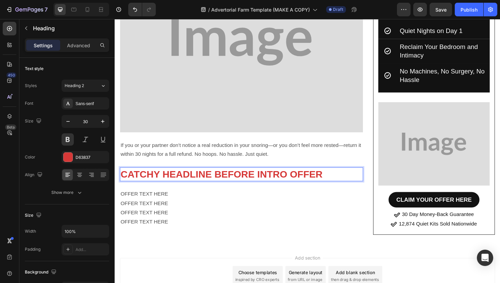
click at [252, 177] on p "CATCHY HEADLINE BEFORE INTRO OFFER" at bounding box center [249, 183] width 256 height 13
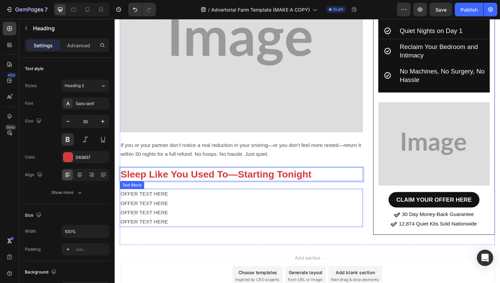
click at [181, 200] on p "OFFER TEXT HERE" at bounding box center [249, 205] width 256 height 10
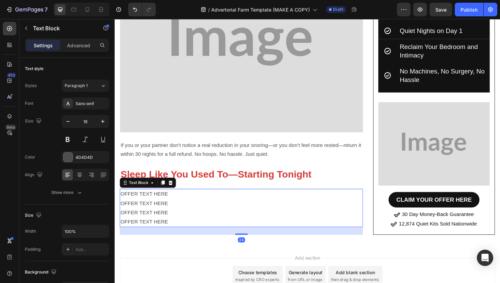
click at [181, 200] on p "OFFER TEXT HERE" at bounding box center [249, 205] width 256 height 10
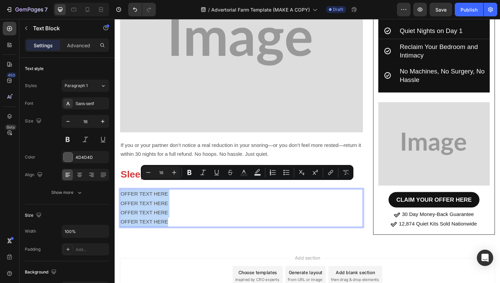
drag, startPoint x: 179, startPoint y: 226, endPoint x: 120, endPoint y: 187, distance: 70.9
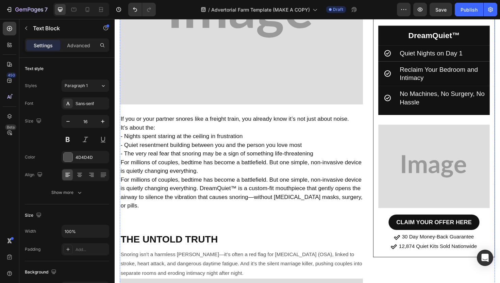
scroll to position [299, 0]
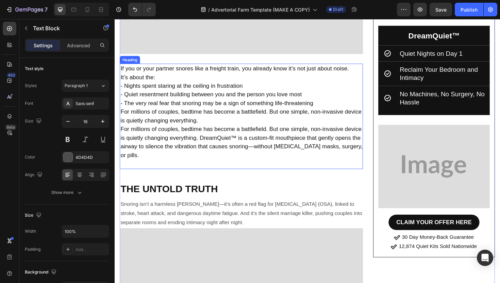
click at [239, 143] on p "If you or your partner snores like a freight train, you already know it’s not j…" at bounding box center [249, 122] width 256 height 110
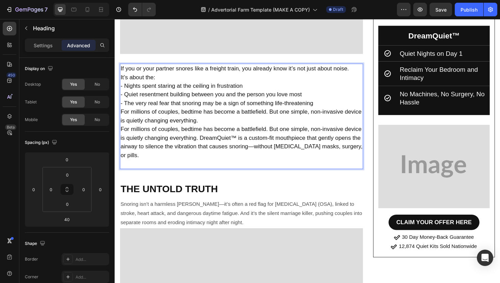
click at [345, 144] on p "If you or your partner snores like a freight train, you already know it’s not j…" at bounding box center [249, 122] width 256 height 110
click at [368, 154] on p "If you or your partner snores like a freight train, you already know it’s not j…" at bounding box center [249, 122] width 256 height 110
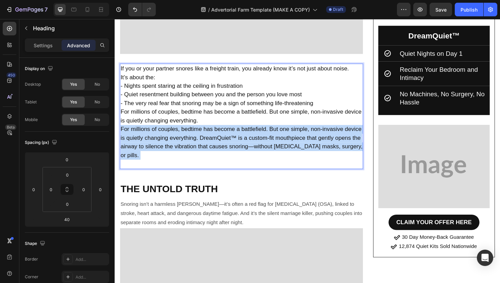
drag, startPoint x: 368, startPoint y: 154, endPoint x: 120, endPoint y: 137, distance: 248.7
click at [121, 137] on p "If you or your partner snores like a freight train, you already know it’s not j…" at bounding box center [249, 122] width 256 height 110
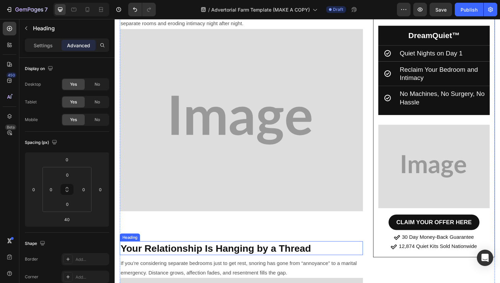
scroll to position [518, 0]
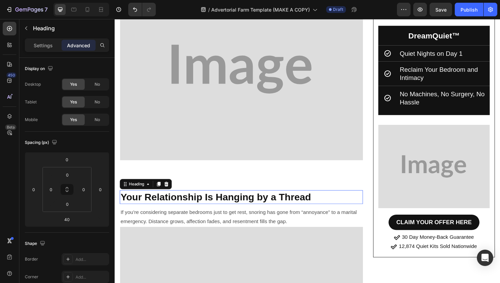
click at [235, 200] on h2 "Your Relationship Is Hanging by a Thread" at bounding box center [248, 207] width 257 height 15
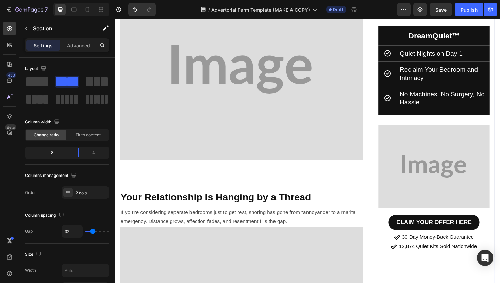
click at [247, 157] on img at bounding box center [248, 72] width 257 height 193
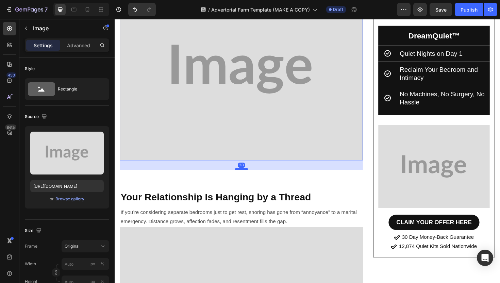
click at [249, 178] on div at bounding box center [249, 178] width 14 height 2
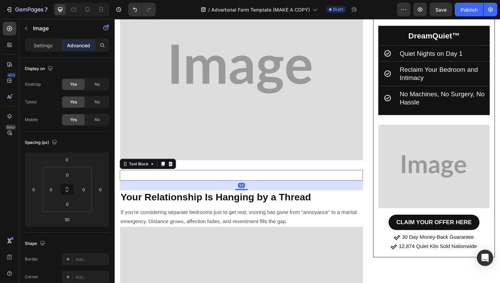
click at [248, 185] on p "Rich Text Editor. Editing area: main" at bounding box center [249, 184] width 256 height 10
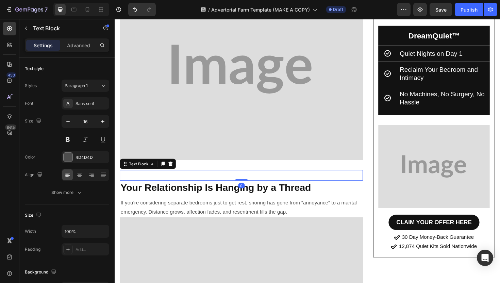
drag, startPoint x: 248, startPoint y: 200, endPoint x: 254, endPoint y: 187, distance: 13.5
click at [254, 187] on div "Text Block 0" at bounding box center [248, 184] width 257 height 11
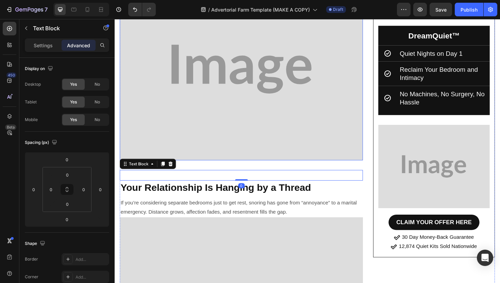
click at [253, 162] on img at bounding box center [248, 72] width 257 height 193
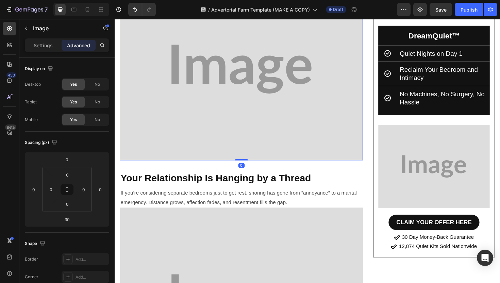
drag, startPoint x: 250, startPoint y: 177, endPoint x: 262, endPoint y: 165, distance: 16.8
click at [262, 165] on div "Image 0" at bounding box center [248, 72] width 257 height 193
type input "0"
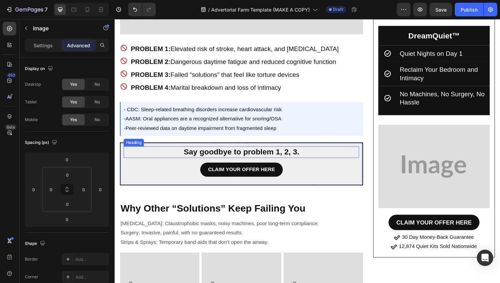
scroll to position [2310, 0]
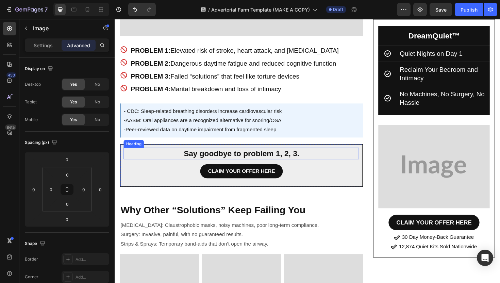
click at [297, 160] on p "Say goodbye to problem 1, 2, 3." at bounding box center [249, 161] width 248 height 11
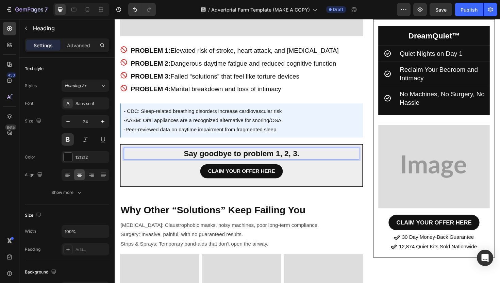
click at [299, 158] on p "Say goodbye to problem 1, 2, 3." at bounding box center [249, 161] width 248 height 11
click at [316, 158] on p "Say goodbye to problem 1, 2, 3." at bounding box center [249, 161] width 248 height 11
click at [248, 161] on p "Say goodbye to problem 1, 2, 3." at bounding box center [249, 161] width 248 height 11
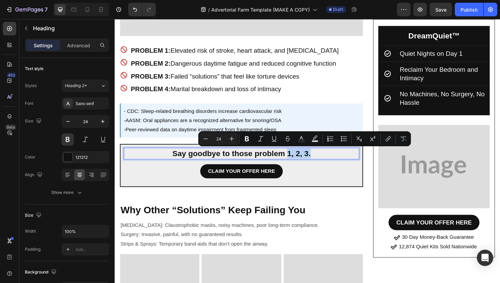
drag, startPoint x: 327, startPoint y: 160, endPoint x: 296, endPoint y: 160, distance: 30.6
click at [296, 160] on p "Say goodbye to those problem 1, 2, 3." at bounding box center [249, 161] width 248 height 11
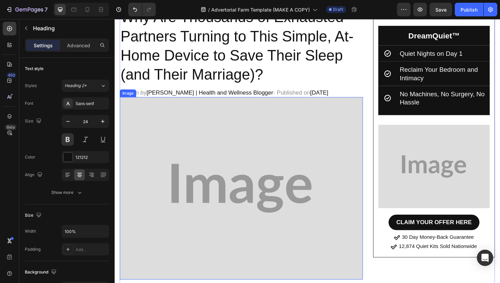
scroll to position [63, 0]
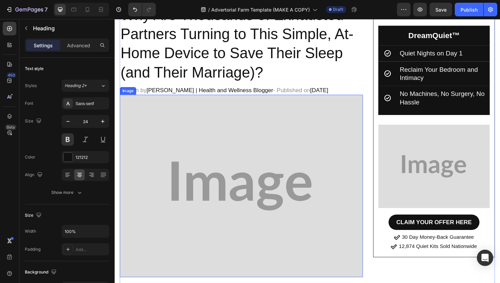
click at [239, 171] on img at bounding box center [248, 195] width 257 height 193
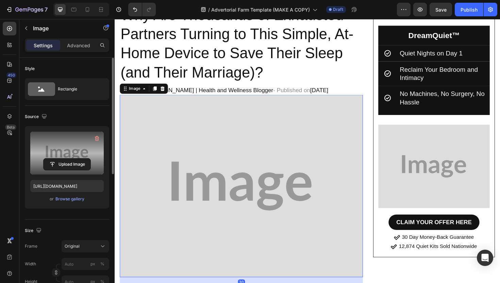
click at [87, 142] on label at bounding box center [66, 153] width 73 height 43
click at [87, 158] on input "file" at bounding box center [67, 164] width 47 height 12
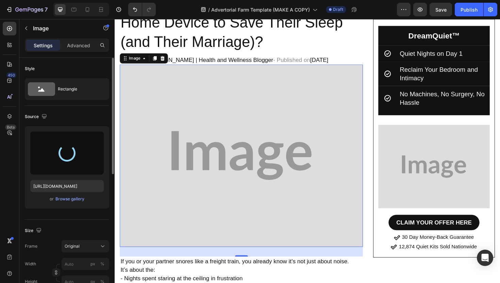
scroll to position [133, 0]
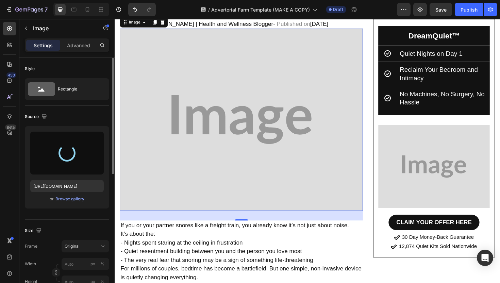
type input "[URL][DOMAIN_NAME]"
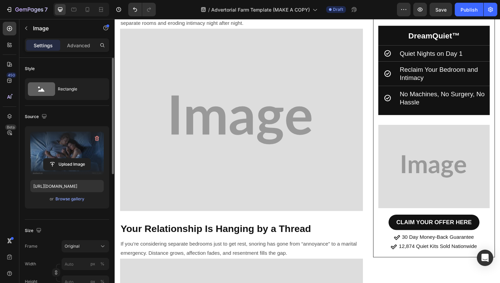
scroll to position [430, 0]
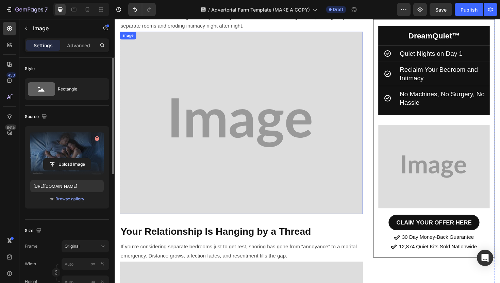
click at [245, 142] on img at bounding box center [248, 128] width 257 height 193
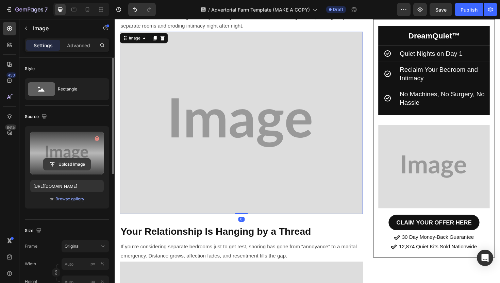
click at [79, 167] on input "file" at bounding box center [67, 164] width 47 height 12
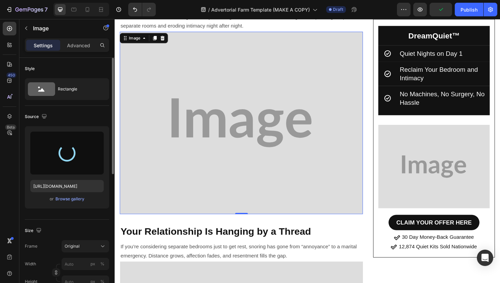
type input "[URL][DOMAIN_NAME]"
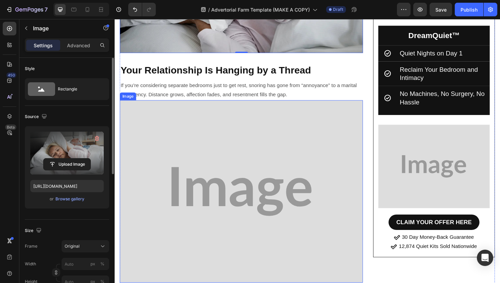
click at [250, 173] on img at bounding box center [248, 201] width 257 height 193
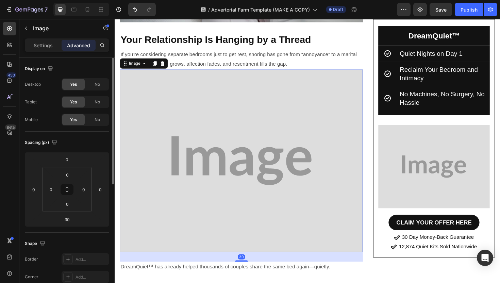
scroll to position [595, 0]
click at [244, 173] on img at bounding box center [248, 168] width 257 height 193
click at [222, 154] on img at bounding box center [248, 168] width 257 height 193
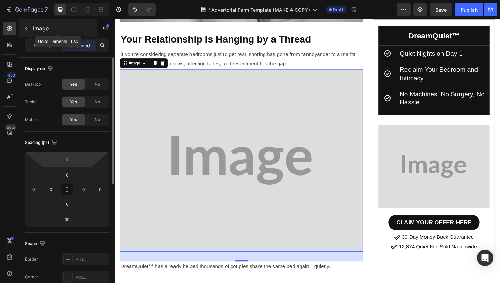
click at [27, 25] on icon "button" at bounding box center [25, 27] width 5 height 5
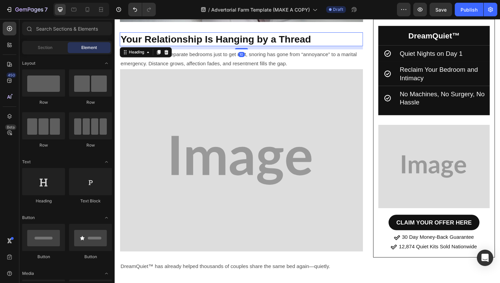
click at [205, 44] on p "Your Relationship Is Hanging by a Thread" at bounding box center [249, 40] width 256 height 13
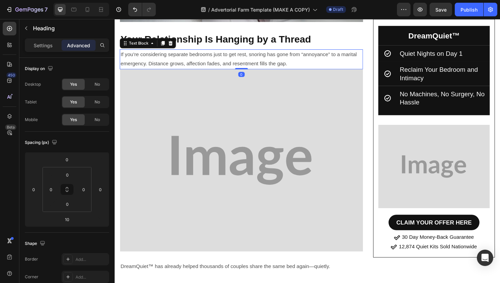
click at [210, 54] on p "If you’re considering separate bedrooms just to get rest, snoring has gone from…" at bounding box center [249, 62] width 256 height 20
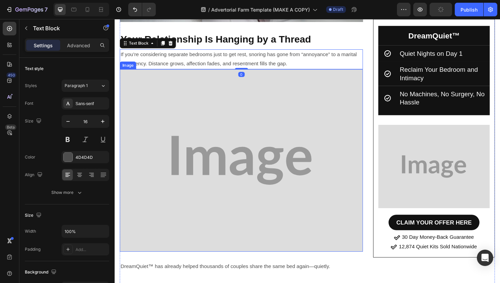
click at [206, 106] on img at bounding box center [248, 168] width 257 height 193
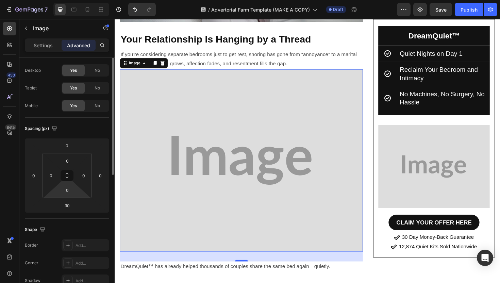
scroll to position [0, 0]
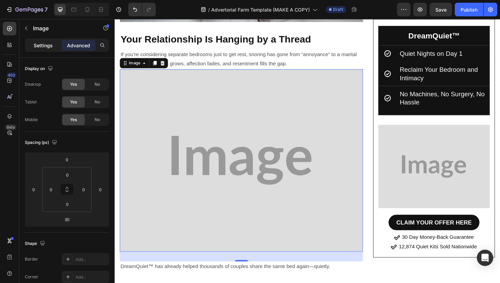
click at [55, 46] on div "Settings" at bounding box center [43, 45] width 34 height 11
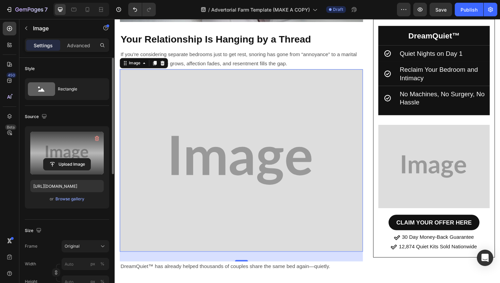
click at [77, 147] on label at bounding box center [66, 153] width 73 height 43
click at [77, 158] on input "file" at bounding box center [67, 164] width 47 height 12
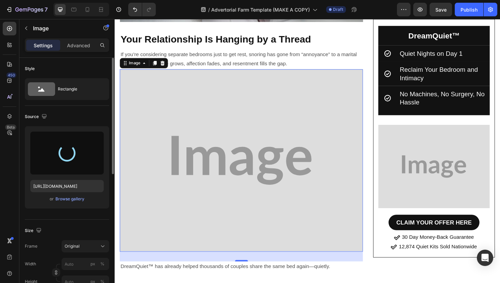
type input "[URL][DOMAIN_NAME]"
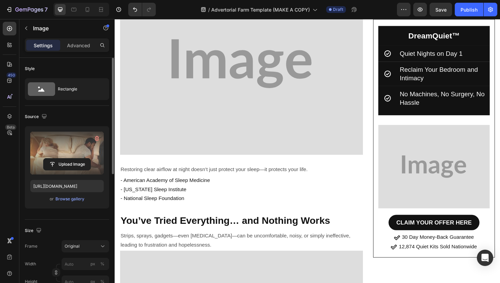
scroll to position [961, 0]
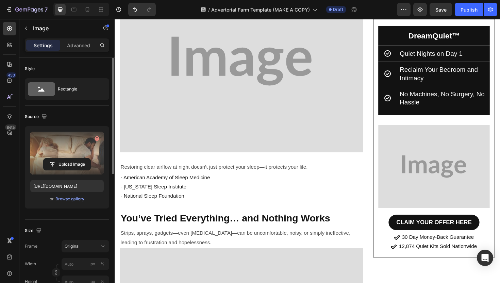
click at [259, 71] on img at bounding box center [248, 63] width 257 height 193
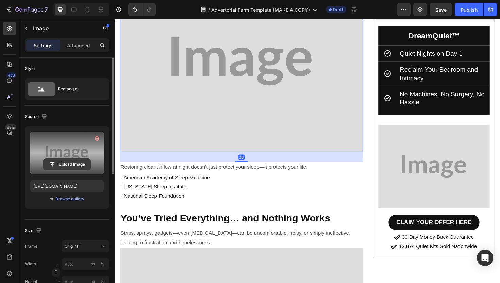
click at [72, 167] on input "file" at bounding box center [67, 164] width 47 height 12
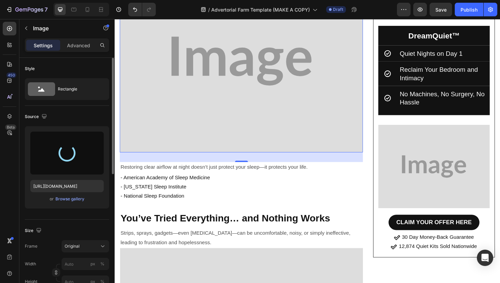
type input "[URL][DOMAIN_NAME]"
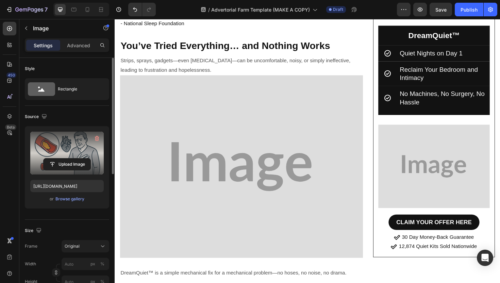
scroll to position [1131, 0]
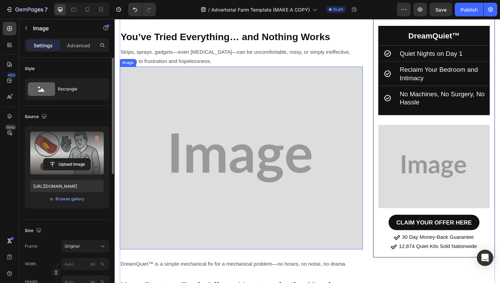
click at [240, 136] on img at bounding box center [248, 165] width 257 height 193
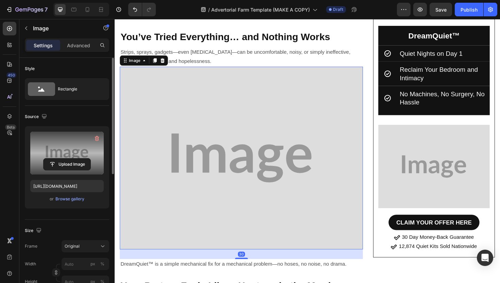
click at [81, 155] on label at bounding box center [66, 153] width 73 height 43
click at [81, 158] on input "file" at bounding box center [67, 164] width 47 height 12
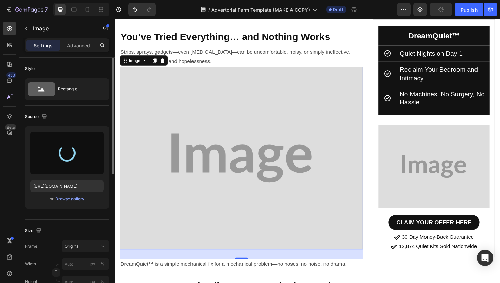
type input "[URL][DOMAIN_NAME]"
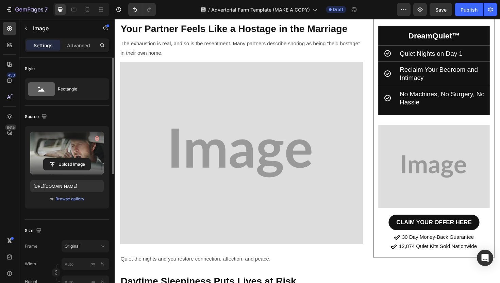
scroll to position [1401, 0]
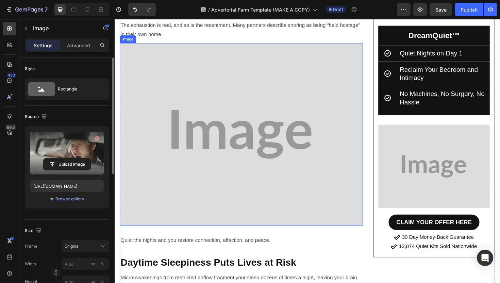
click at [251, 128] on img at bounding box center [248, 141] width 257 height 193
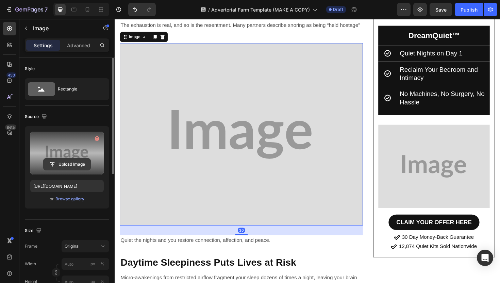
click at [71, 164] on input "file" at bounding box center [67, 164] width 47 height 12
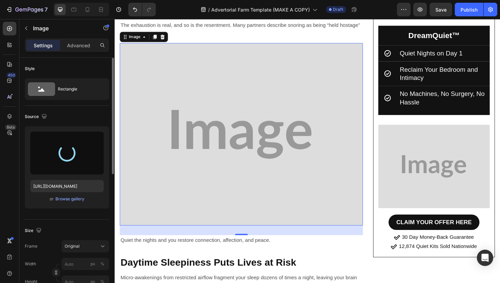
type input "[URL][DOMAIN_NAME]"
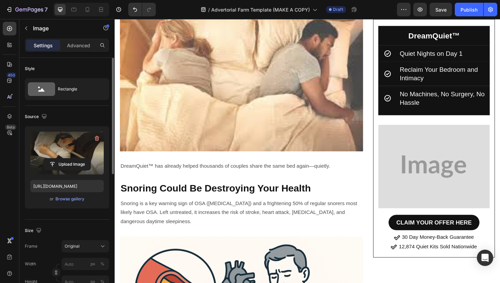
scroll to position [664, 0]
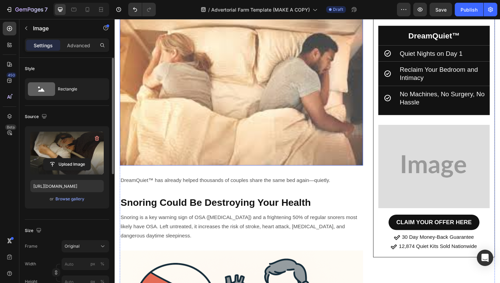
click at [237, 104] on img at bounding box center [248, 88] width 257 height 171
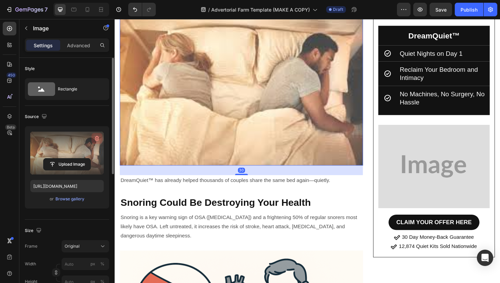
click at [97, 136] on icon "button" at bounding box center [97, 138] width 4 height 5
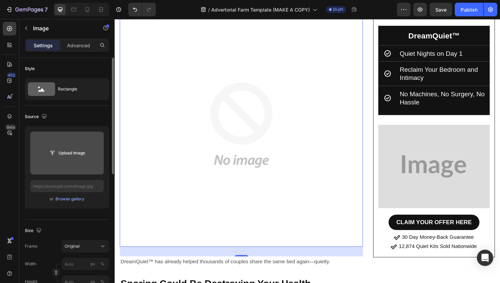
click at [66, 152] on input "file" at bounding box center [67, 153] width 47 height 12
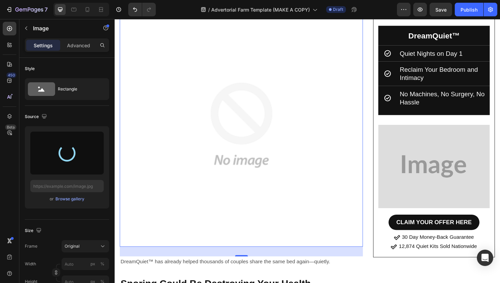
type input "[URL][DOMAIN_NAME]"
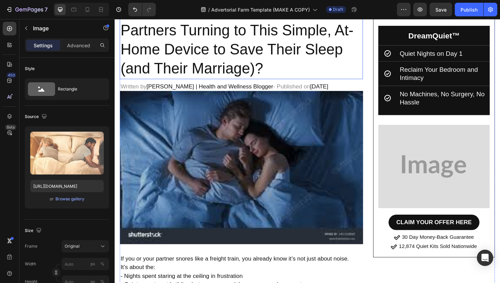
scroll to position [63, 0]
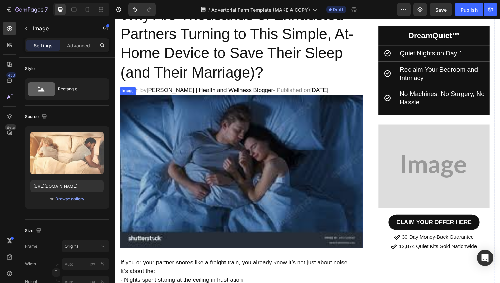
click at [208, 132] on img at bounding box center [248, 180] width 257 height 162
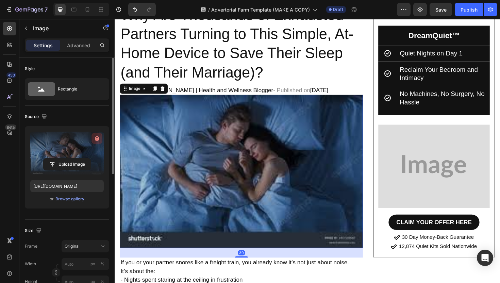
click at [97, 138] on icon "button" at bounding box center [97, 139] width 1 height 2
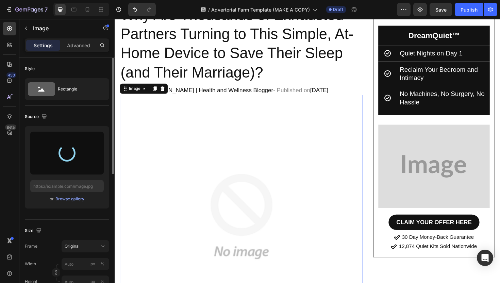
type input "[URL][DOMAIN_NAME]"
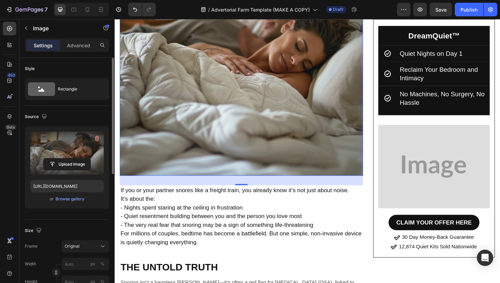
scroll to position [235, 0]
click at [292, 177] on img at bounding box center [248, 55] width 257 height 257
click at [247, 195] on h2 "If you or your partner snores like a freight train, you already know it’s not j…" at bounding box center [248, 228] width 257 height 66
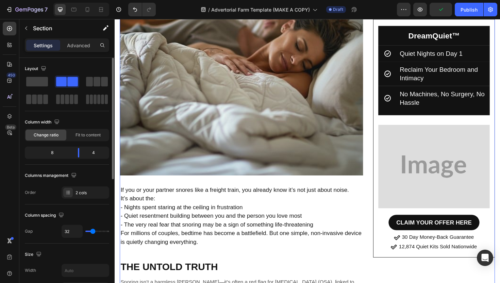
click at [246, 176] on img at bounding box center [248, 55] width 257 height 257
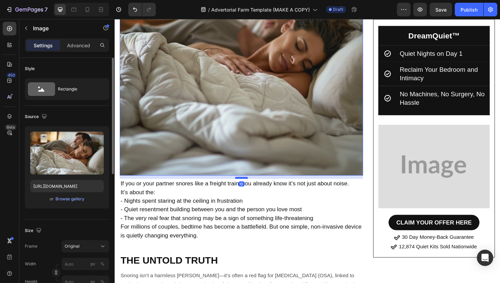
drag, startPoint x: 248, startPoint y: 194, endPoint x: 250, endPoint y: 187, distance: 7.0
click at [250, 187] on div at bounding box center [249, 187] width 14 height 2
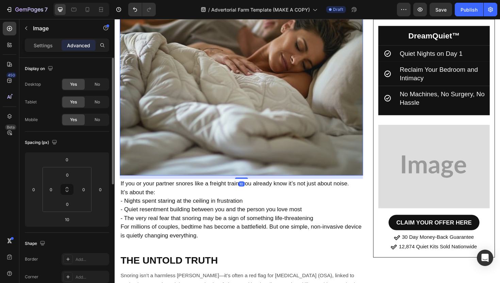
click at [250, 229] on p "If you or your partner snores like a freight train, you already know it’s not j…" at bounding box center [249, 221] width 256 height 64
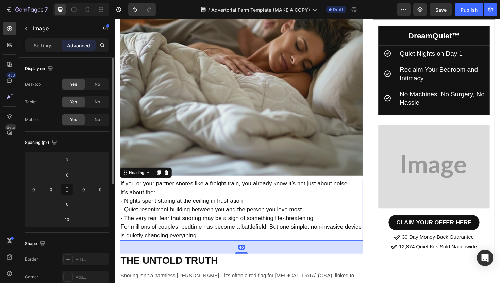
click at [236, 144] on img at bounding box center [248, 55] width 257 height 257
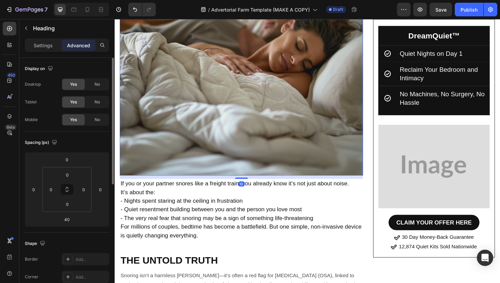
click at [314, 199] on p "If you or your partner snores like a freight train, you already know it’s not j…" at bounding box center [249, 221] width 256 height 64
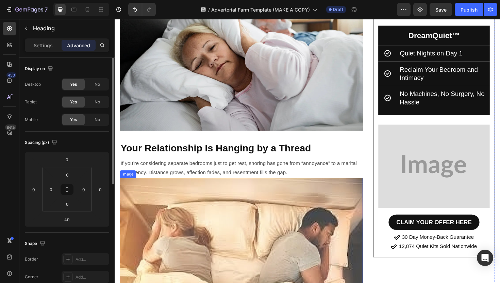
scroll to position [633, 0]
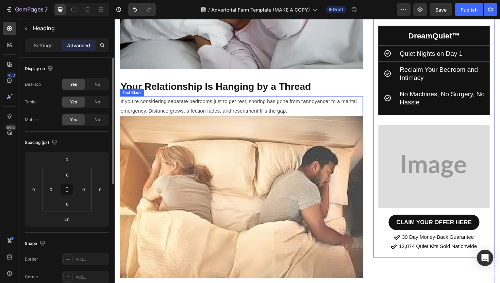
click at [283, 173] on img at bounding box center [248, 207] width 257 height 171
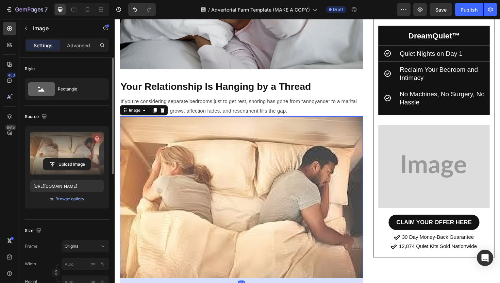
click at [97, 138] on icon "button" at bounding box center [96, 138] width 7 height 7
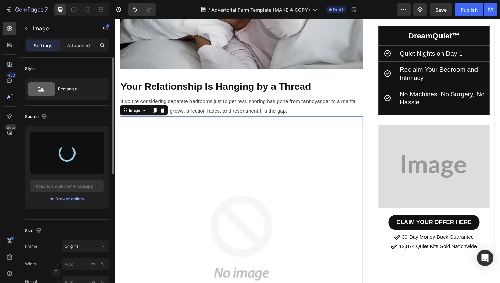
type input "[URL][DOMAIN_NAME]"
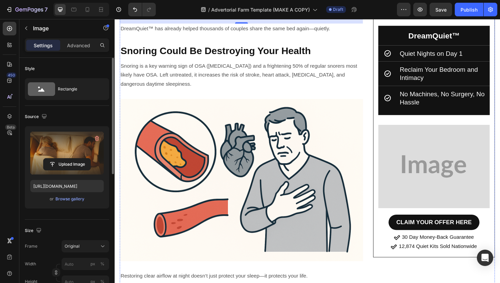
scroll to position [769, 0]
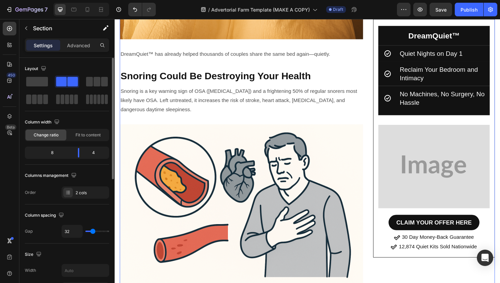
scroll to position [887, 0]
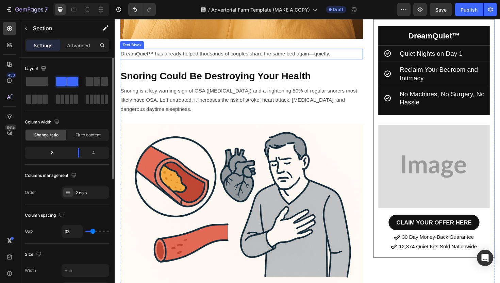
click at [264, 56] on p "DreamQuiet™ has already helped thousands of couples share the same bed again—qu…" at bounding box center [249, 56] width 256 height 10
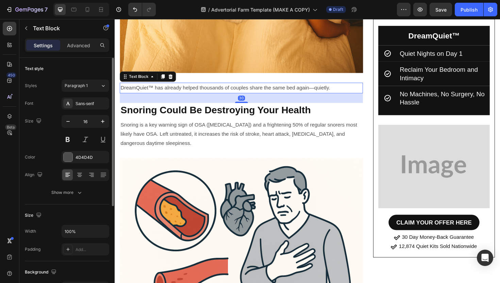
scroll to position [805, 0]
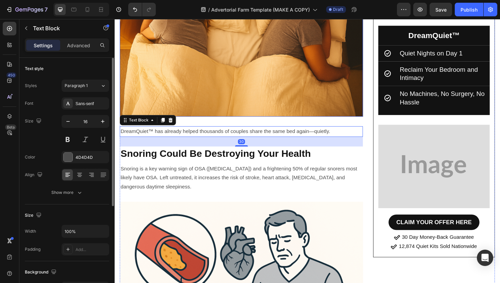
click at [268, 75] on img at bounding box center [248, 37] width 257 height 172
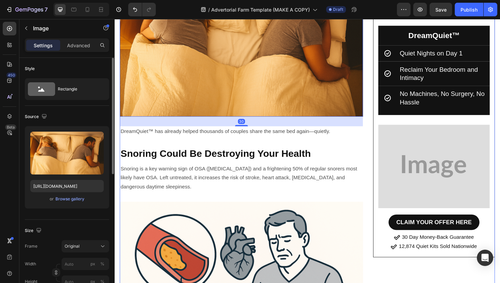
click at [280, 160] on p "Snoring Could Be Destroying Your Health" at bounding box center [249, 161] width 256 height 13
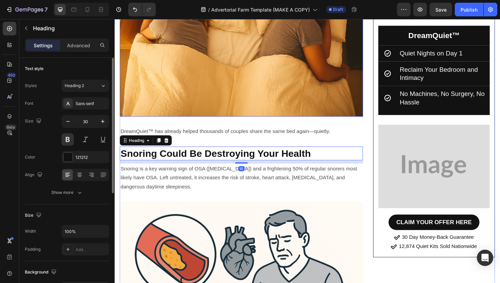
click at [278, 90] on img at bounding box center [248, 37] width 257 height 172
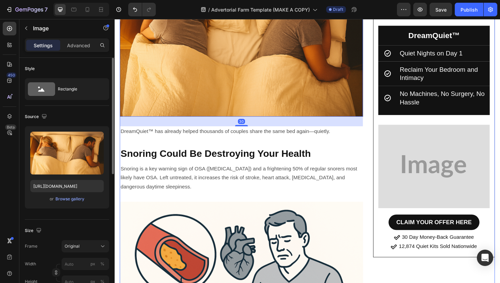
click at [292, 175] on p "Snoring is a key warning sign of OSA ([MEDICAL_DATA]) and a frightening 50% of …" at bounding box center [249, 187] width 256 height 29
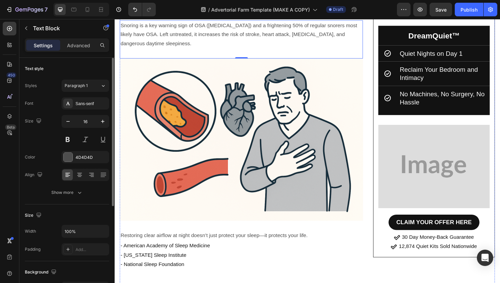
scroll to position [960, 0]
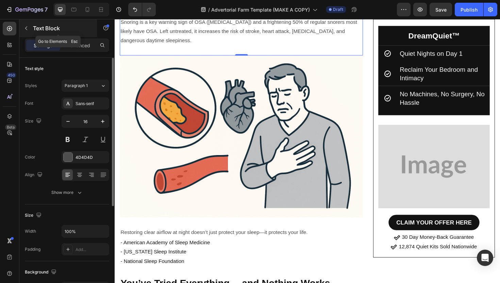
click at [29, 29] on button "button" at bounding box center [26, 28] width 11 height 11
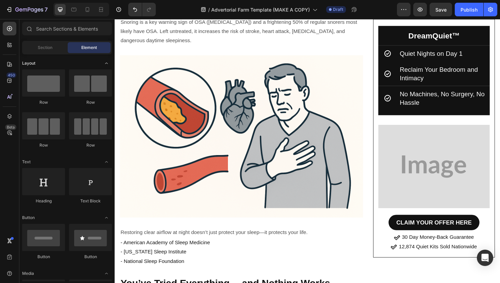
click at [32, 63] on span "Layout" at bounding box center [28, 63] width 13 height 6
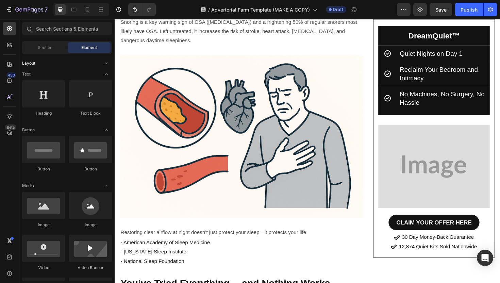
click at [32, 63] on span "Layout" at bounding box center [28, 63] width 13 height 6
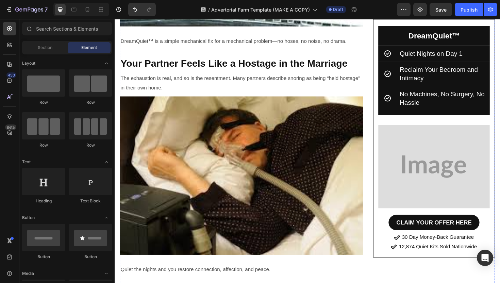
scroll to position [1436, 0]
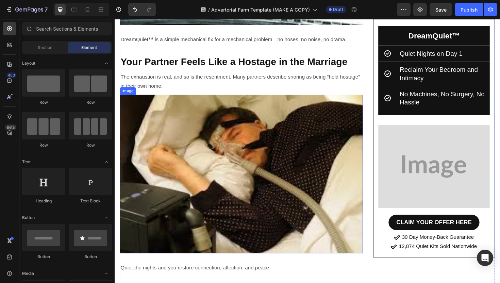
click at [281, 142] on img at bounding box center [248, 183] width 257 height 168
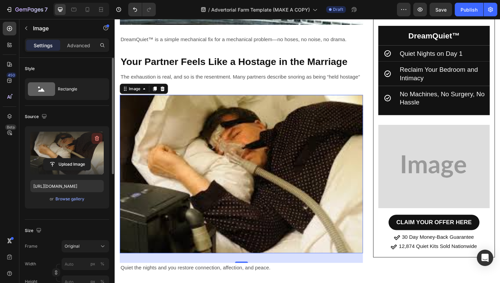
click at [96, 140] on icon "button" at bounding box center [97, 138] width 4 height 5
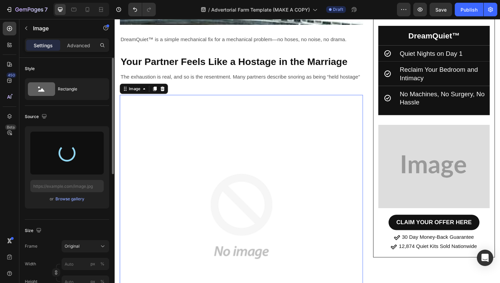
type input "[URL][DOMAIN_NAME]"
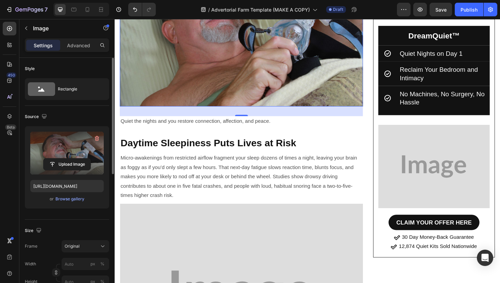
scroll to position [1515, 0]
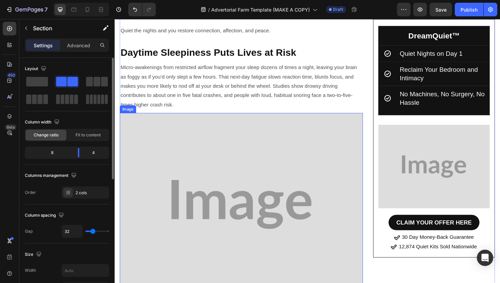
scroll to position [1688, 0]
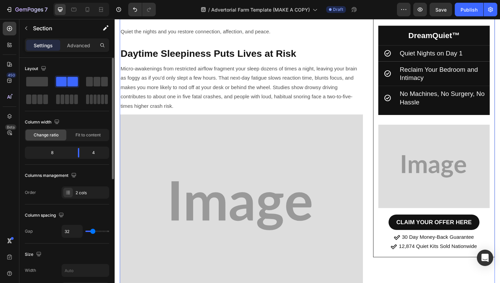
click at [185, 199] on img at bounding box center [248, 216] width 257 height 193
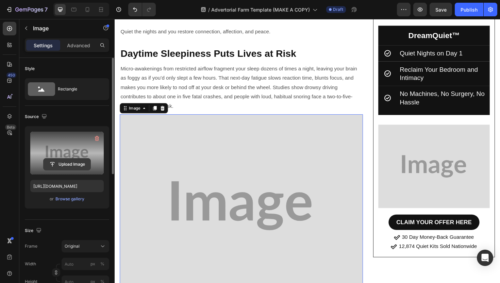
click at [67, 160] on input "file" at bounding box center [67, 164] width 47 height 12
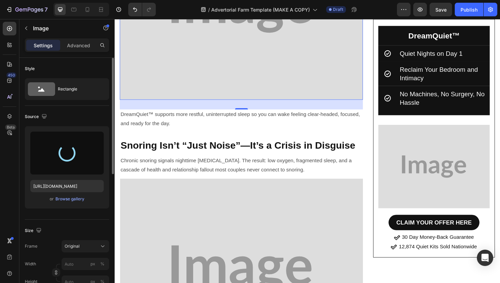
scroll to position [1897, 0]
click at [254, 230] on img at bounding box center [248, 284] width 257 height 193
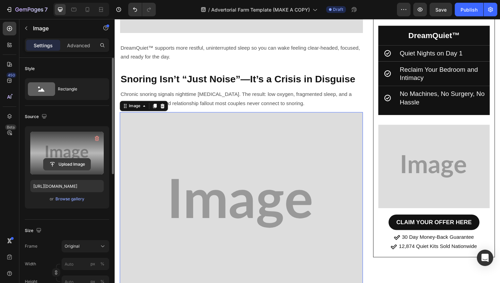
scroll to position [1974, 0]
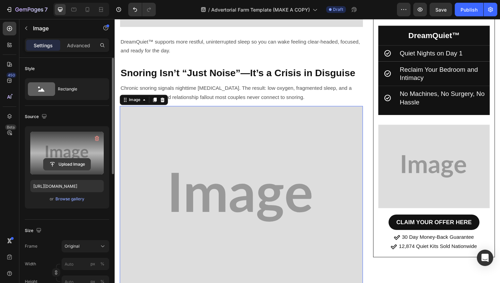
click at [81, 169] on input "file" at bounding box center [67, 164] width 47 height 12
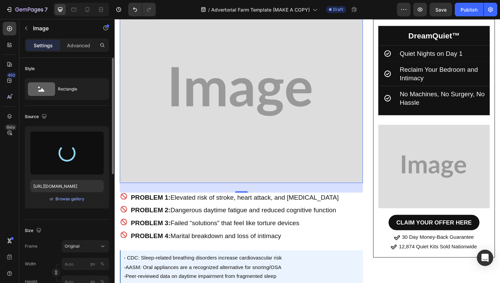
scroll to position [2286, 0]
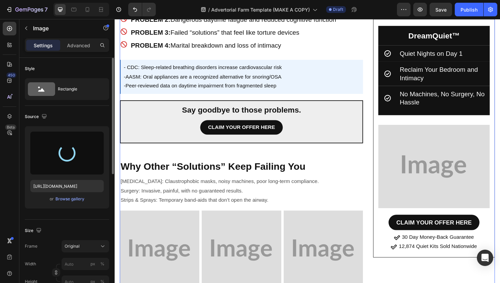
type input "[URL][DOMAIN_NAME]"
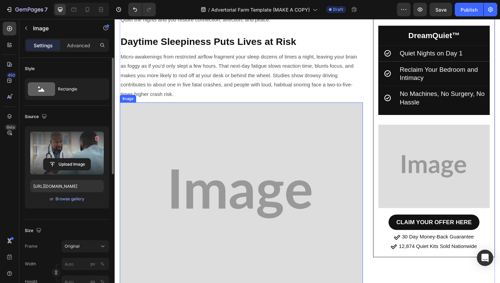
scroll to position [1704, 0]
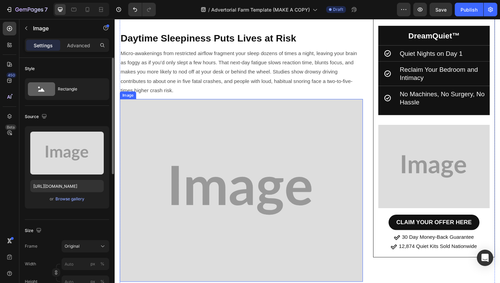
click at [277, 175] on img at bounding box center [248, 200] width 257 height 193
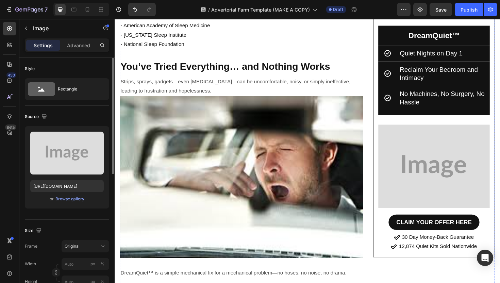
scroll to position [1188, 0]
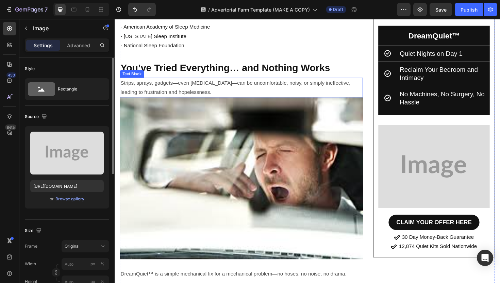
click at [290, 142] on img at bounding box center [248, 187] width 257 height 171
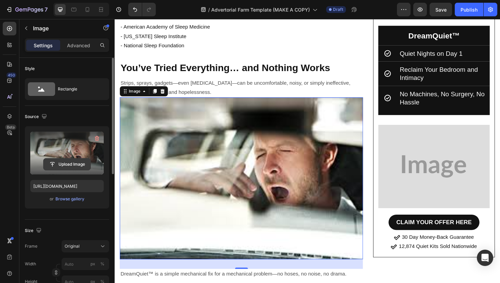
click at [72, 159] on input "file" at bounding box center [67, 164] width 47 height 12
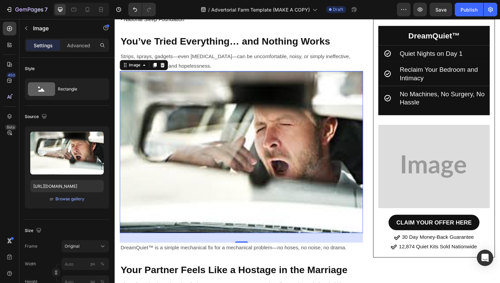
scroll to position [1220, 0]
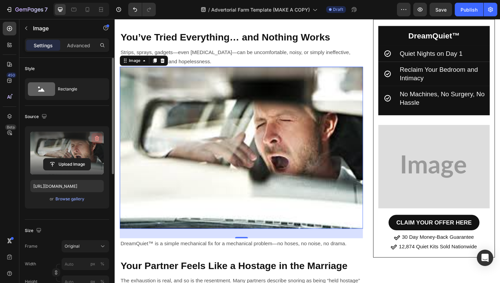
click at [95, 140] on icon "button" at bounding box center [96, 138] width 7 height 7
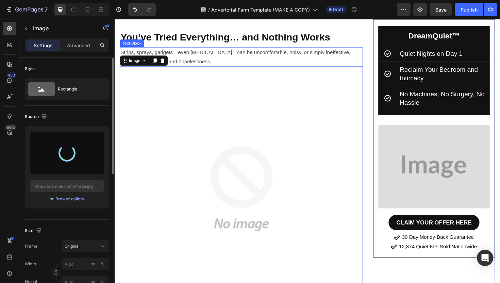
type input "[URL][DOMAIN_NAME]"
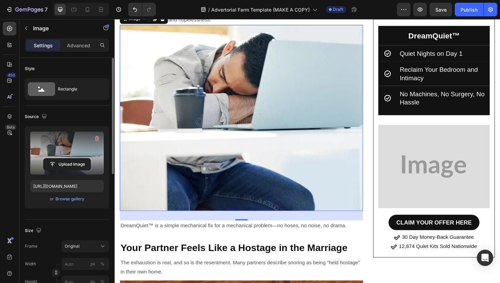
scroll to position [1271, 0]
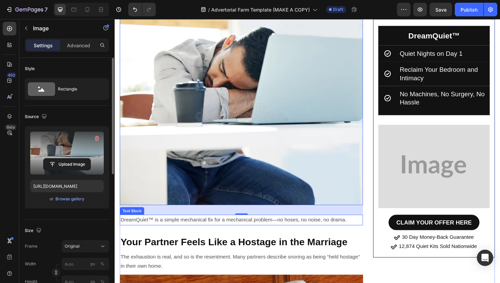
click at [262, 235] on p "DreamQuiet™ is a simple mechanical fix for a mechanical problem—no hoses, no no…" at bounding box center [249, 232] width 256 height 10
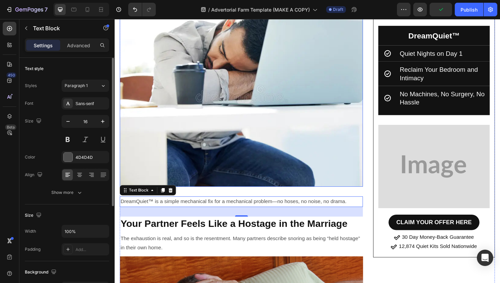
scroll to position [1308, 0]
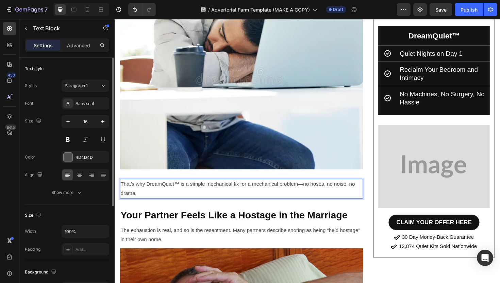
click at [186, 195] on p "That's why DreamQuiet™ is a simple mechanical fix for a mechanical problem—no h…" at bounding box center [249, 199] width 256 height 20
click at [195, 201] on p "That's why DreamQuiet was invente. It is a simple mechanical fix for a mechanic…" at bounding box center [249, 199] width 256 height 20
click at [207, 195] on p "That's why DreamQuiet was invente. It is a simple mechanical fix for a mechanic…" at bounding box center [249, 199] width 256 height 20
click at [208, 199] on p "That's why DreamQuiet was invented. It is a simple mechanical fix for a mechani…" at bounding box center [249, 199] width 256 height 20
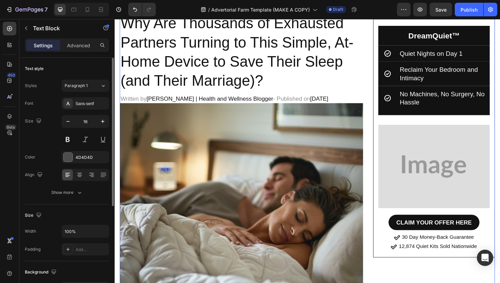
scroll to position [0, 0]
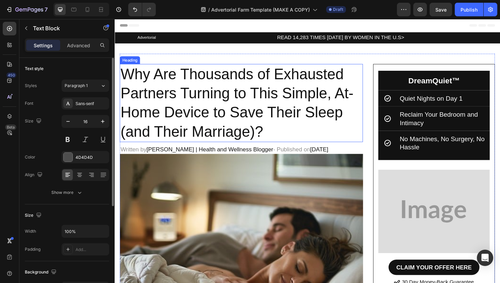
click at [237, 92] on p "Why Are Thousands of Exhausted Partners Turning to This Simple, At-Home Device …" at bounding box center [249, 107] width 256 height 81
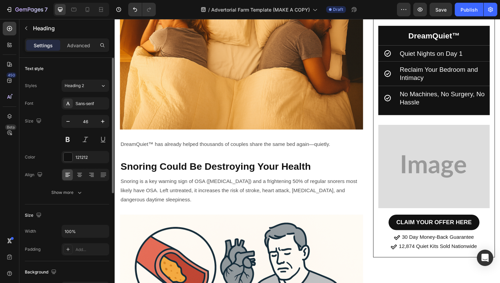
scroll to position [783, 0]
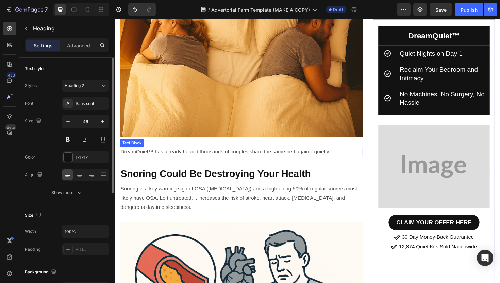
click at [276, 160] on p "DreamQuiet™ has already helped thousands of couples share the same bed again—qu…" at bounding box center [249, 160] width 256 height 10
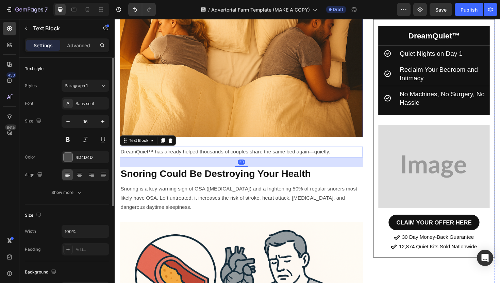
click at [253, 115] on img at bounding box center [248, 58] width 257 height 172
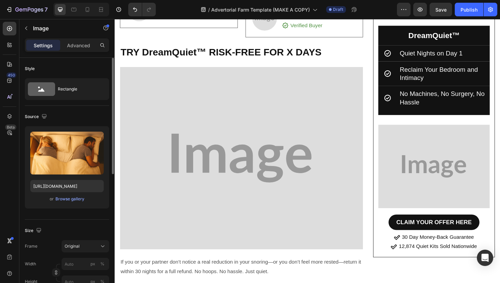
scroll to position [4100, 0]
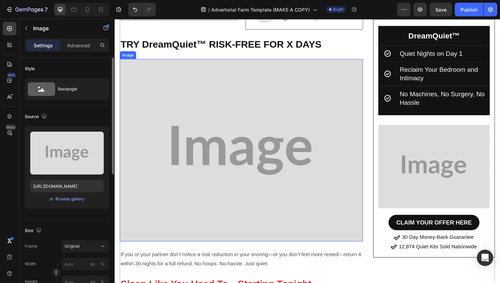
click at [282, 103] on img at bounding box center [248, 158] width 257 height 193
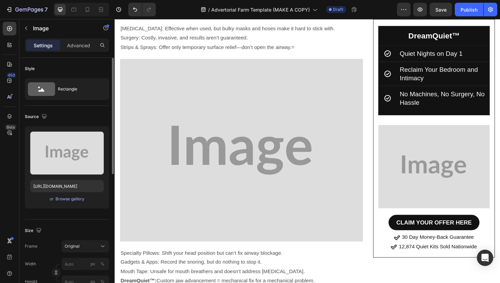
scroll to position [3606, 0]
